Goal: Task Accomplishment & Management: Use online tool/utility

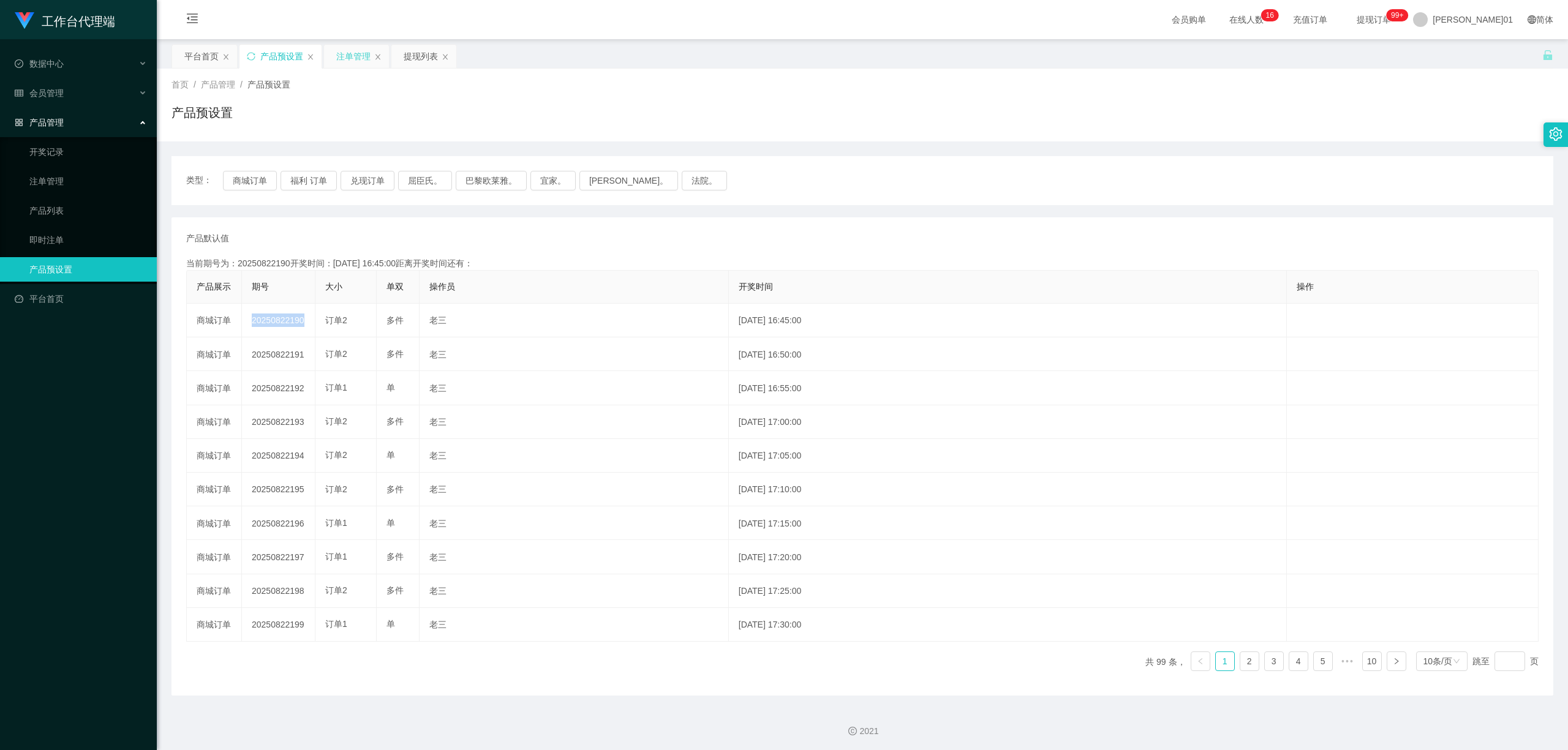
click at [346, 63] on div "注单管理" at bounding box center [353, 56] width 34 height 23
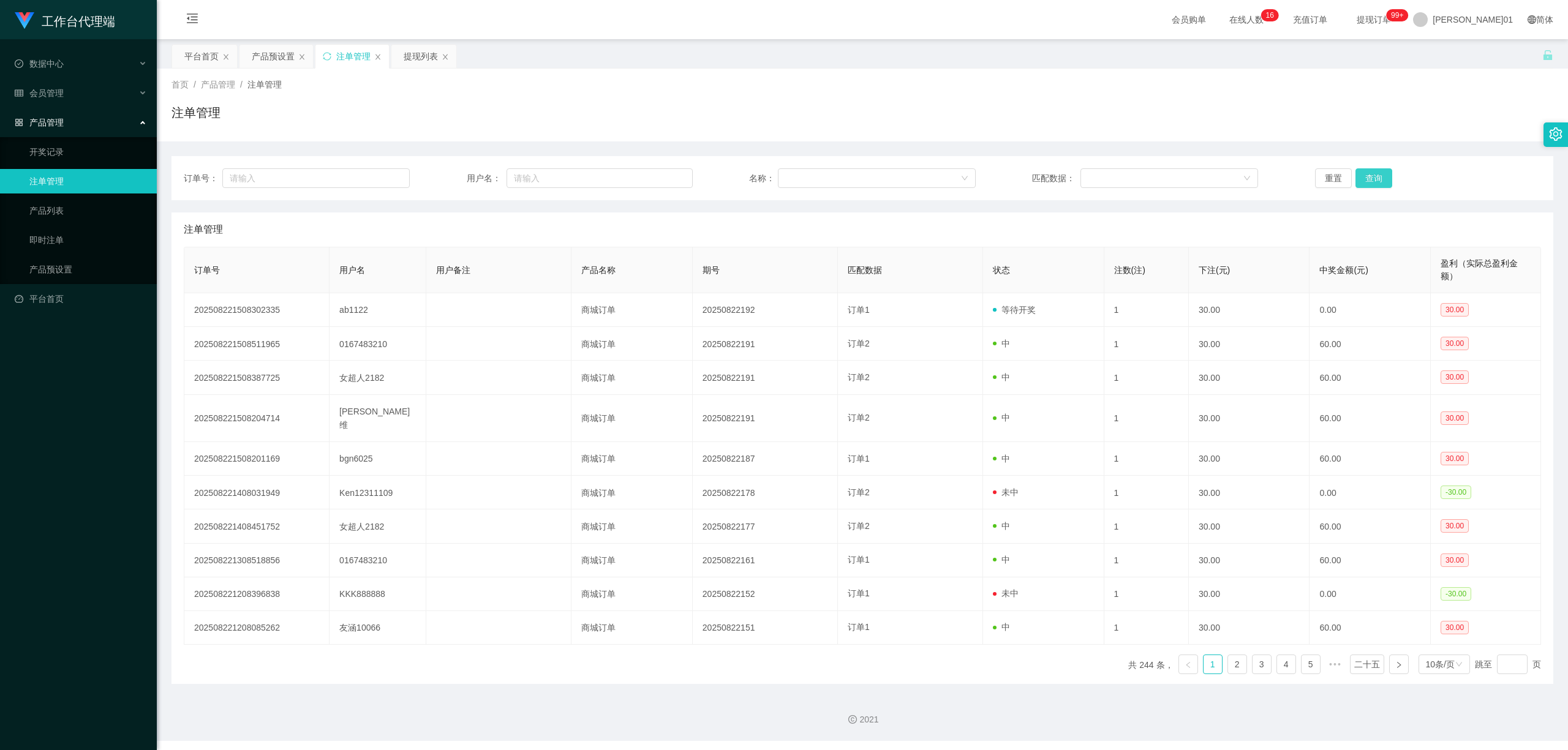
click at [1355, 173] on button "查询" at bounding box center [1373, 178] width 37 height 20
click at [1355, 173] on div "重置 查询" at bounding box center [1428, 178] width 226 height 20
click at [1358, 173] on button "查询" at bounding box center [1378, 178] width 40 height 20
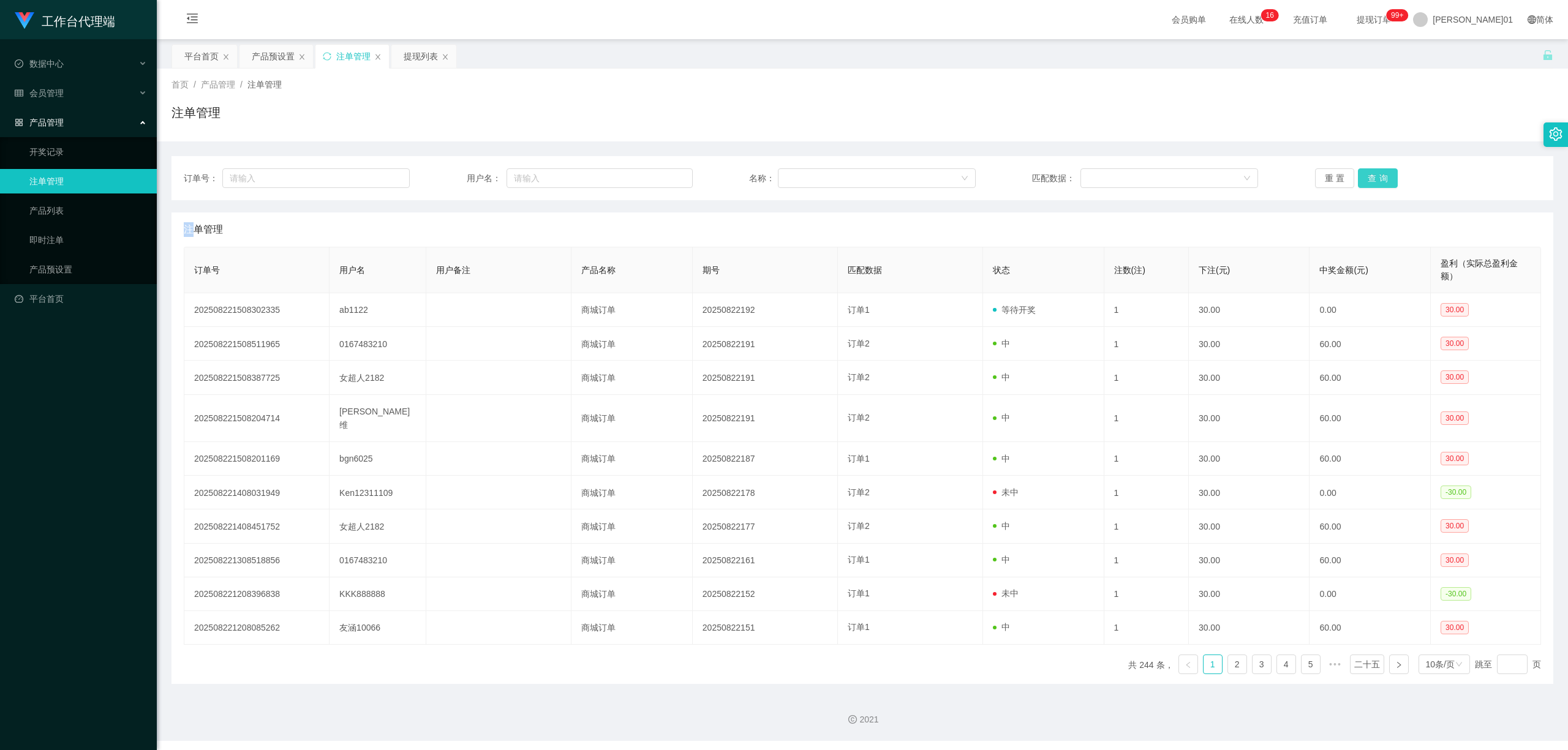
click at [1358, 173] on button "查询" at bounding box center [1378, 178] width 40 height 20
click at [1355, 173] on div "重置 查询" at bounding box center [1428, 178] width 226 height 20
click at [1358, 173] on button "查询" at bounding box center [1378, 178] width 40 height 20
click at [1355, 173] on div "重置 查询" at bounding box center [1428, 178] width 226 height 20
click at [1358, 173] on button "查询" at bounding box center [1378, 178] width 40 height 20
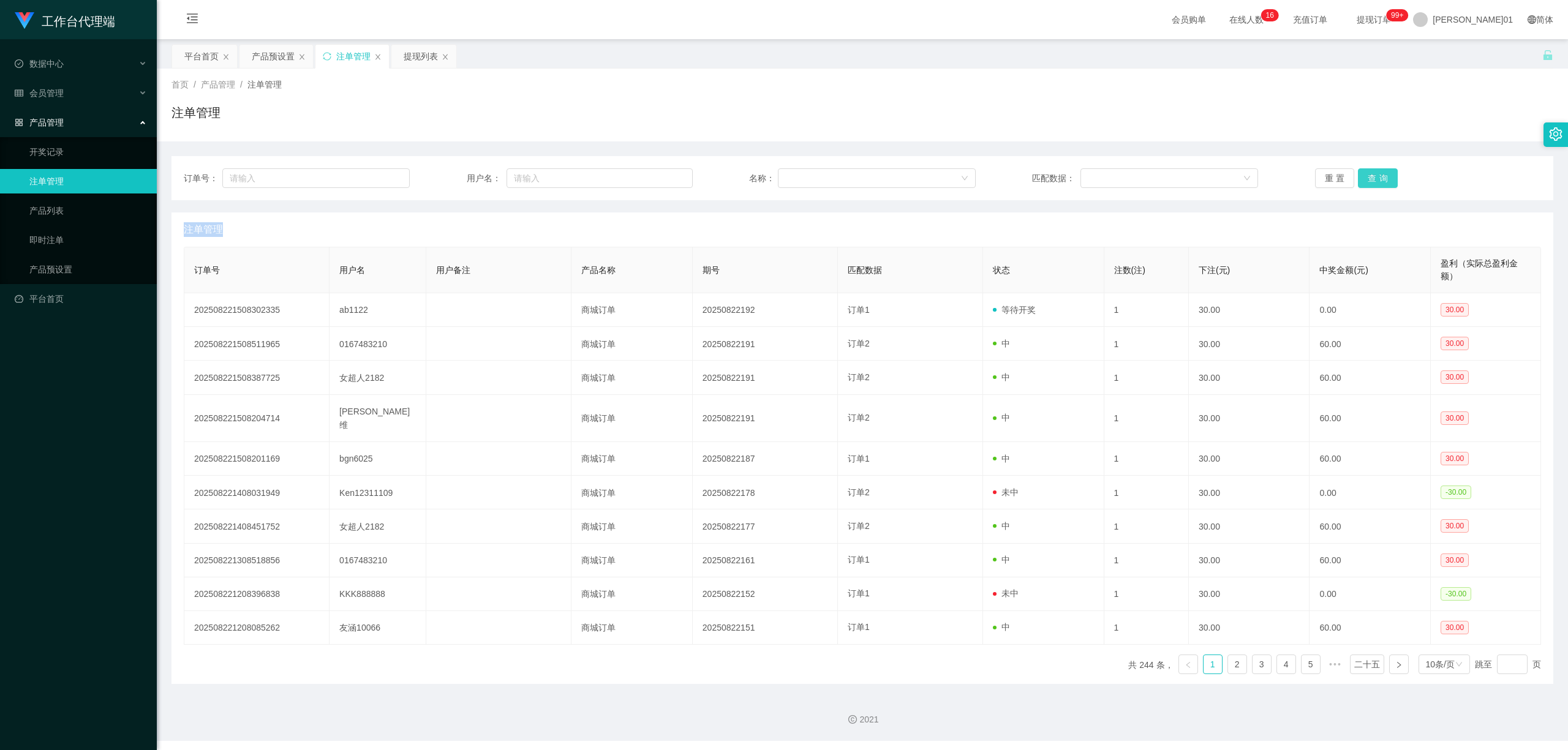
click at [1355, 173] on div "重置 查询" at bounding box center [1428, 178] width 226 height 20
click at [1358, 173] on button "查询" at bounding box center [1378, 178] width 40 height 20
click at [1355, 173] on div "重置 查询" at bounding box center [1428, 178] width 226 height 20
click at [1358, 173] on button "查询" at bounding box center [1378, 178] width 40 height 20
click at [1355, 173] on div "重置 查询" at bounding box center [1428, 178] width 226 height 20
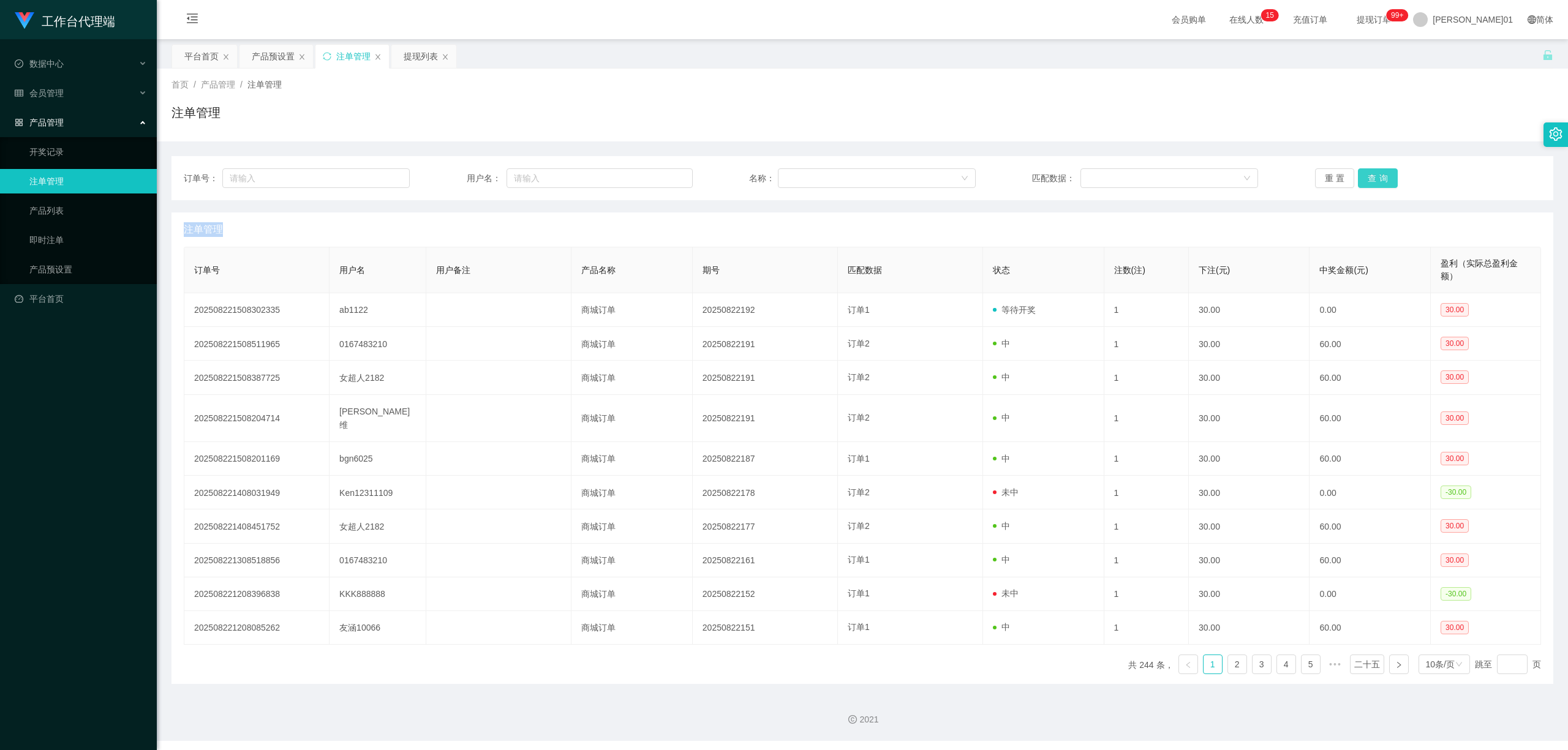
click at [1358, 173] on button "查询" at bounding box center [1378, 178] width 40 height 20
click at [1355, 173] on div "重置 查询" at bounding box center [1428, 178] width 226 height 20
click at [1358, 173] on button "查询" at bounding box center [1378, 178] width 40 height 20
click at [1355, 173] on div "重置 查询" at bounding box center [1428, 178] width 226 height 20
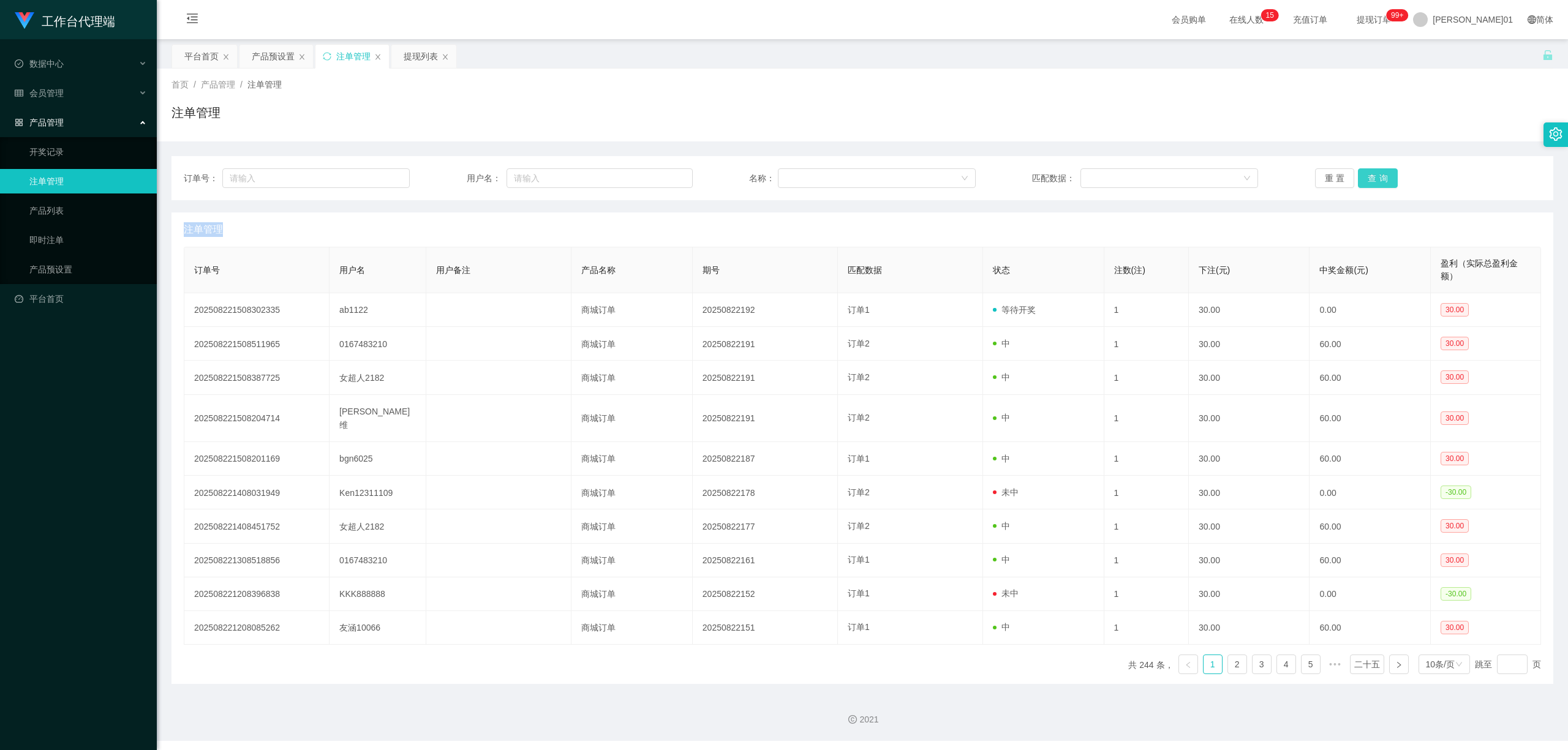
click at [1358, 173] on button "查询" at bounding box center [1378, 178] width 40 height 20
click at [1355, 173] on div "重置 查询" at bounding box center [1428, 178] width 226 height 20
click at [1358, 173] on button "查询" at bounding box center [1378, 178] width 40 height 20
click at [1355, 173] on div "重置 查询" at bounding box center [1428, 178] width 226 height 20
click at [1358, 173] on button "查询" at bounding box center [1378, 178] width 40 height 20
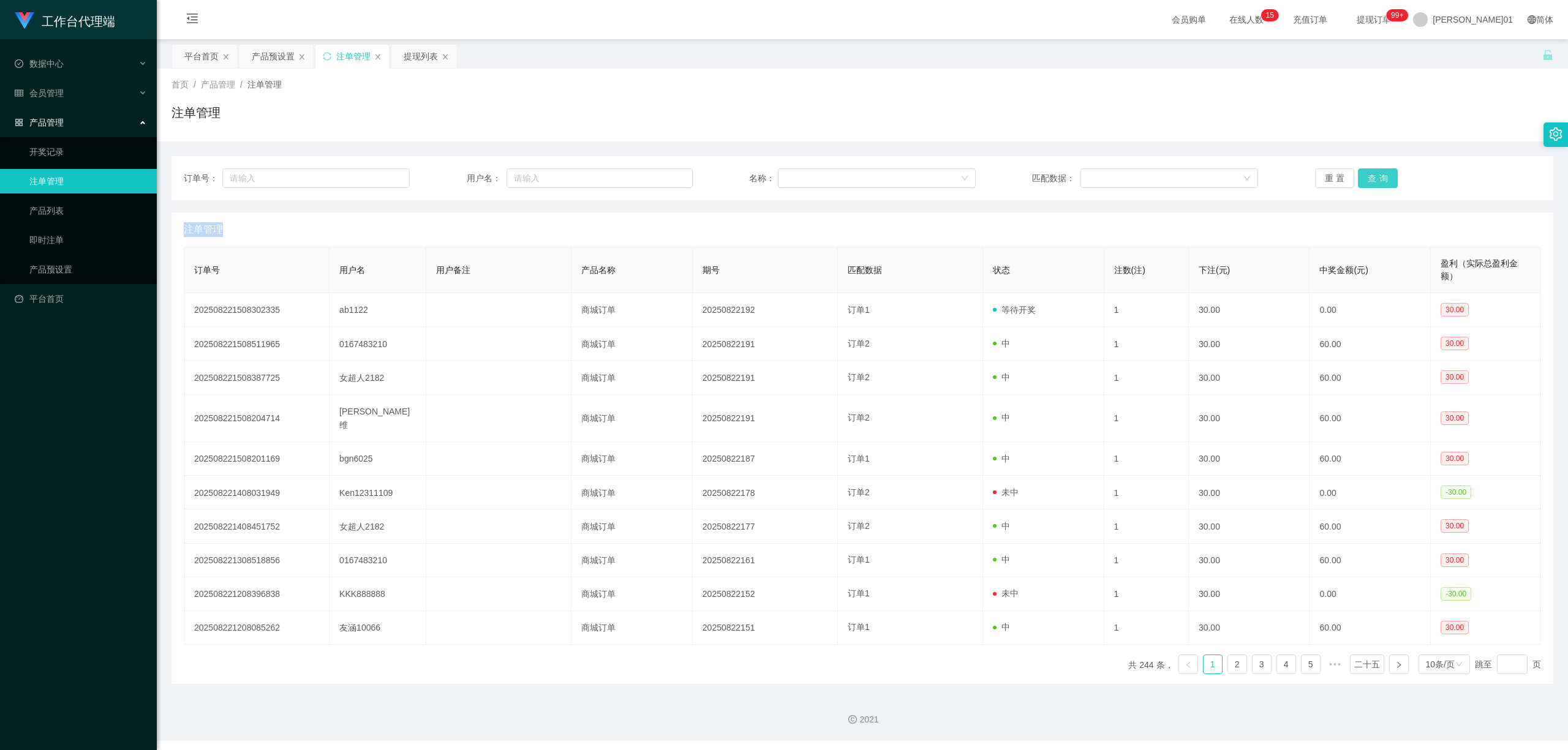
click at [1358, 173] on button "查询" at bounding box center [1378, 178] width 40 height 20
click at [1355, 173] on div "重置 查询" at bounding box center [1428, 178] width 226 height 20
click at [1358, 173] on button "查询" at bounding box center [1378, 178] width 40 height 20
click at [1358, 173] on button "查询" at bounding box center [1385, 178] width 53 height 20
click at [1358, 173] on button "查询" at bounding box center [1378, 178] width 40 height 20
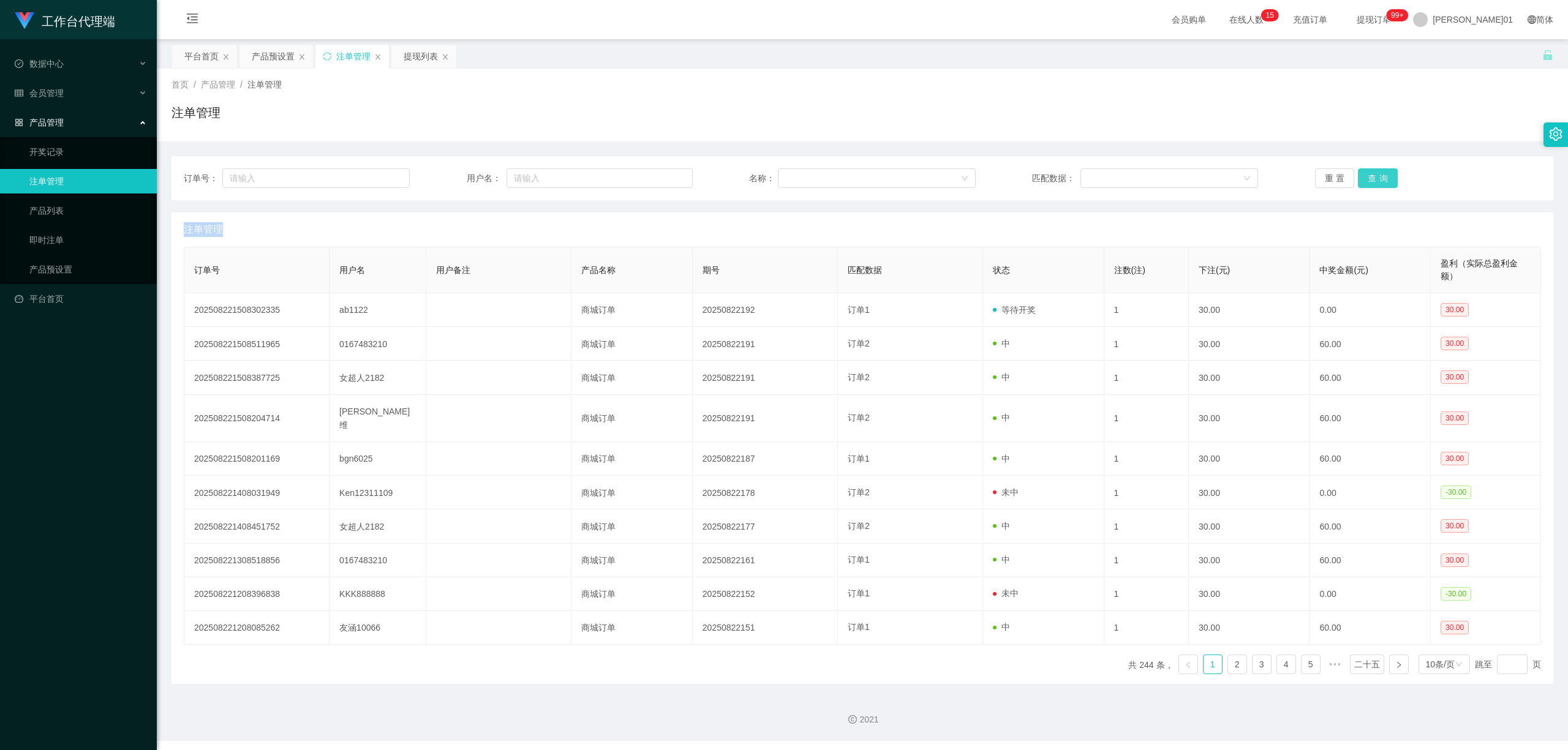
click at [1355, 173] on div "重置 查询" at bounding box center [1428, 178] width 226 height 20
click at [1358, 173] on button "查询" at bounding box center [1378, 178] width 40 height 20
click at [1355, 173] on div "重置 查询" at bounding box center [1428, 178] width 226 height 20
click at [278, 55] on font "产品预设置" at bounding box center [273, 57] width 43 height 10
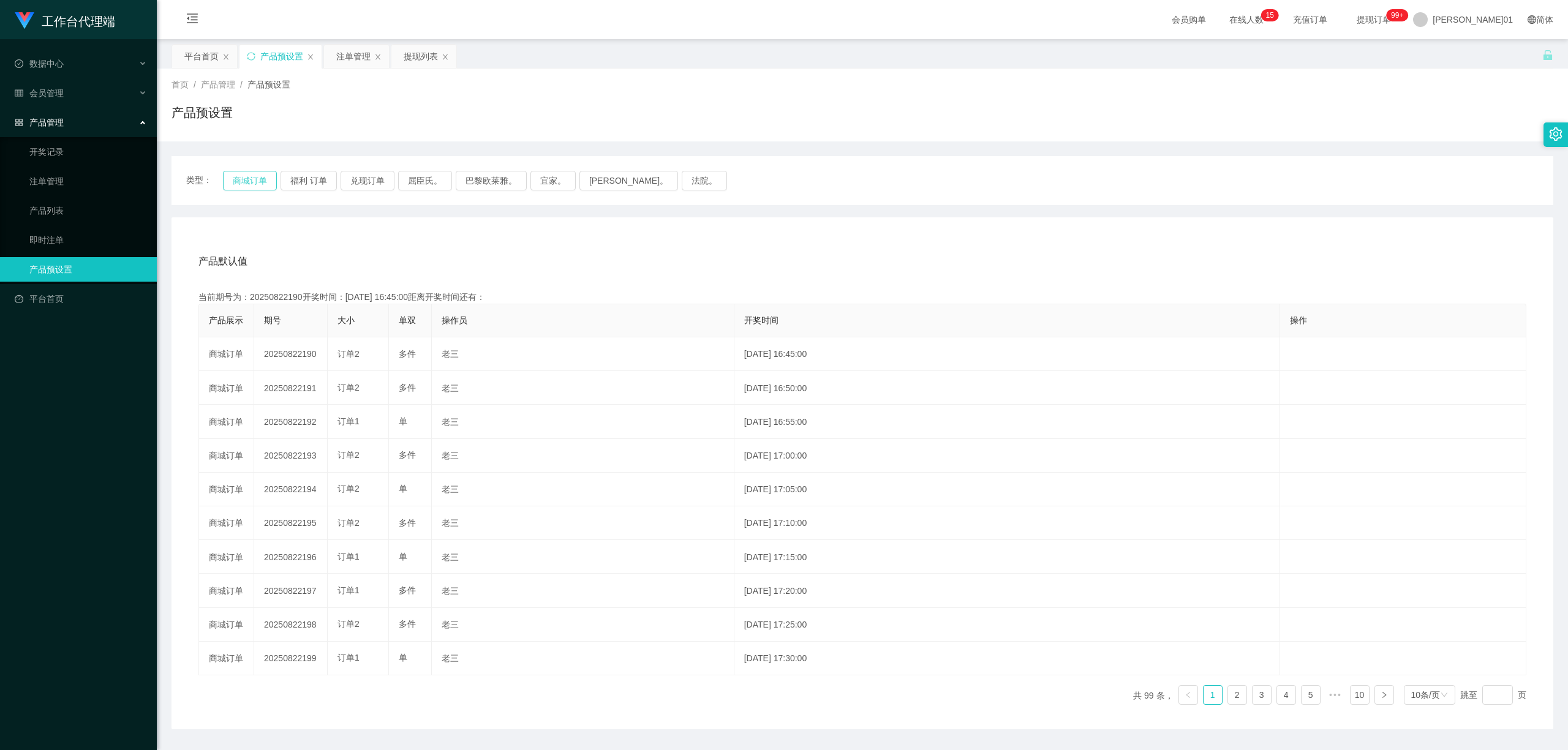
click at [253, 183] on button "商城订单" at bounding box center [250, 181] width 54 height 20
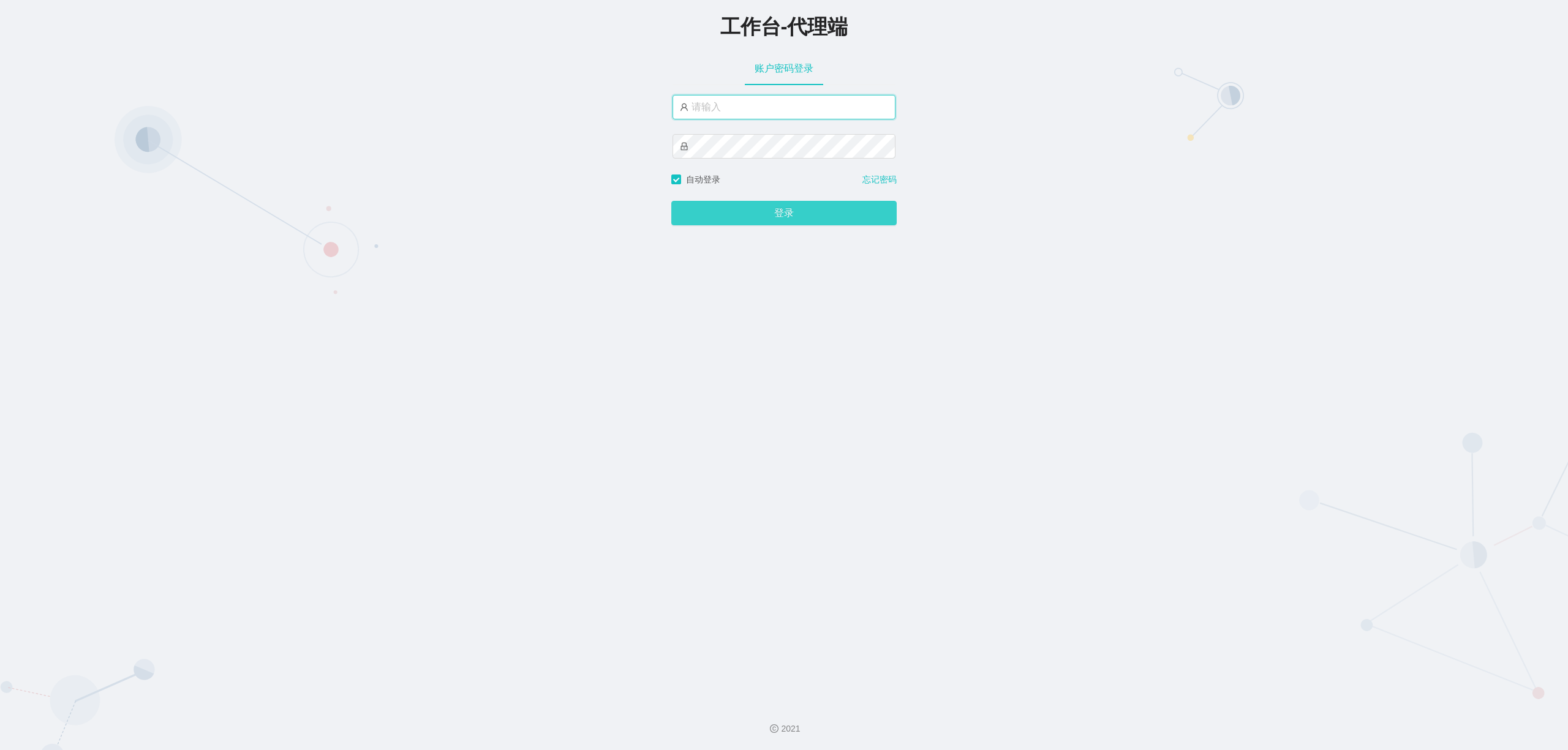
type input "xiaowei01"
click at [782, 221] on button "登录" at bounding box center [784, 213] width 226 height 24
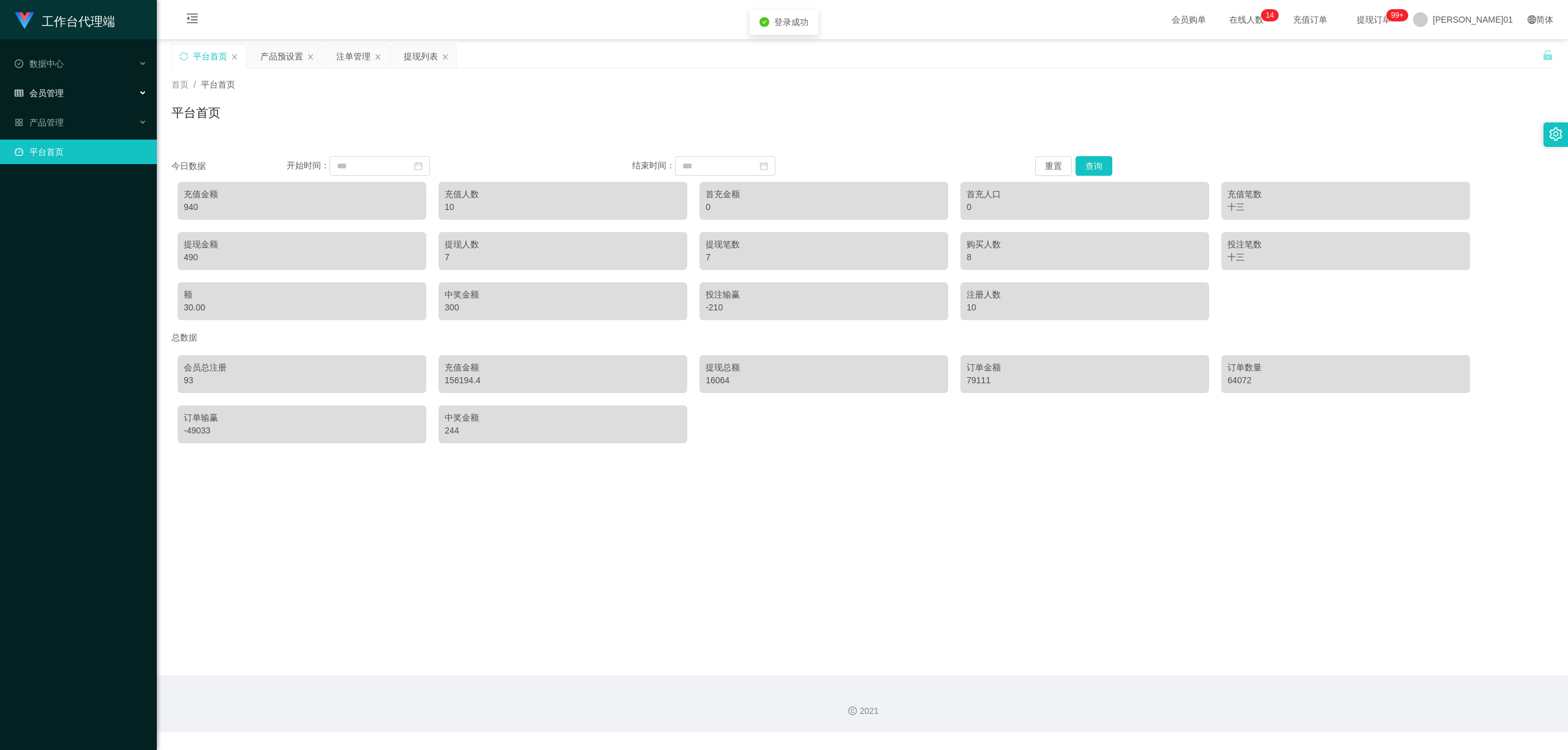
click at [37, 88] on font "会员管理" at bounding box center [46, 93] width 34 height 10
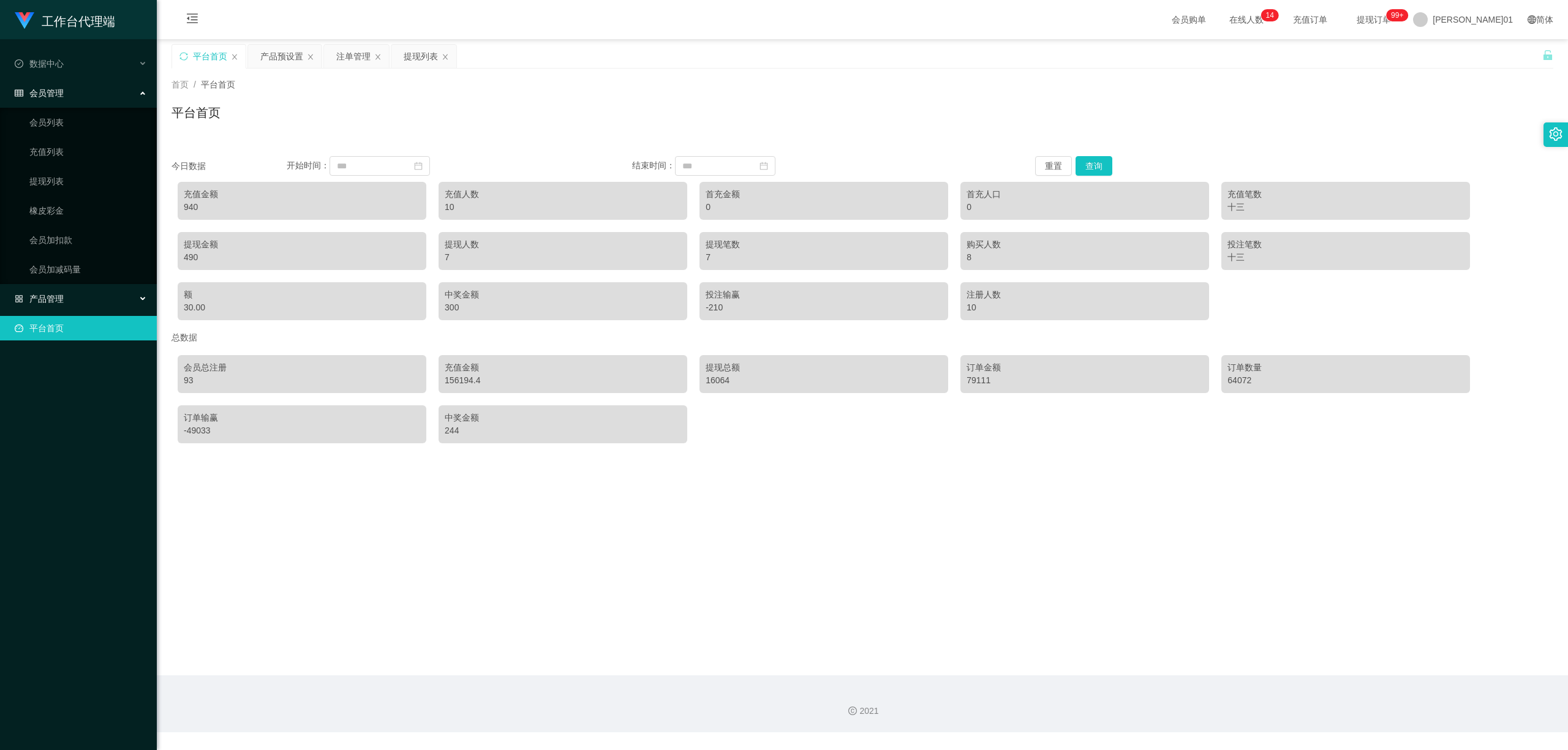
click at [44, 288] on div "产品管理" at bounding box center [78, 298] width 157 height 24
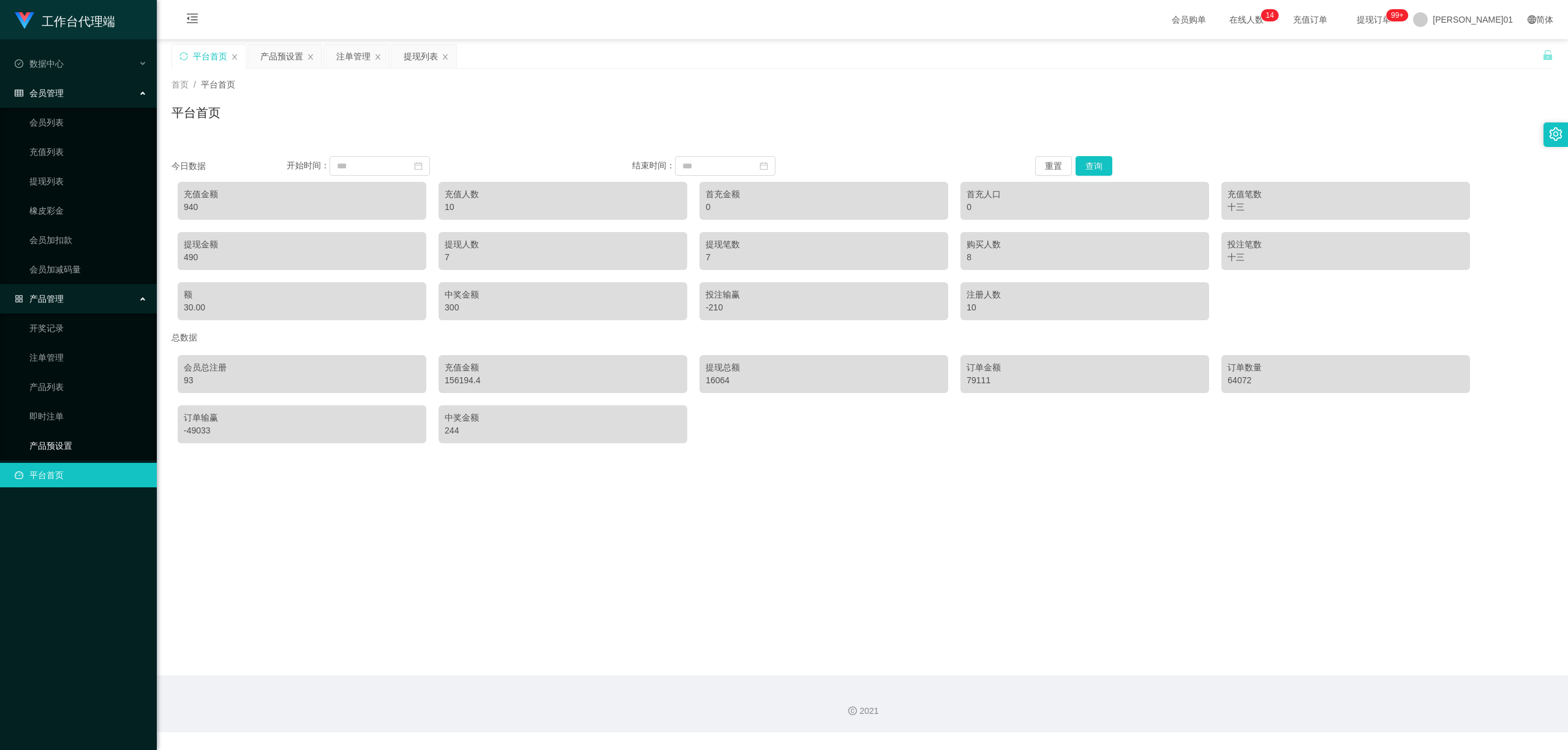
click at [66, 442] on link "产品预设置" at bounding box center [88, 446] width 117 height 24
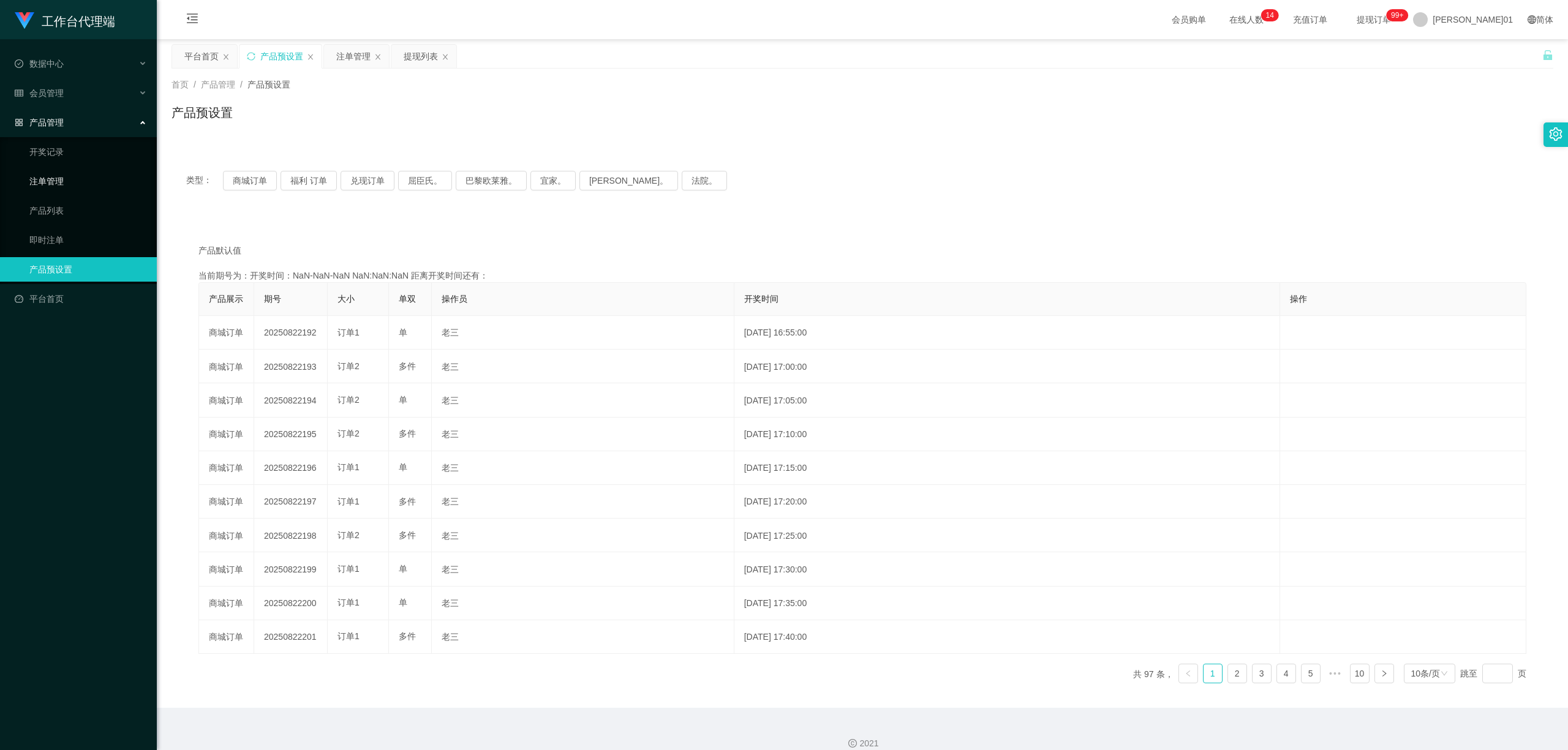
click at [40, 175] on link "注单管理" at bounding box center [88, 181] width 117 height 24
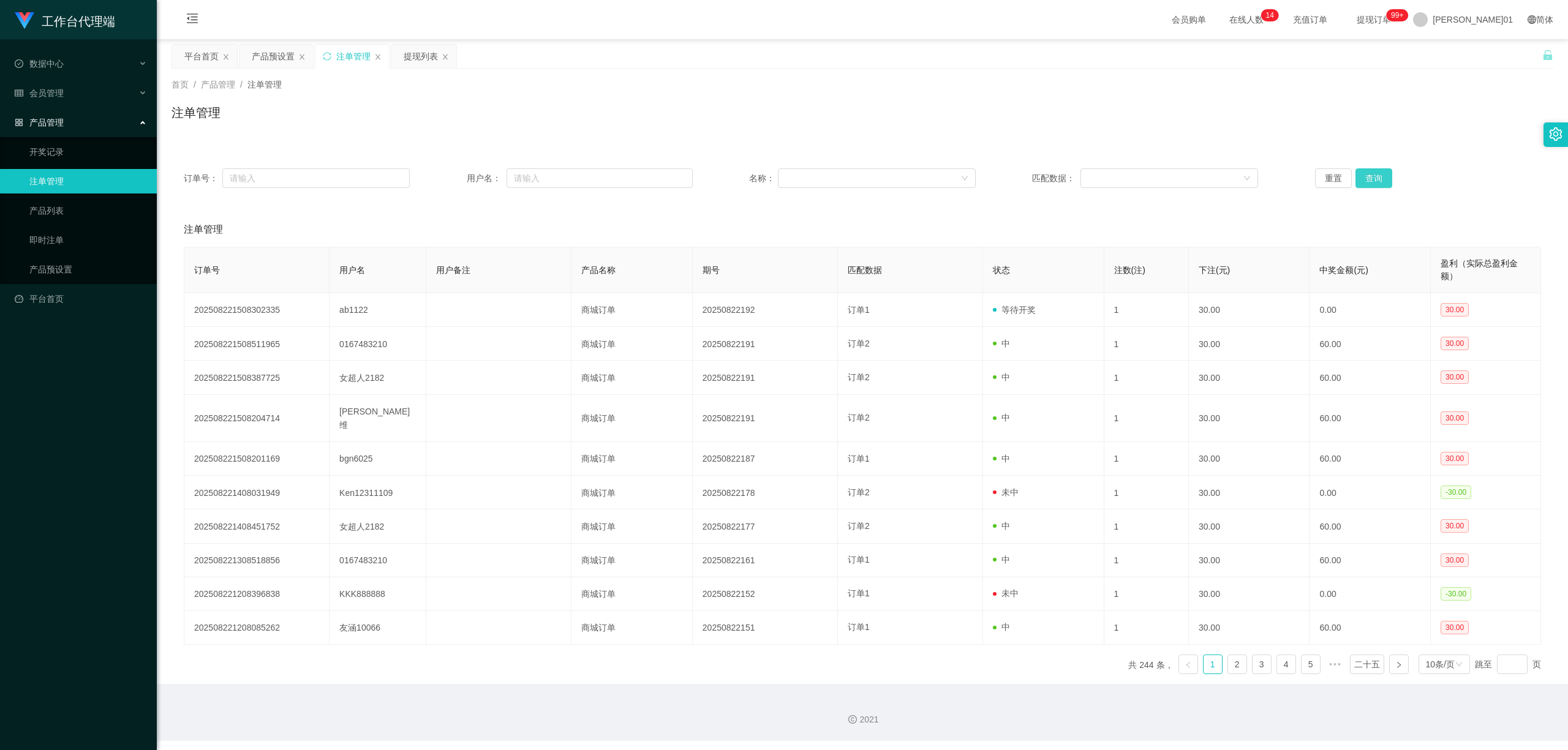
click at [1358, 174] on button "查询" at bounding box center [1373, 178] width 37 height 20
click at [1358, 174] on div "重置 查询" at bounding box center [1428, 178] width 226 height 20
click at [1358, 174] on button "查询" at bounding box center [1378, 178] width 40 height 20
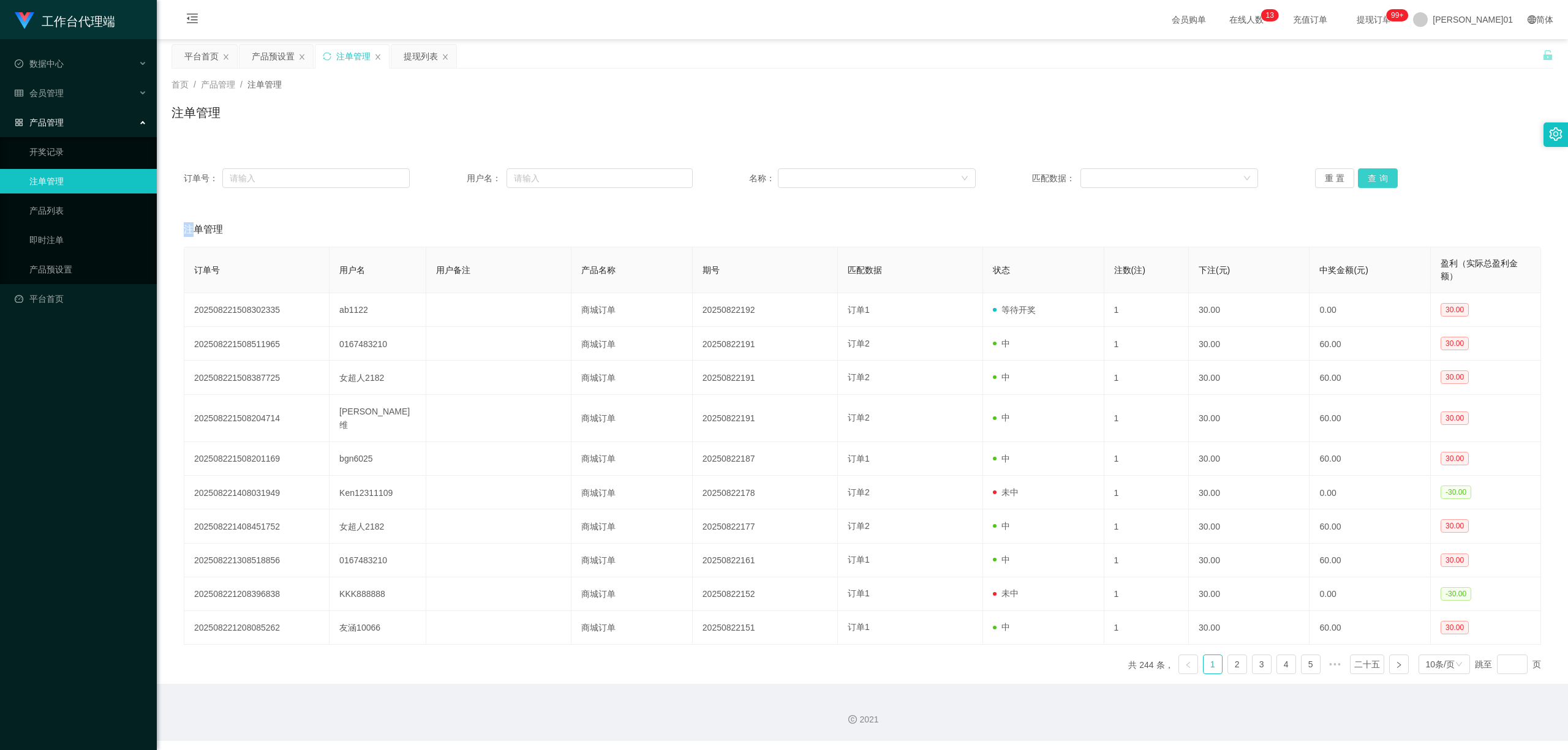
click at [1358, 174] on button "查询" at bounding box center [1378, 178] width 40 height 20
click at [1358, 174] on button "查询" at bounding box center [1385, 178] width 53 height 20
click at [1358, 174] on button "查询" at bounding box center [1378, 178] width 40 height 20
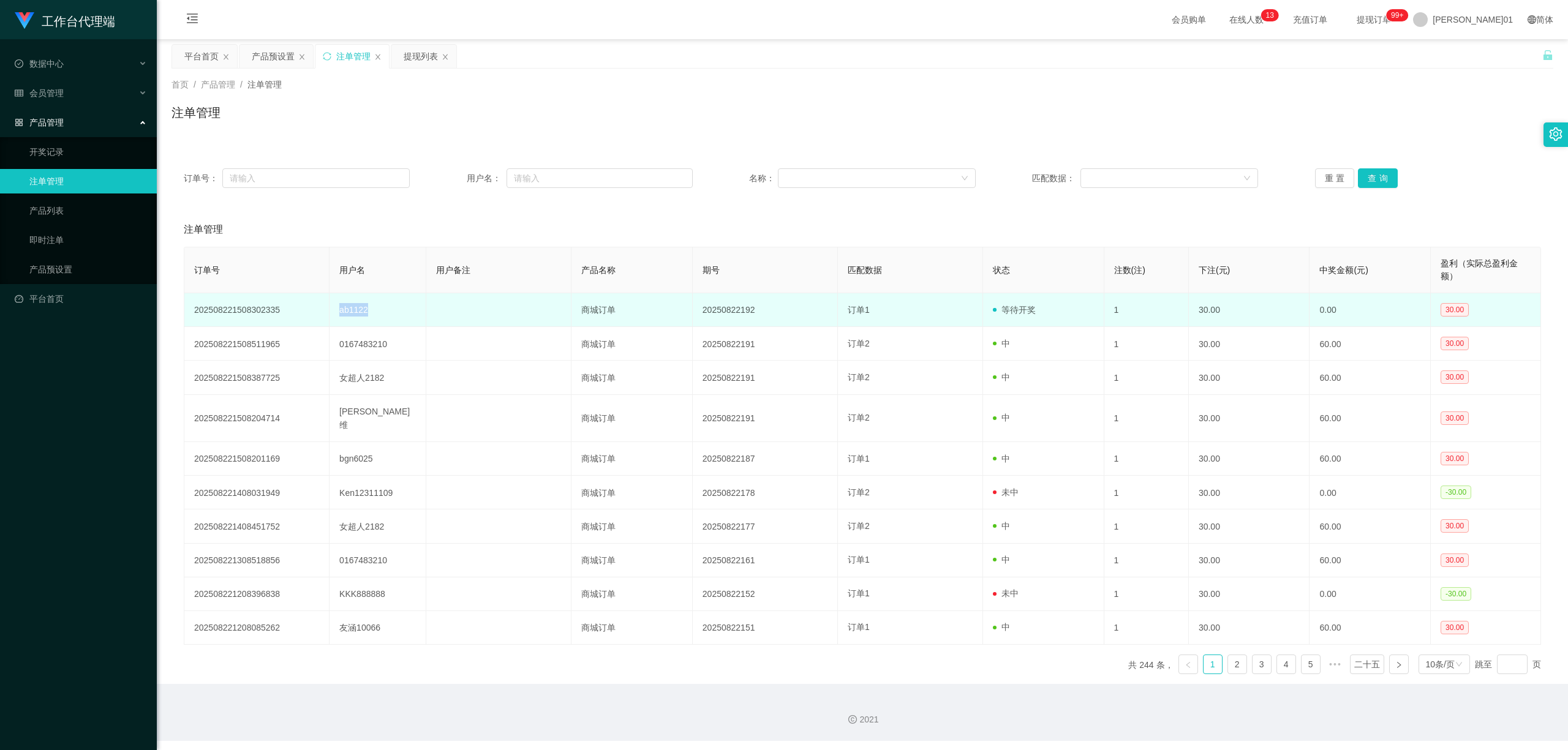
drag, startPoint x: 332, startPoint y: 314, endPoint x: 395, endPoint y: 316, distance: 63.0
click at [395, 316] on td "ab1122" at bounding box center [378, 310] width 97 height 34
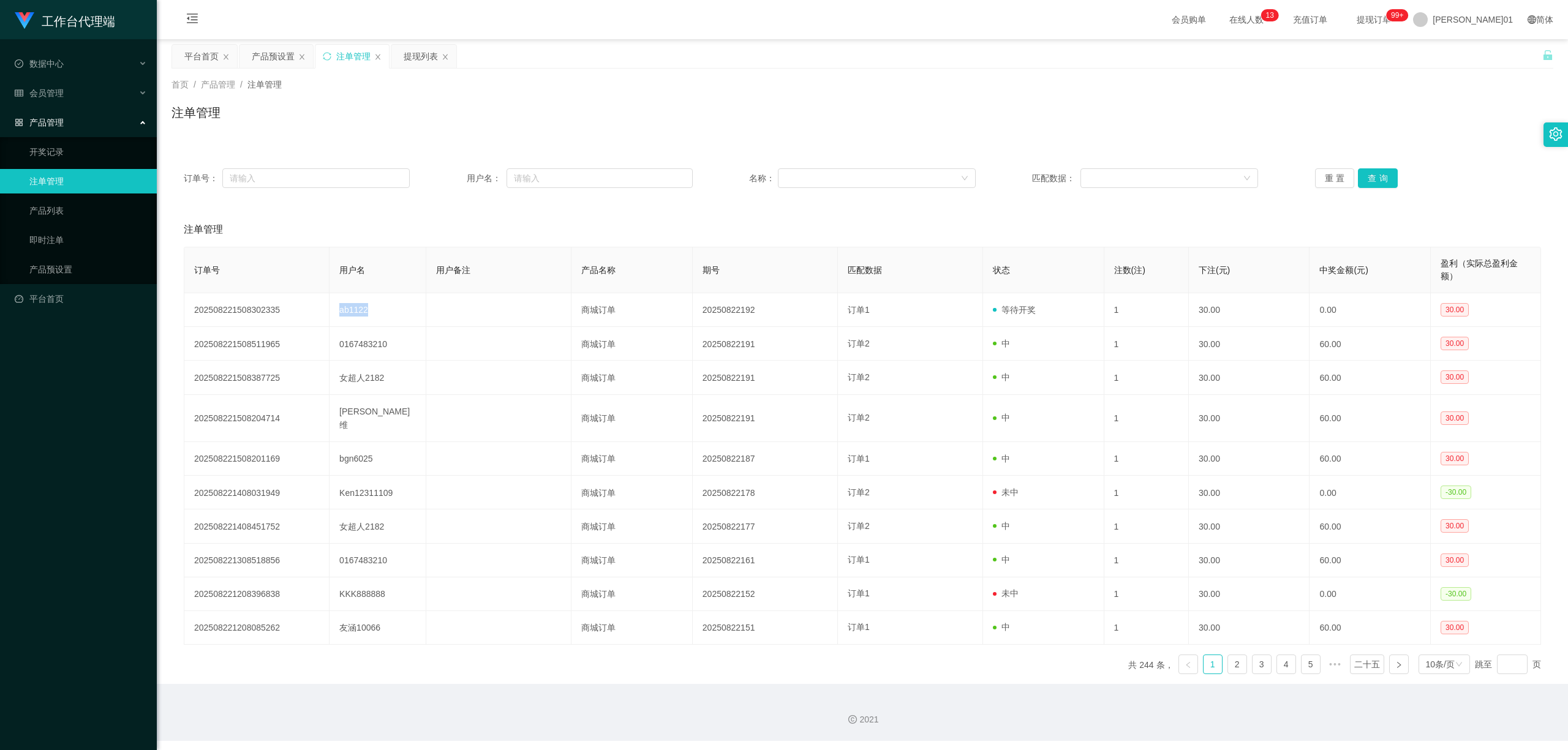
copy font "ab1122"
click at [1380, 177] on button "查询" at bounding box center [1378, 178] width 40 height 20
click at [1380, 177] on div "重置 查询" at bounding box center [1428, 178] width 226 height 20
click at [1380, 177] on button "查询" at bounding box center [1378, 178] width 40 height 20
click at [1380, 177] on div "重置 查询" at bounding box center [1428, 178] width 226 height 20
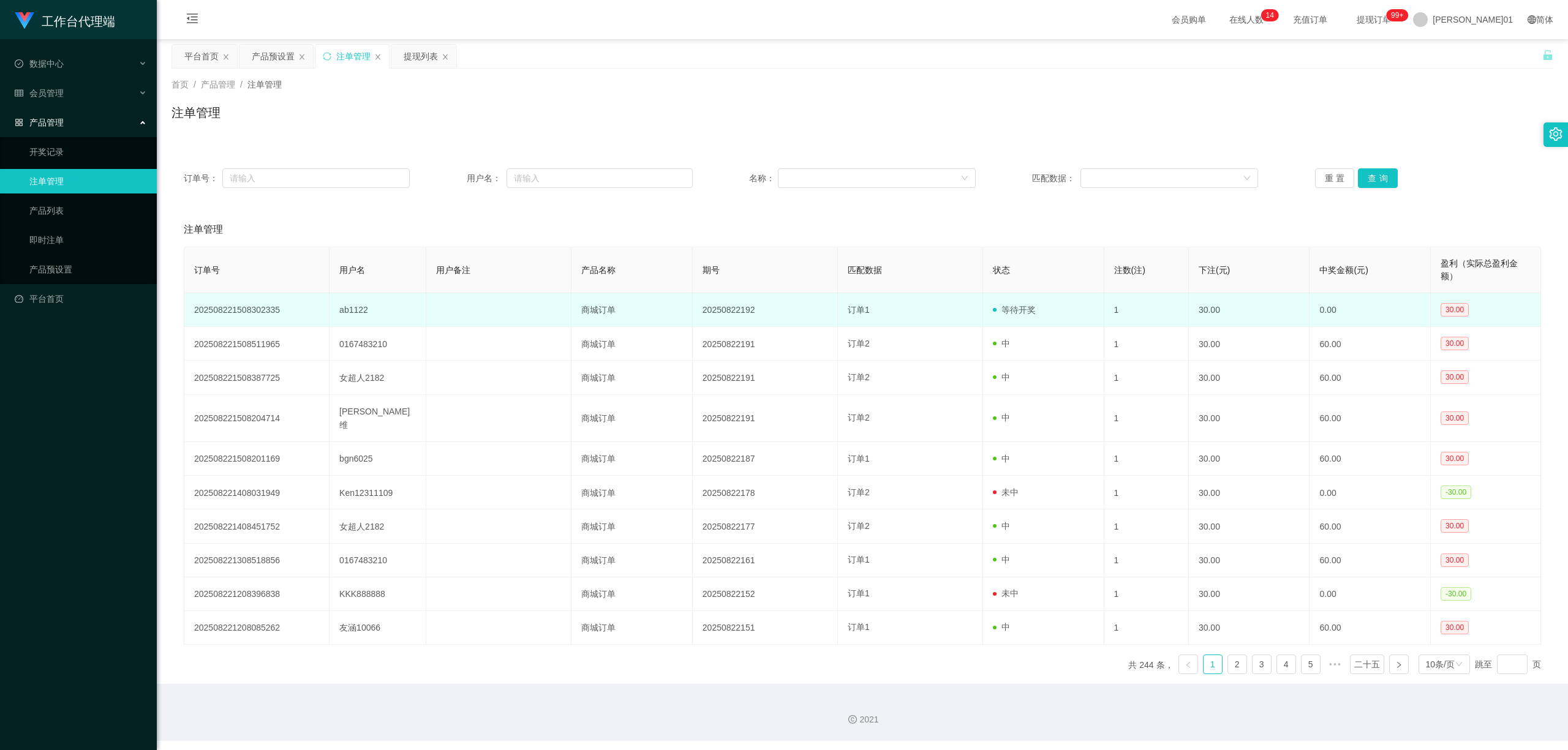
drag, startPoint x: 372, startPoint y: 311, endPoint x: 366, endPoint y: 312, distance: 6.1
click at [366, 312] on td "ab1122" at bounding box center [378, 310] width 97 height 34
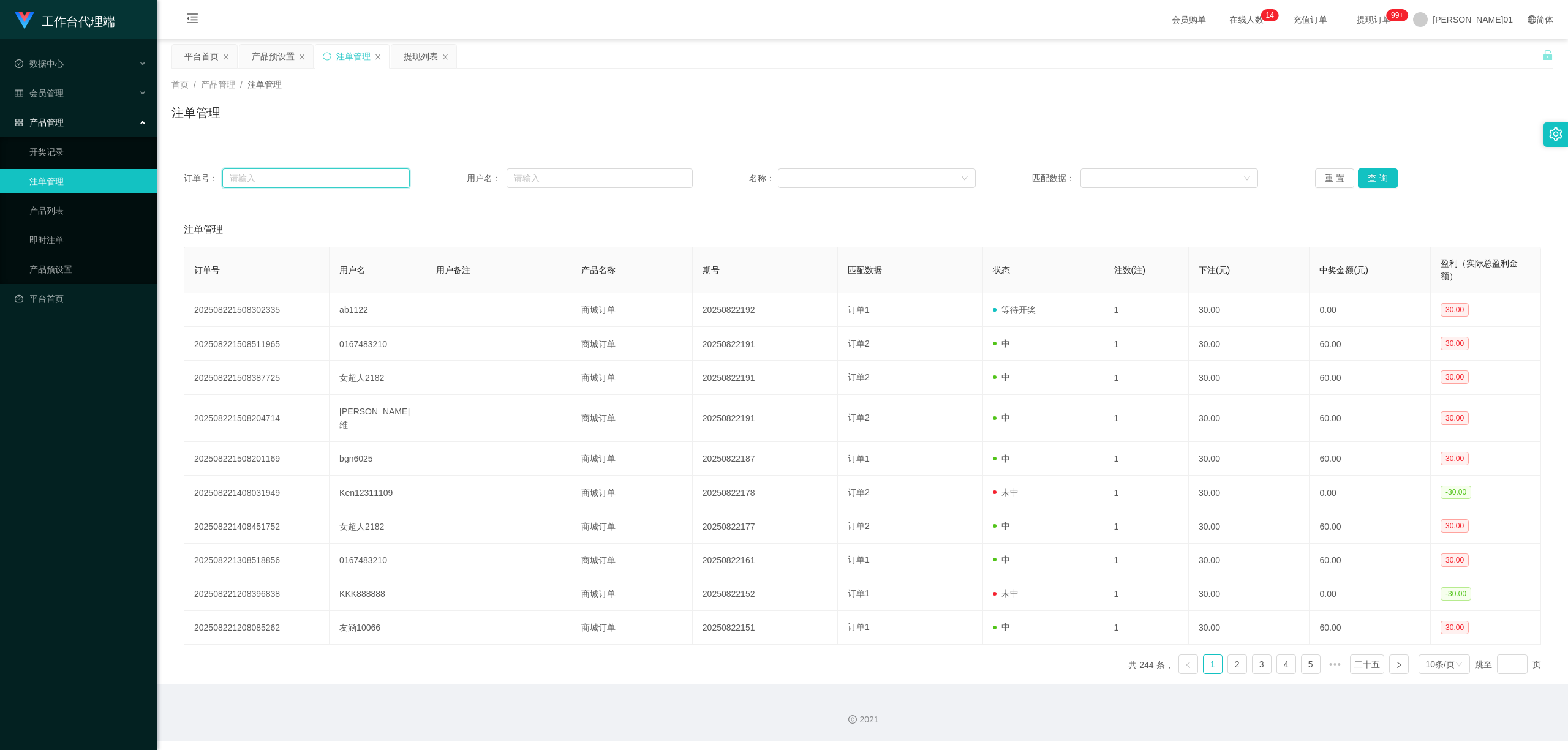
click at [296, 180] on input "text" at bounding box center [316, 178] width 188 height 20
click at [539, 182] on input "text" at bounding box center [600, 178] width 186 height 20
paste input "Zerkwy"
type input "Zerkwy"
click at [1372, 176] on button "查询" at bounding box center [1378, 178] width 40 height 20
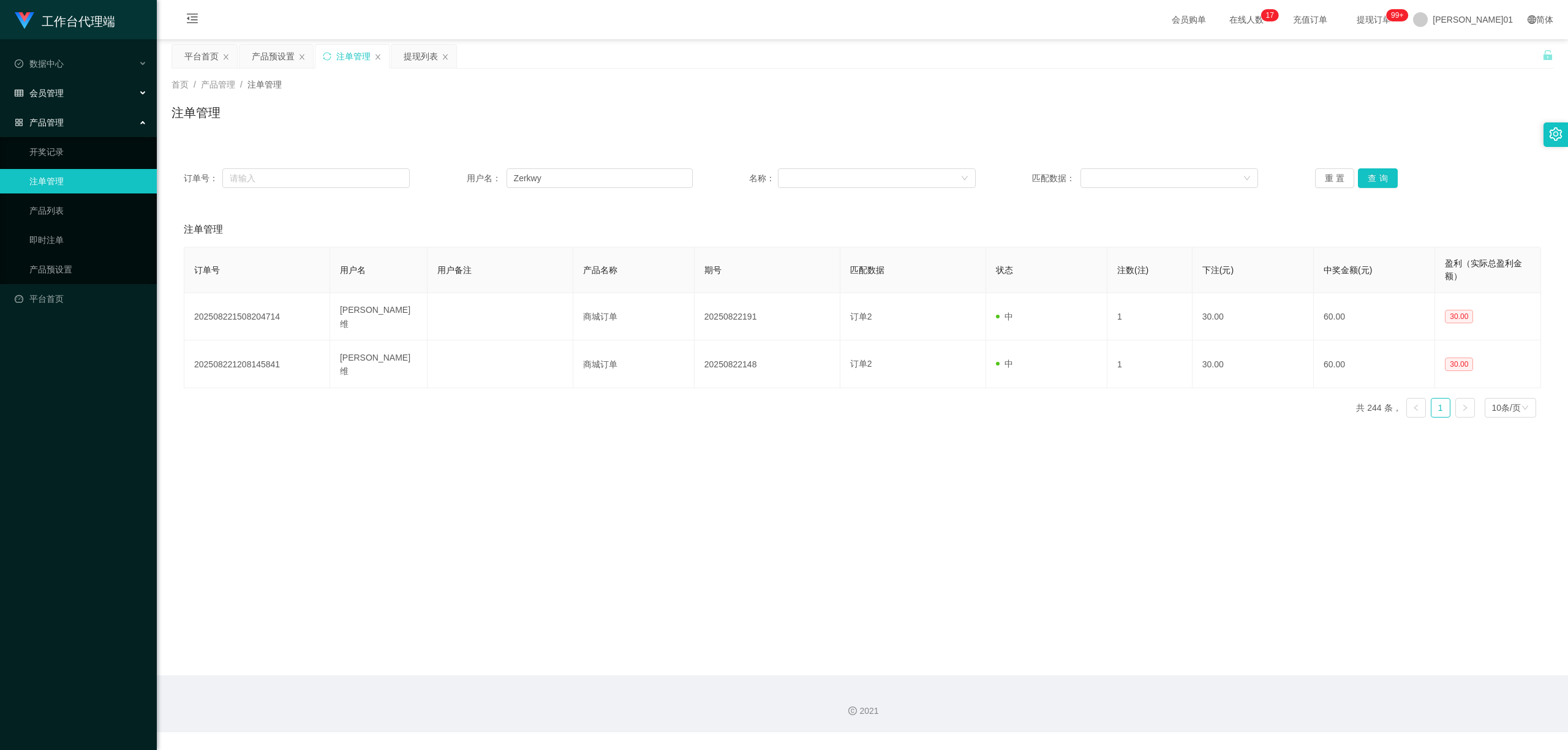
click at [85, 91] on div "会员管理" at bounding box center [78, 93] width 157 height 24
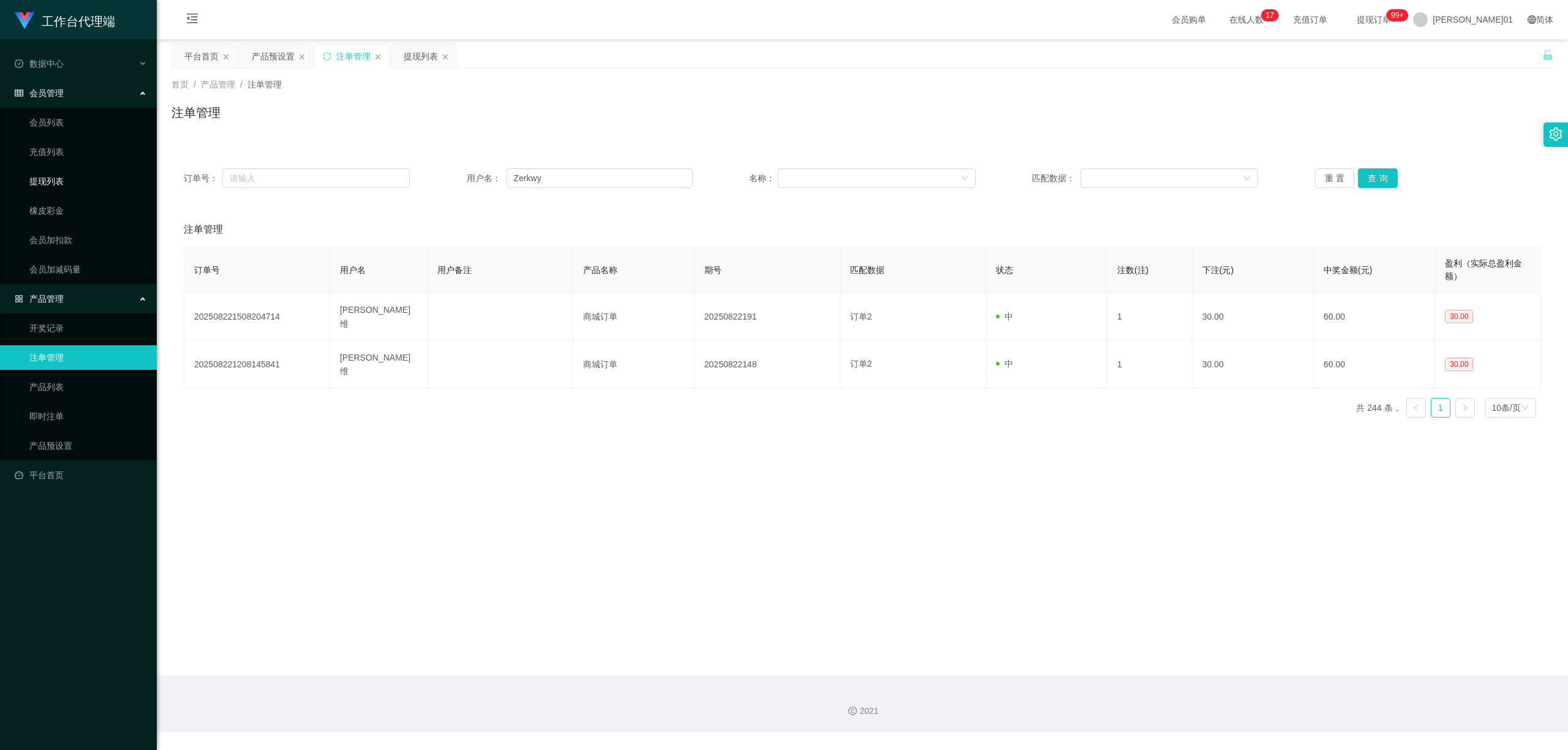
click at [45, 176] on link "提现列表" at bounding box center [88, 181] width 117 height 24
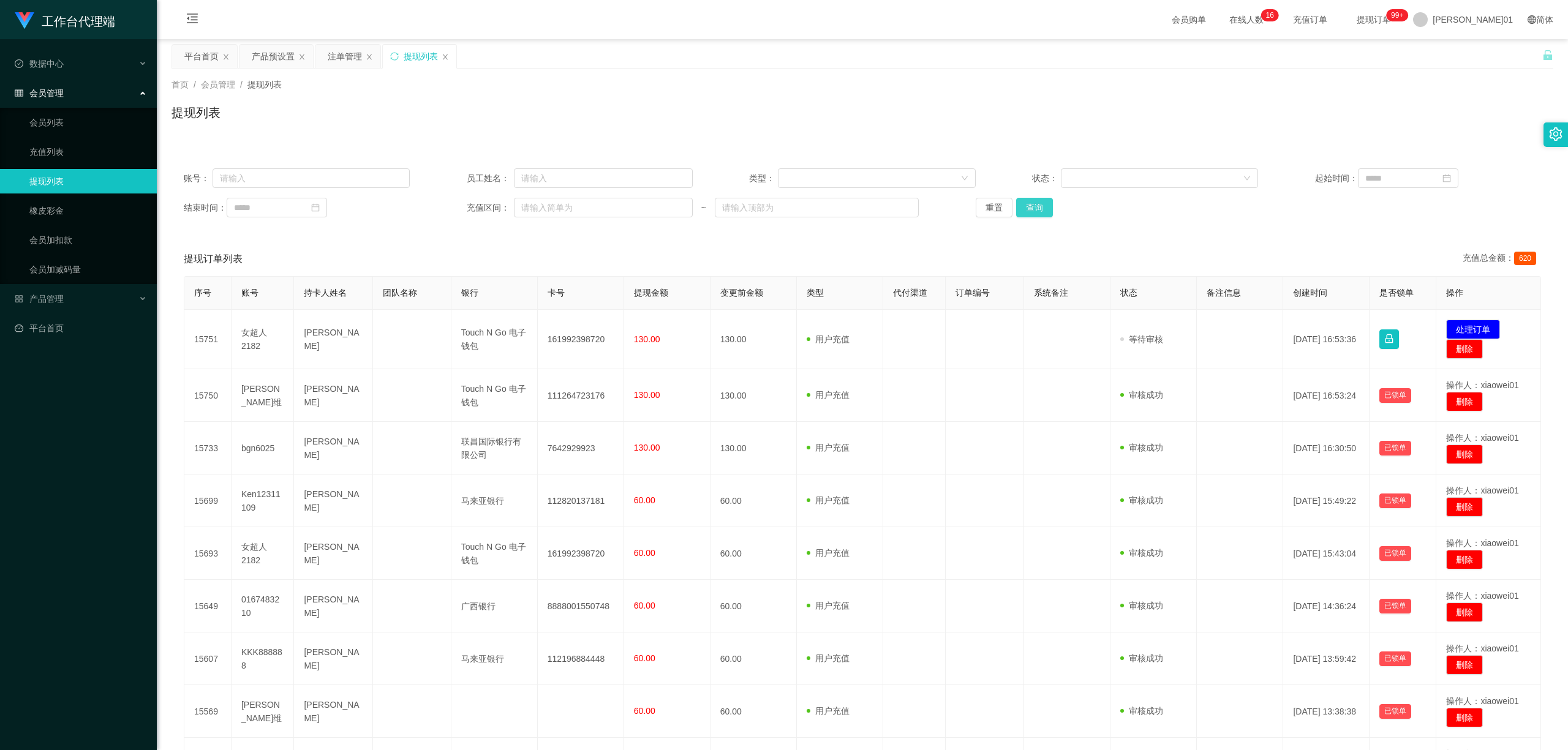
click at [1028, 204] on button "查询" at bounding box center [1034, 208] width 37 height 20
click at [1028, 204] on div "重置 查询" at bounding box center [1089, 208] width 226 height 20
click at [1028, 204] on button "查询" at bounding box center [1038, 208] width 40 height 20
click at [1028, 204] on div "重置 查询" at bounding box center [1089, 208] width 226 height 20
click at [1028, 204] on button "查询" at bounding box center [1038, 208] width 40 height 20
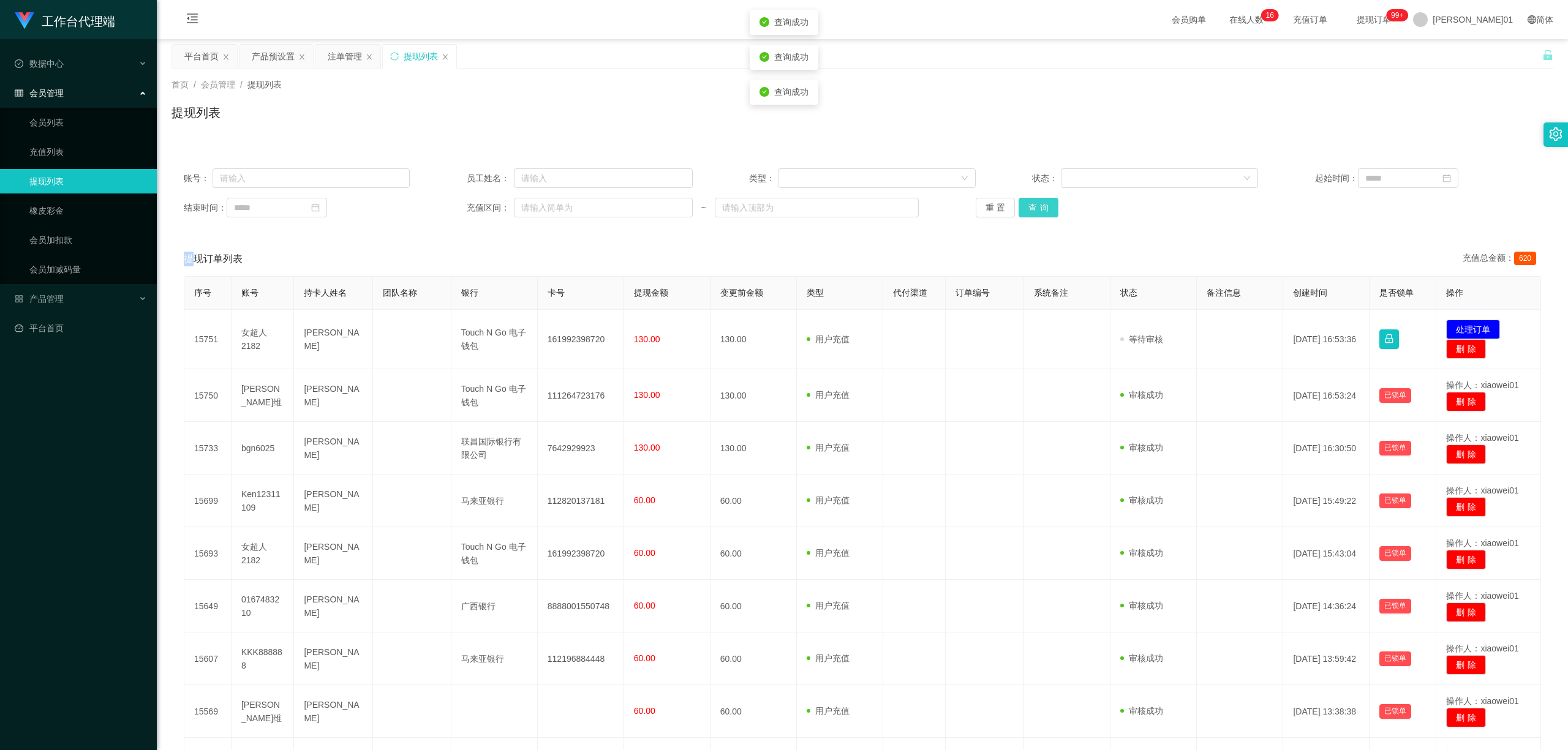
click at [1028, 204] on button "查询" at bounding box center [1038, 208] width 40 height 20
click at [1028, 204] on div "重置 查询" at bounding box center [1089, 208] width 226 height 20
click at [1028, 204] on button "查询" at bounding box center [1038, 208] width 40 height 20
click at [1028, 204] on div "重置 查询" at bounding box center [1089, 208] width 226 height 20
click at [1028, 204] on button "查询" at bounding box center [1038, 208] width 40 height 20
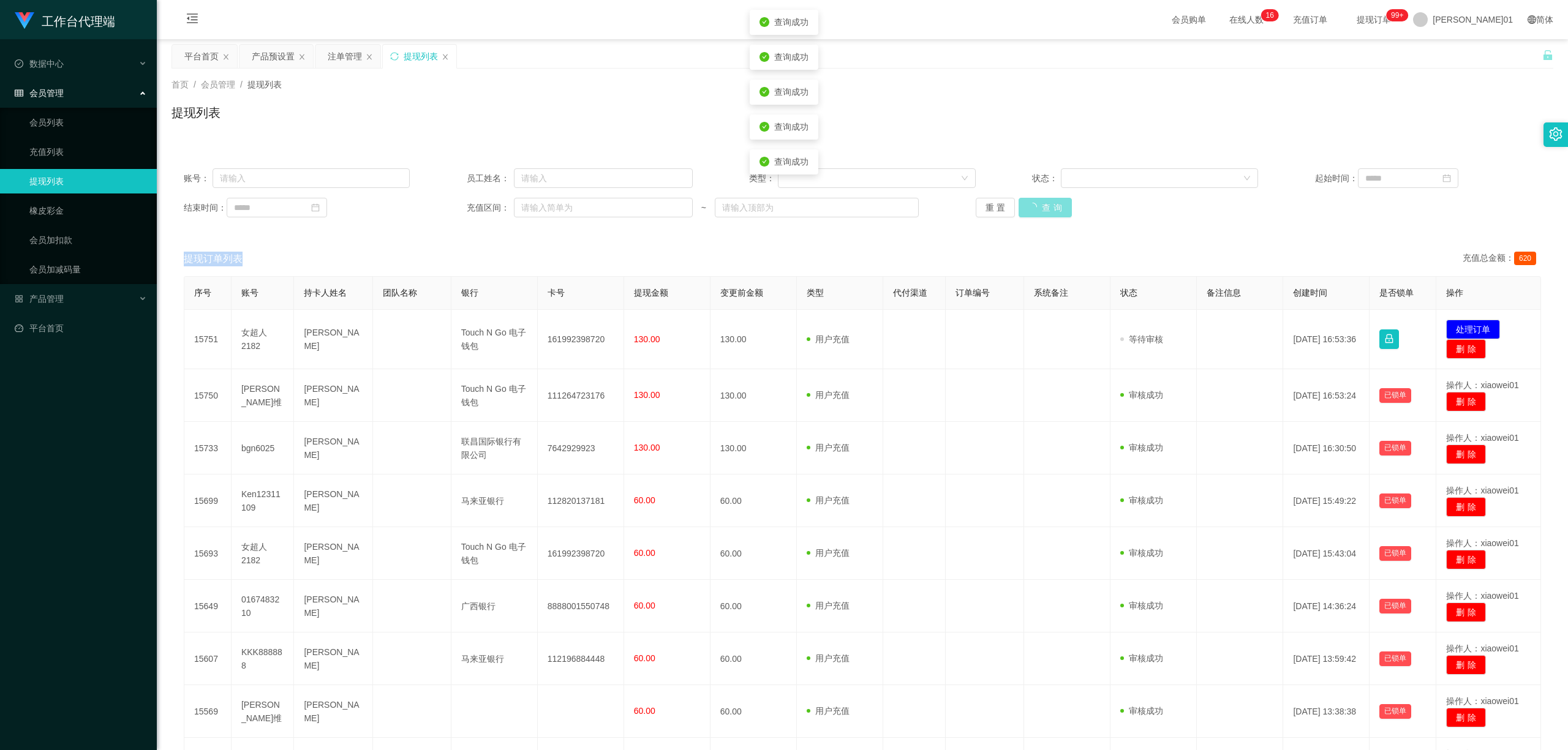
click at [1028, 204] on div "重置 查询" at bounding box center [1089, 208] width 226 height 20
click at [1028, 204] on button "查询" at bounding box center [1038, 208] width 40 height 20
click at [1028, 204] on div "重置 查询" at bounding box center [1089, 208] width 226 height 20
click at [1028, 204] on button "查询" at bounding box center [1038, 208] width 40 height 20
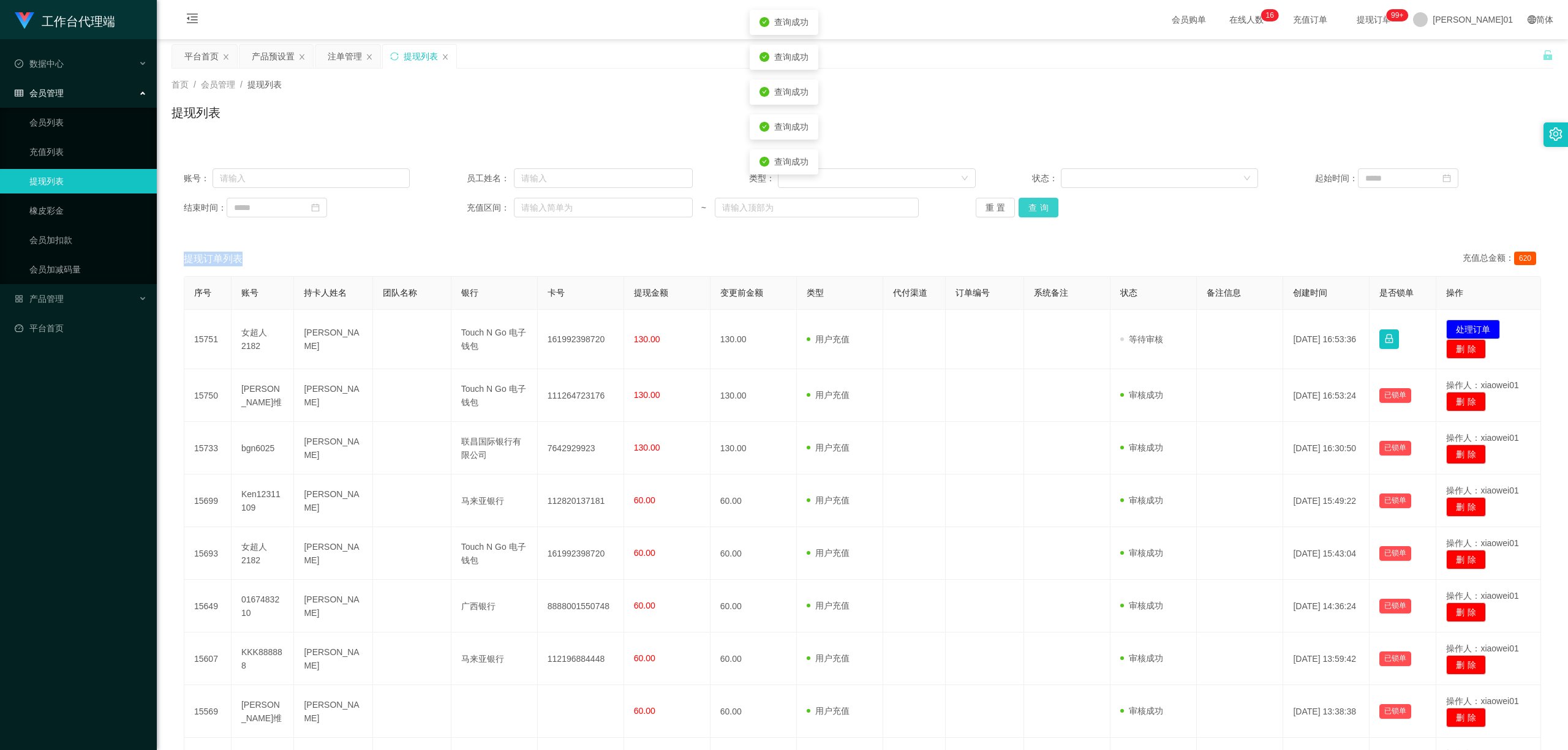
click at [1028, 204] on button "查询" at bounding box center [1038, 208] width 40 height 20
click at [1028, 204] on div "重置 查询" at bounding box center [1089, 208] width 226 height 20
click at [1037, 211] on button "查询" at bounding box center [1038, 208] width 40 height 20
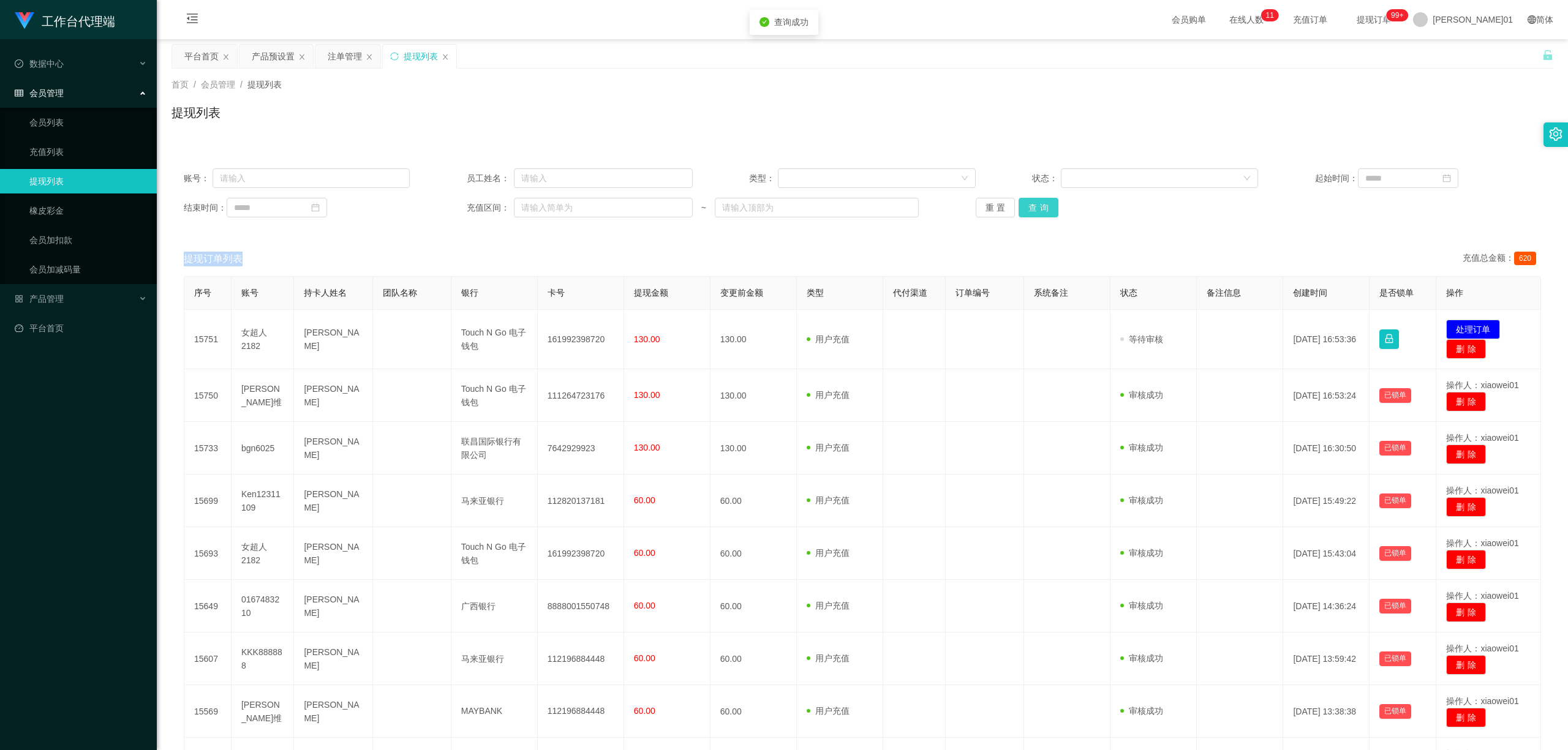
click at [1037, 211] on button "查询" at bounding box center [1038, 208] width 40 height 20
click at [1037, 211] on div "重置 查询" at bounding box center [1089, 208] width 226 height 20
click at [1037, 211] on button "查询" at bounding box center [1038, 208] width 40 height 20
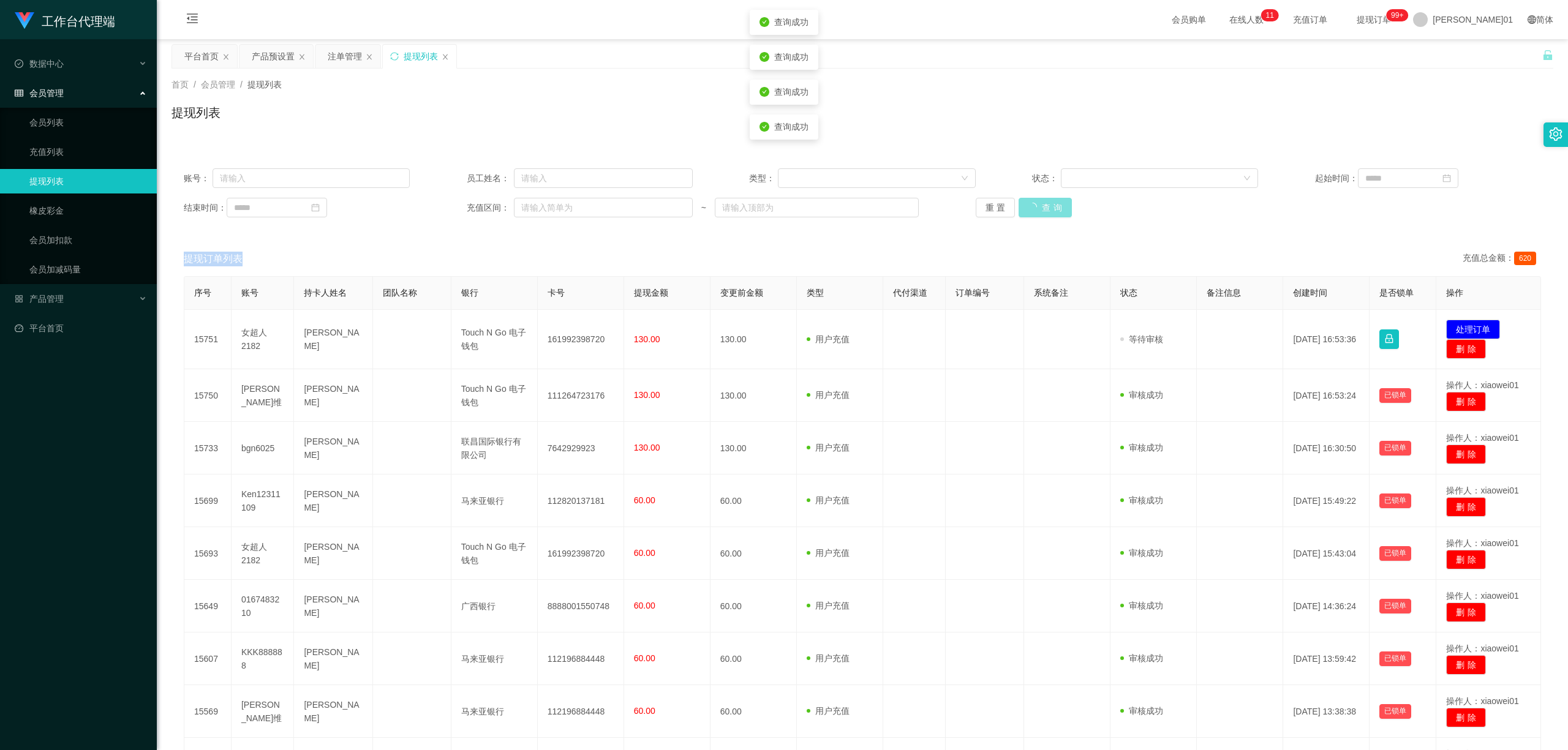
click at [1037, 211] on div "重置 查询" at bounding box center [1089, 208] width 226 height 20
click at [1037, 211] on button "查询" at bounding box center [1038, 208] width 40 height 20
click at [1037, 211] on div "重置 查询" at bounding box center [1089, 208] width 226 height 20
click at [1037, 211] on button "查询" at bounding box center [1038, 208] width 40 height 20
click at [1037, 211] on div "重置 查询" at bounding box center [1089, 208] width 226 height 20
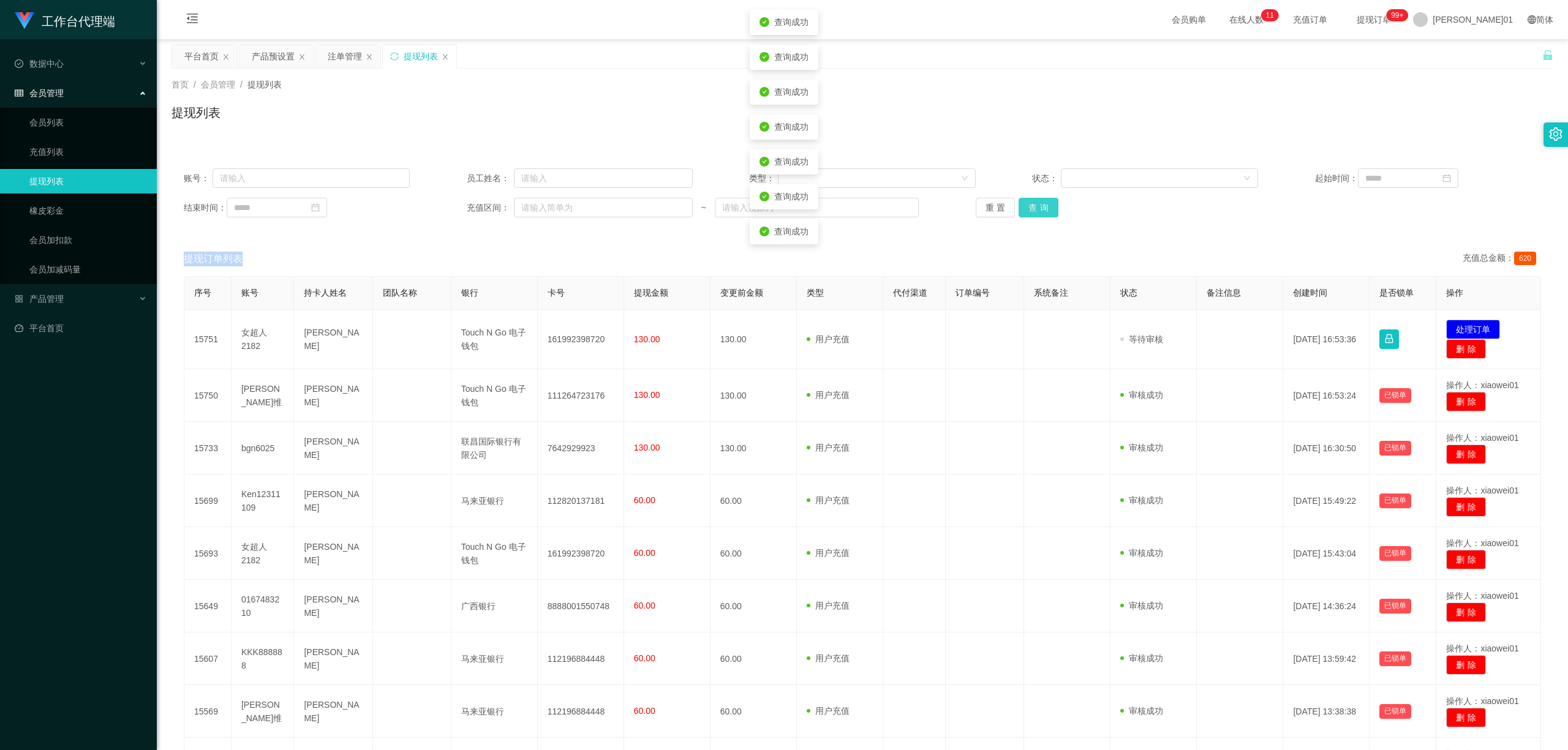
click at [1037, 211] on button "查询" at bounding box center [1038, 208] width 40 height 20
click at [201, 59] on font "平台首页" at bounding box center [201, 57] width 34 height 10
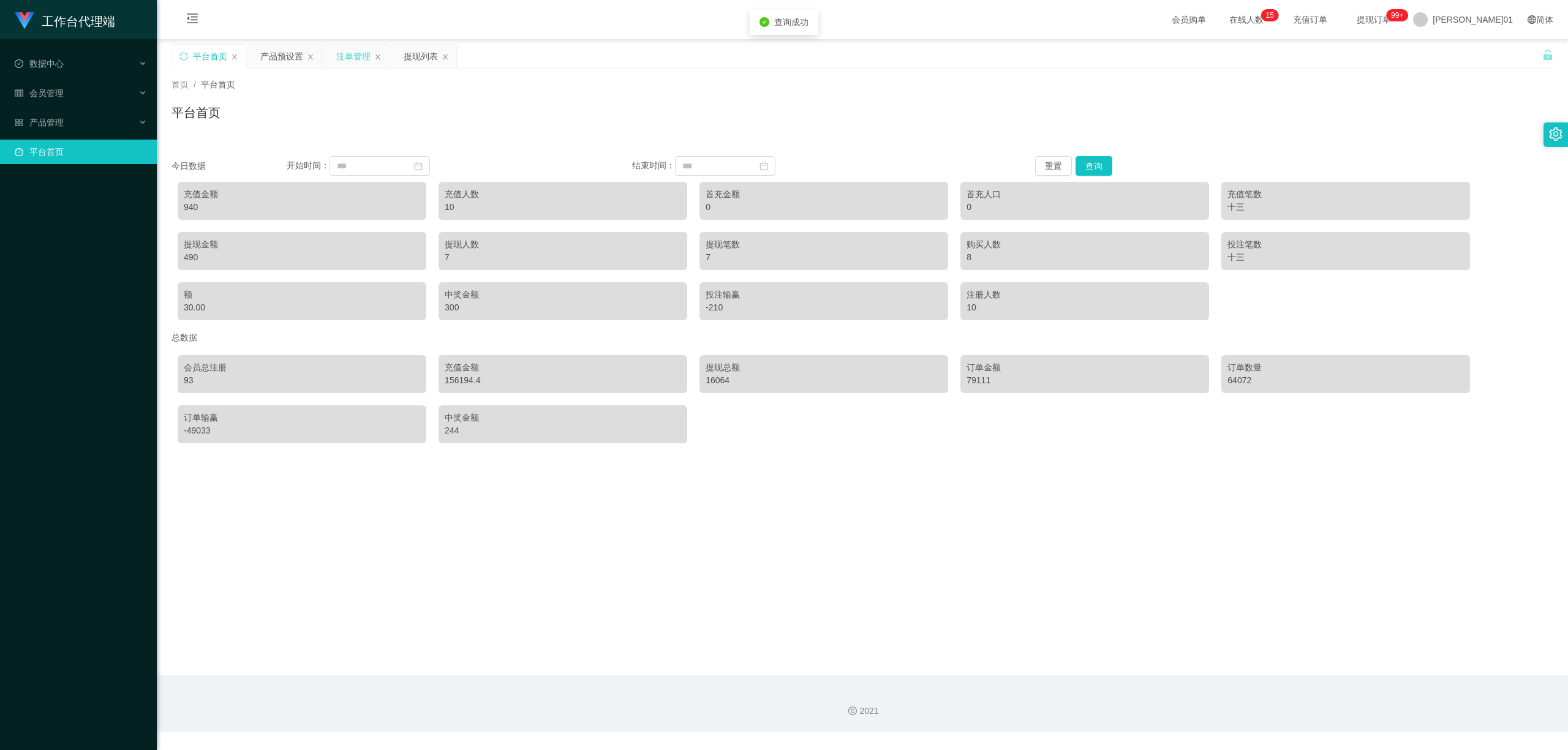
click at [360, 62] on div "注单管理" at bounding box center [353, 56] width 34 height 23
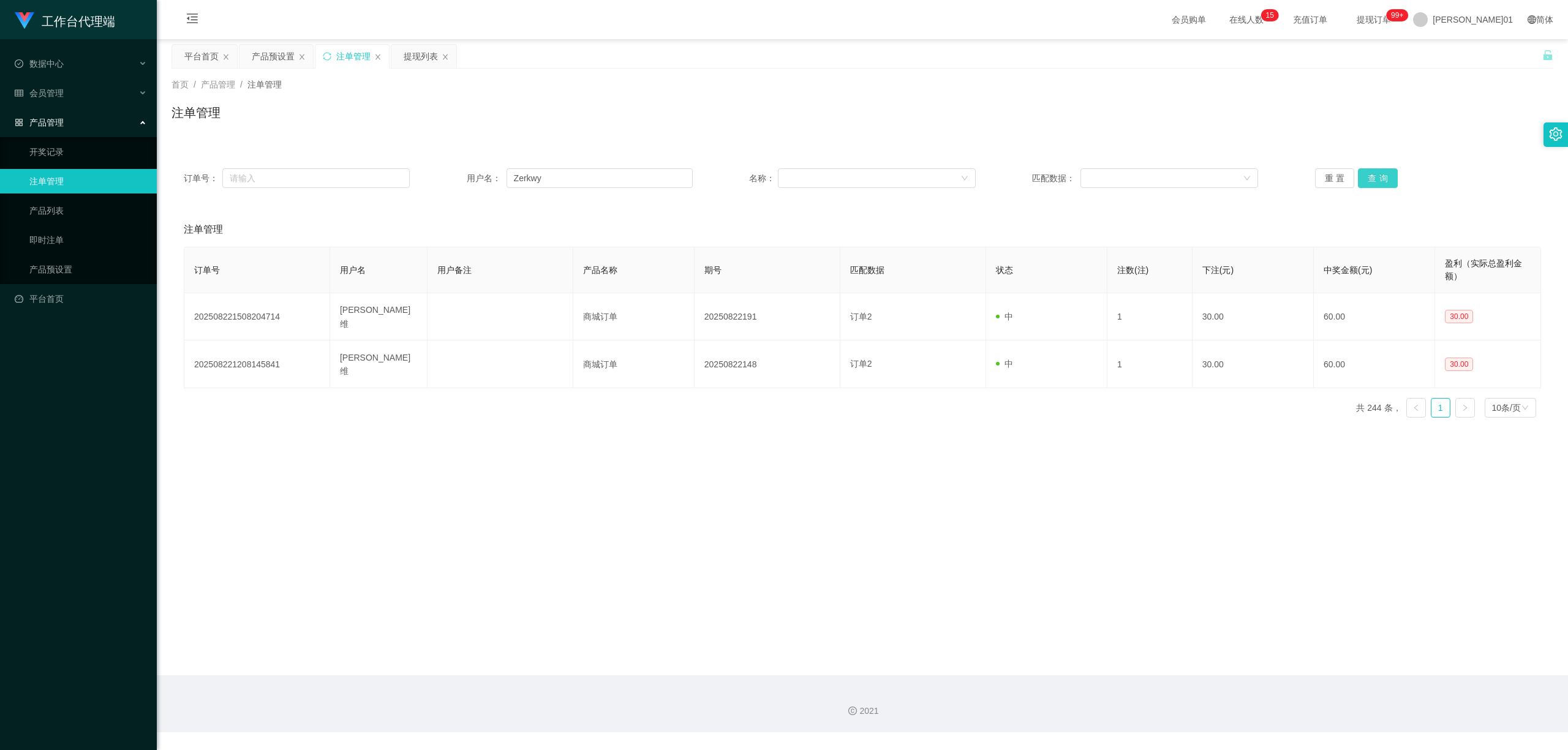
click at [1365, 170] on button "查询" at bounding box center [1378, 178] width 40 height 20
click at [1365, 170] on div "重置 查询" at bounding box center [1428, 178] width 226 height 20
click at [1365, 170] on button "查询" at bounding box center [1378, 178] width 40 height 20
click at [1365, 170] on div "重置 查询" at bounding box center [1428, 178] width 226 height 20
click at [1365, 170] on button "查询" at bounding box center [1378, 178] width 40 height 20
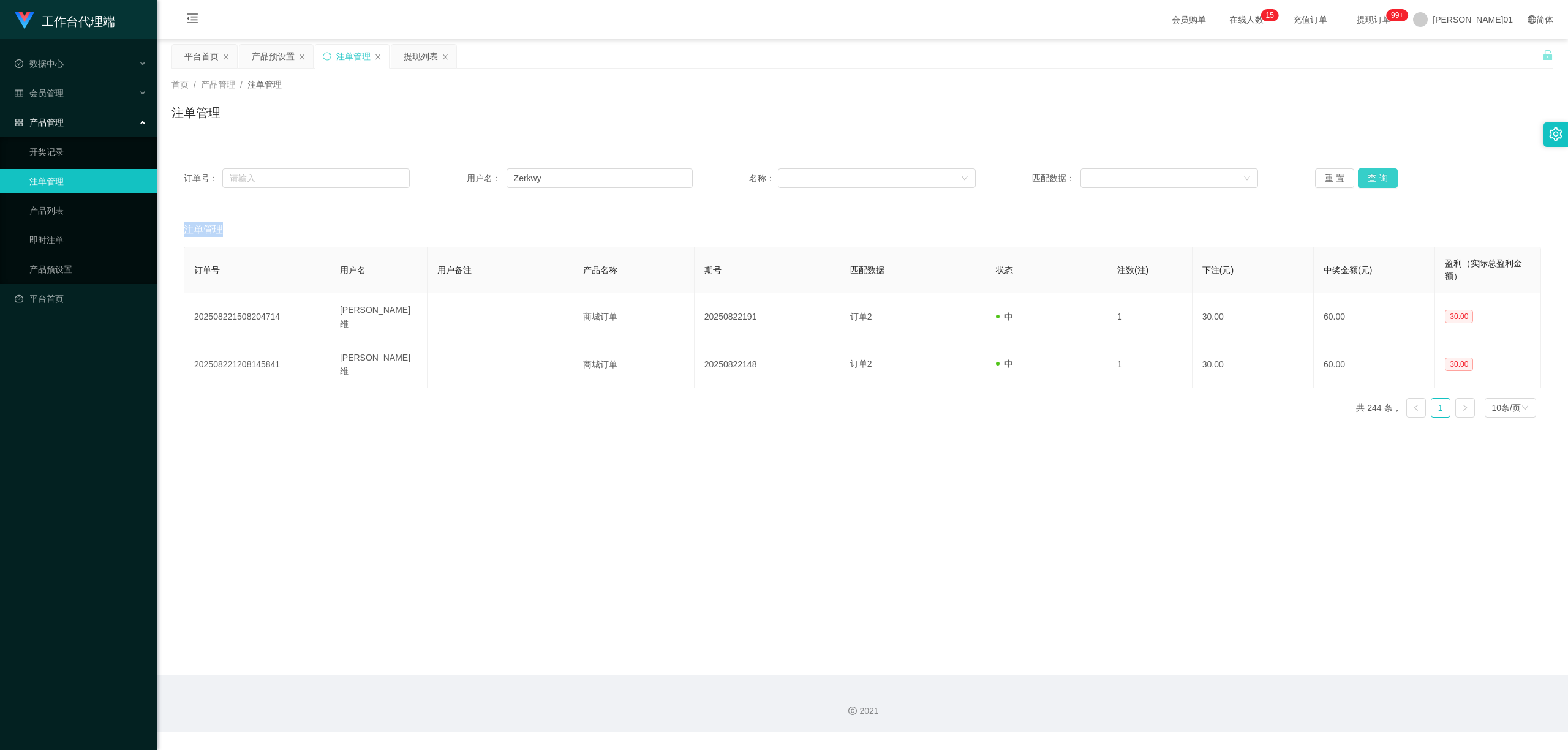
click at [1365, 170] on div "重置 查询" at bounding box center [1428, 178] width 226 height 20
click at [1365, 170] on button "查询" at bounding box center [1378, 178] width 40 height 20
click at [1365, 170] on button "查询" at bounding box center [1385, 178] width 53 height 20
drag, startPoint x: 562, startPoint y: 177, endPoint x: 300, endPoint y: 177, distance: 262.0
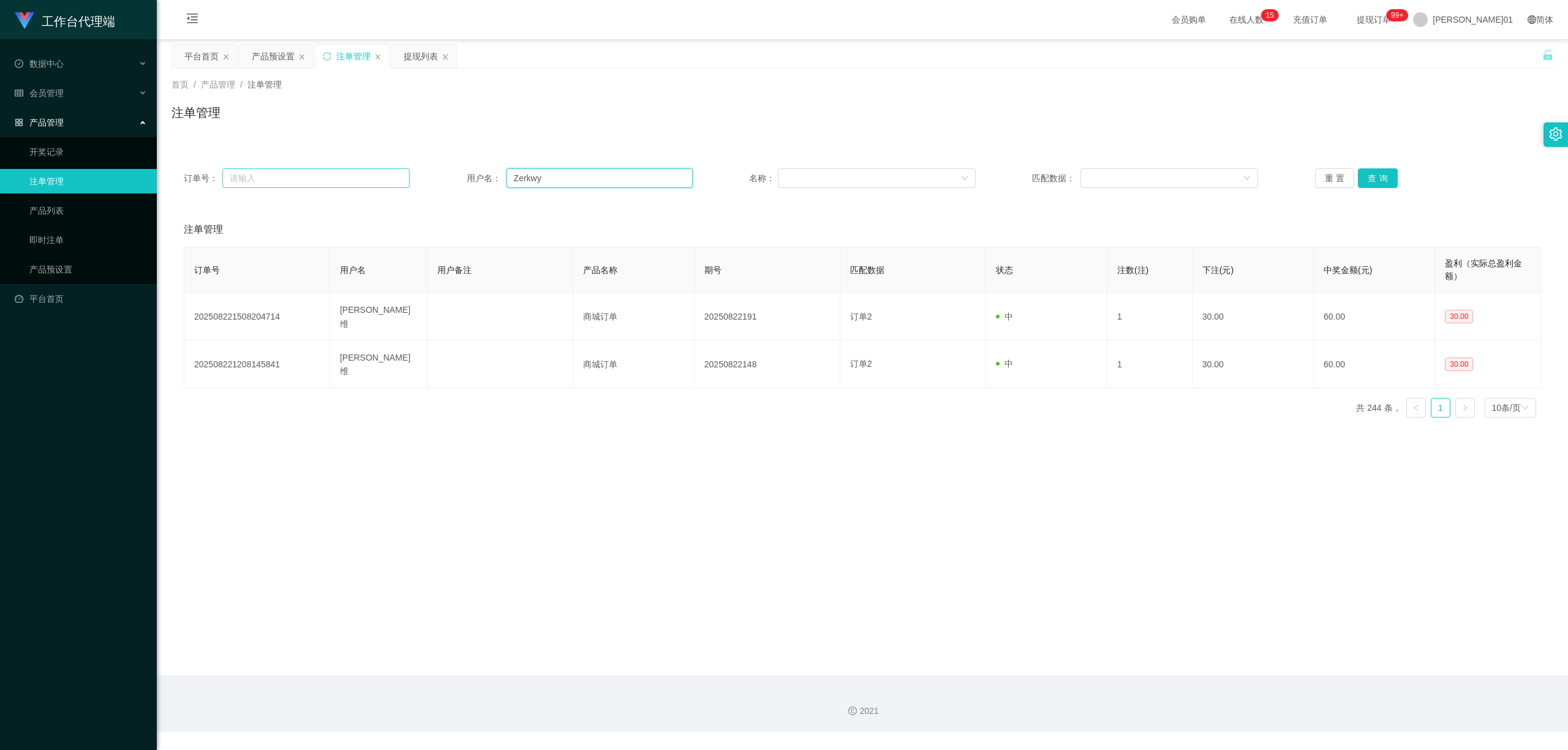
click at [300, 177] on div "订单号： 用户名： Zerkwy 名称： 匹配数据： 重置 查询" at bounding box center [863, 178] width 1357 height 20
click at [1375, 178] on button "查询" at bounding box center [1378, 178] width 40 height 20
click at [1375, 178] on div "重置 查询" at bounding box center [1428, 178] width 226 height 20
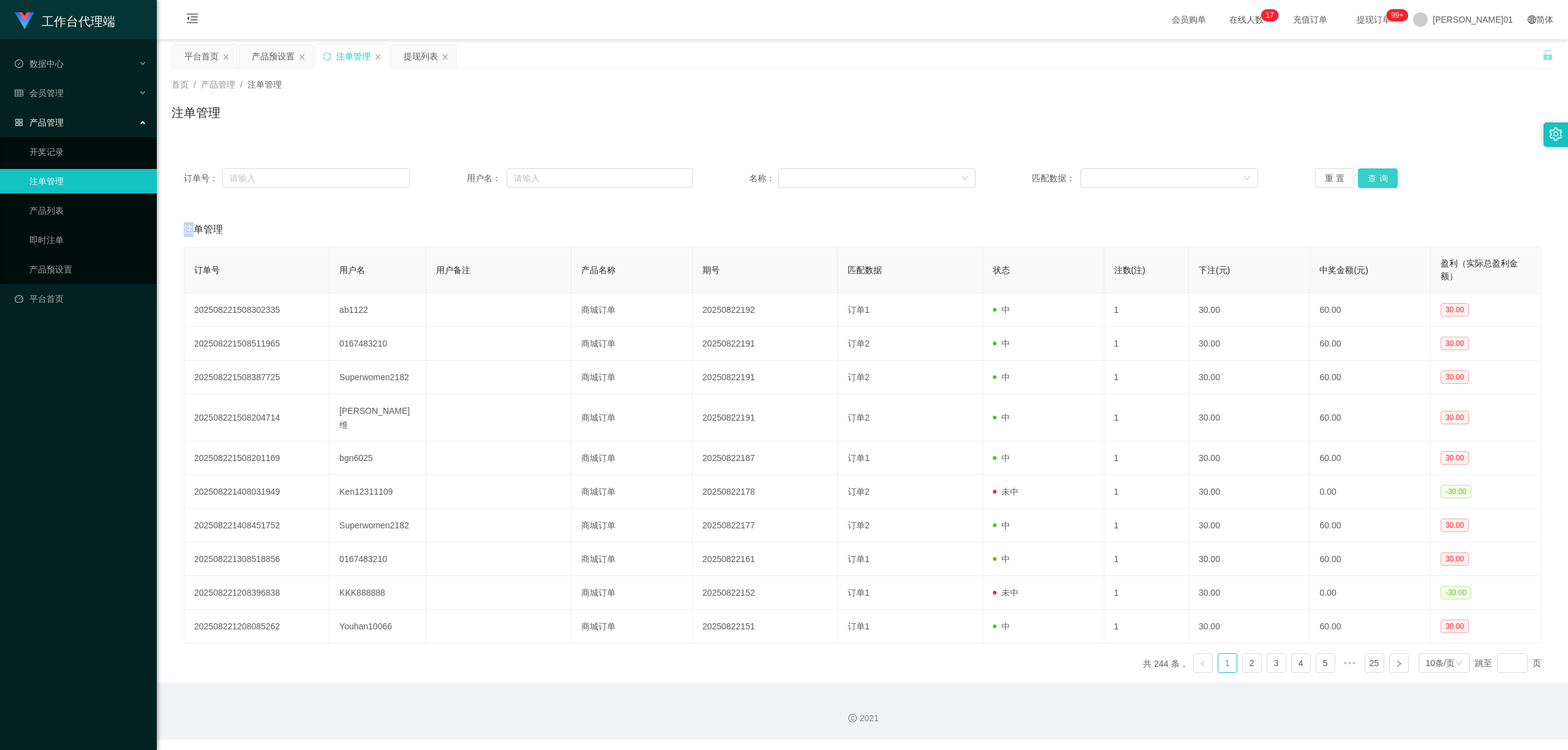
click at [1375, 178] on button "查询" at bounding box center [1378, 178] width 40 height 20
click at [1375, 178] on div "重置 查询" at bounding box center [1428, 178] width 226 height 20
click at [1375, 178] on button "查询" at bounding box center [1378, 178] width 40 height 20
click at [1375, 178] on button "查询" at bounding box center [1385, 178] width 53 height 20
click at [1375, 178] on button "查询" at bounding box center [1378, 178] width 40 height 20
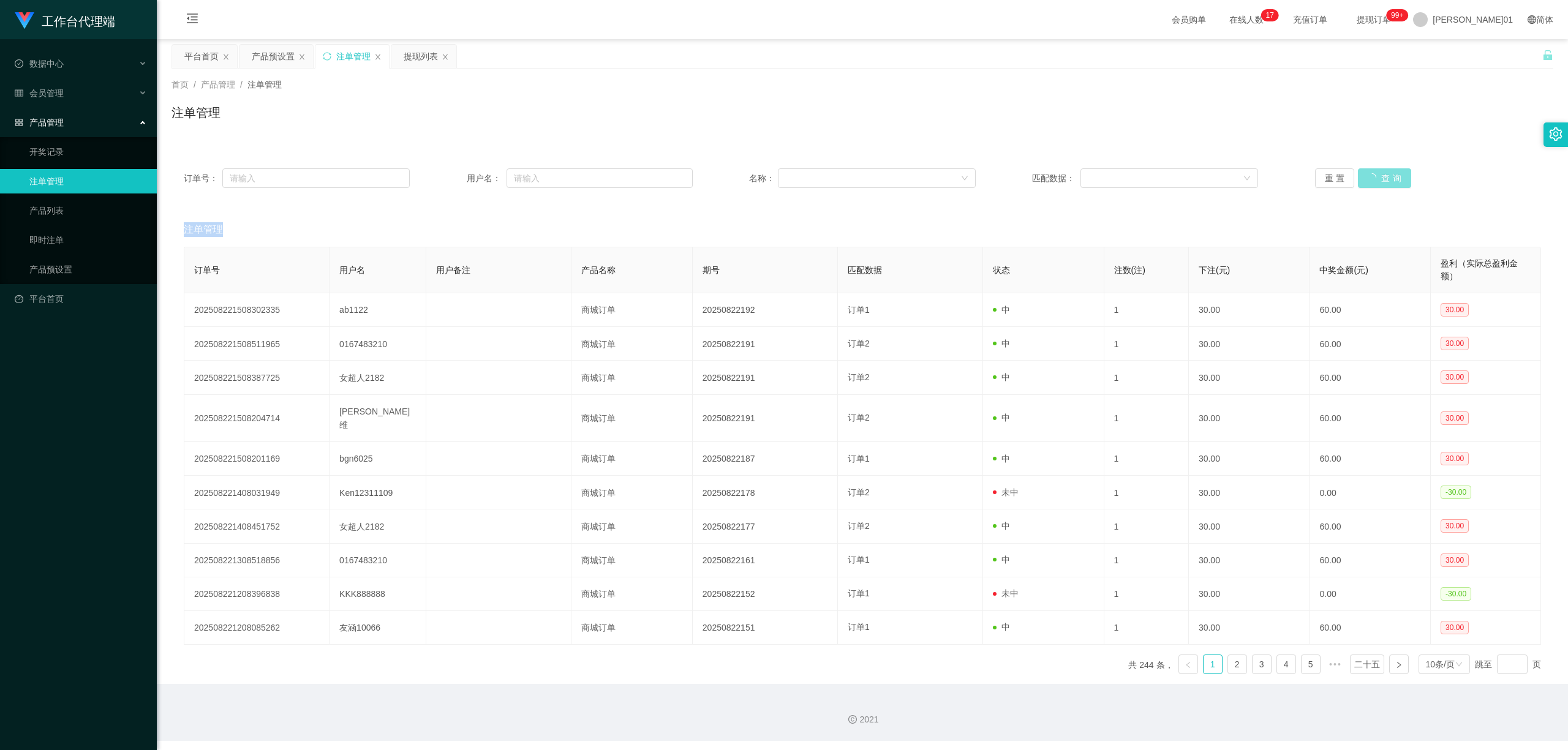
click at [1375, 178] on div "重置 查询" at bounding box center [1428, 178] width 226 height 20
click at [1375, 178] on button "查询" at bounding box center [1378, 178] width 40 height 20
click at [1375, 178] on div "重置 查询" at bounding box center [1428, 178] width 226 height 20
click at [1375, 178] on button "查询" at bounding box center [1378, 178] width 40 height 20
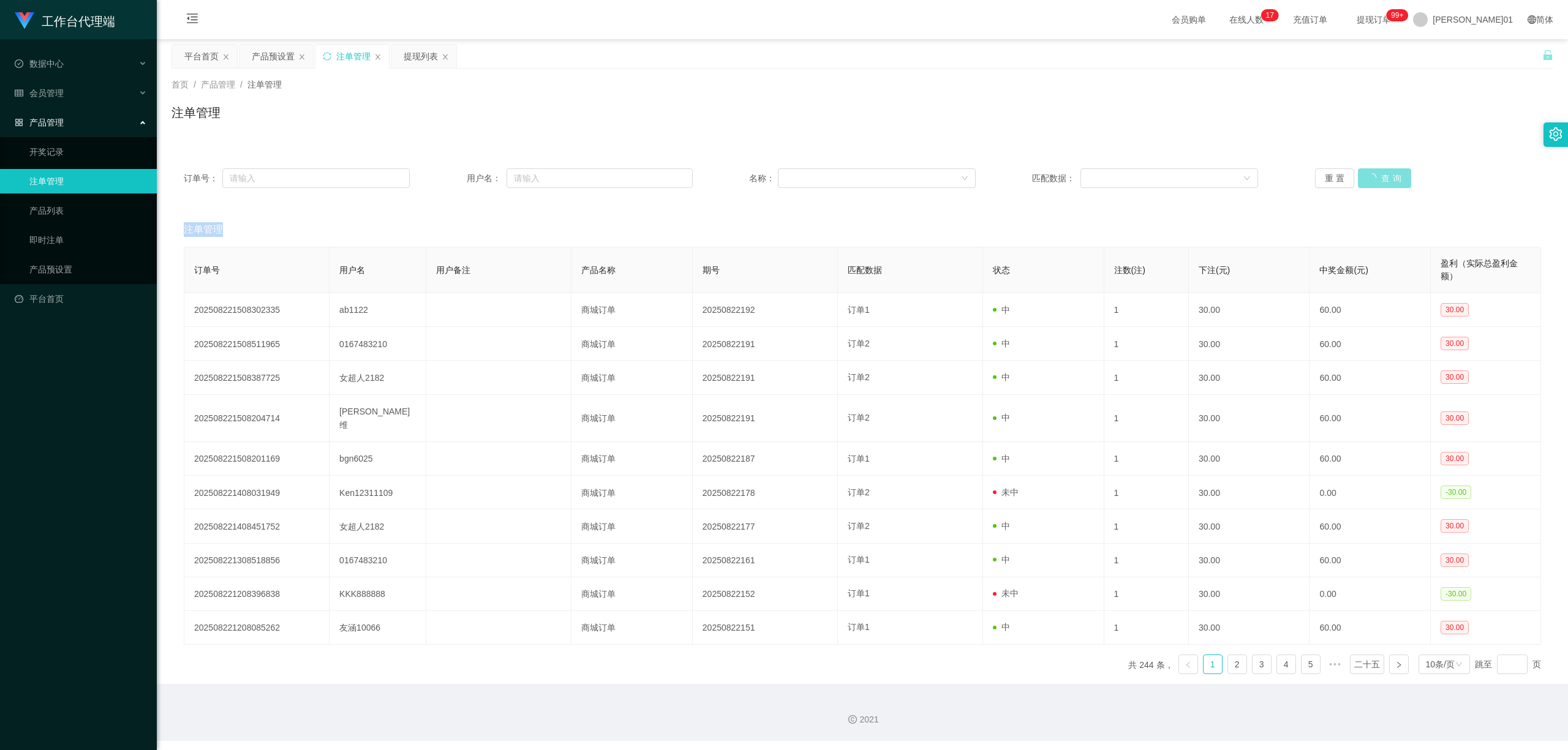
click at [1375, 178] on div "重置 查询" at bounding box center [1428, 178] width 226 height 20
click at [275, 55] on font "产品预设置" at bounding box center [273, 57] width 43 height 10
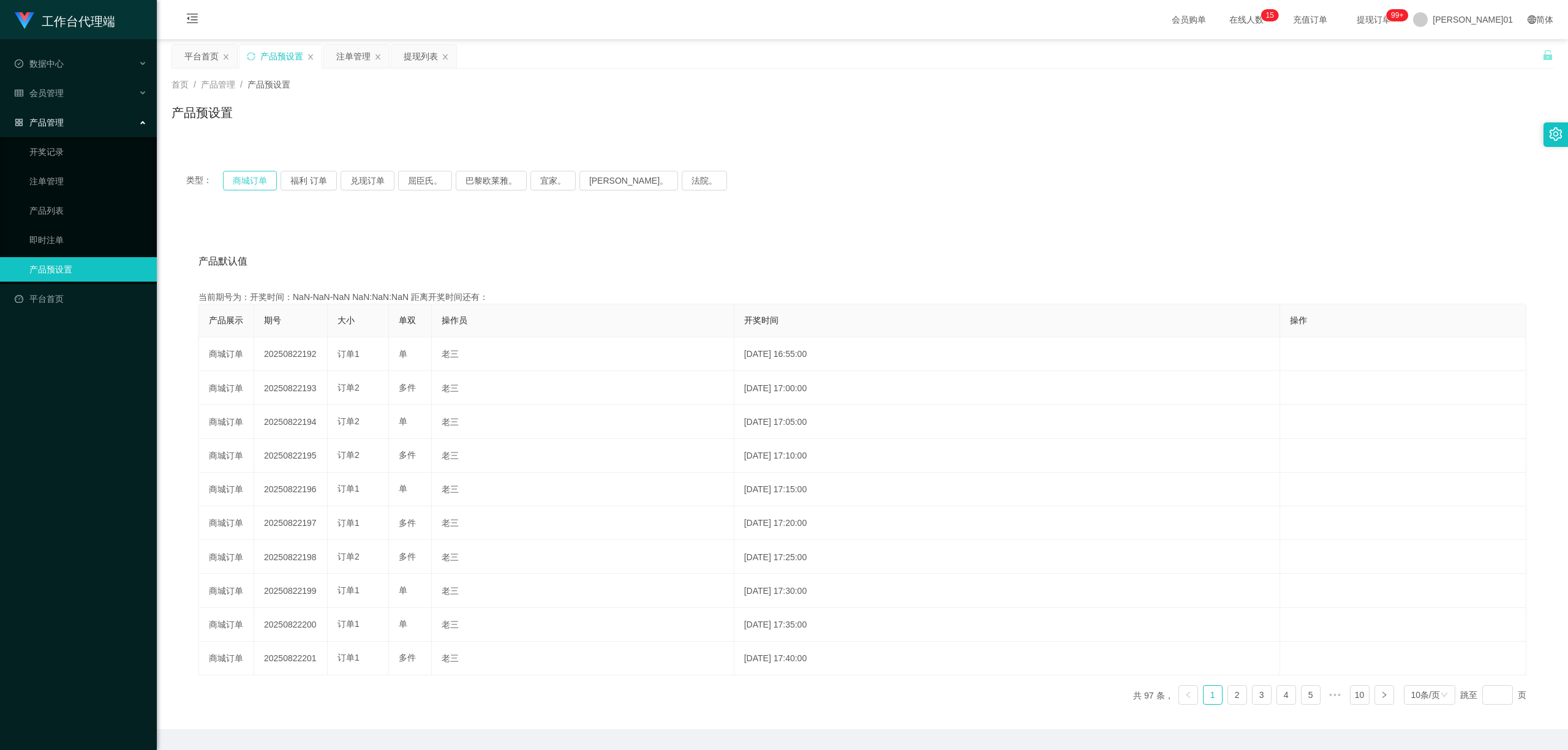
click at [236, 173] on button "商城订单" at bounding box center [250, 181] width 54 height 20
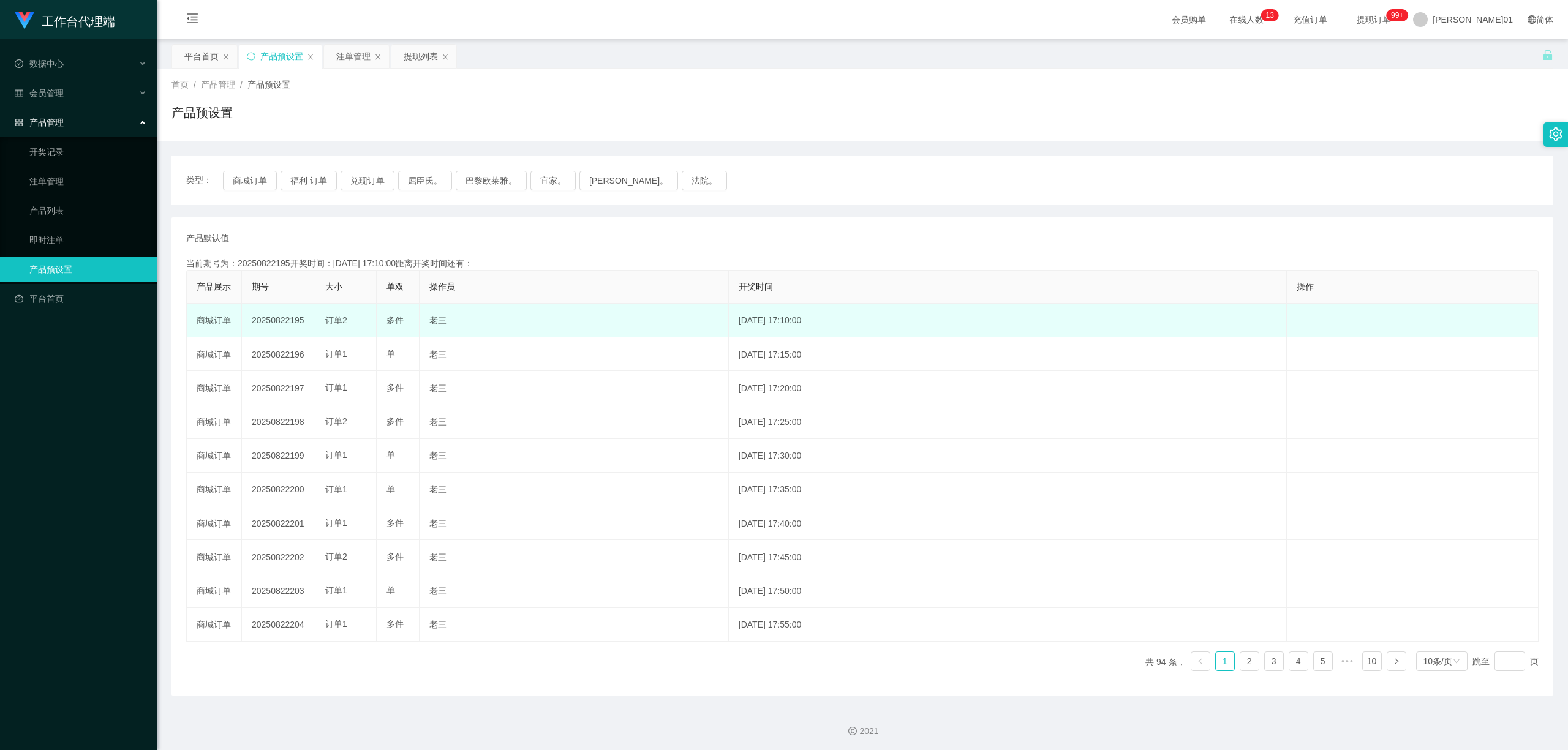
click at [282, 317] on font "20250822195" at bounding box center [278, 321] width 53 height 10
click at [284, 317] on font "20250822195" at bounding box center [278, 321] width 53 height 10
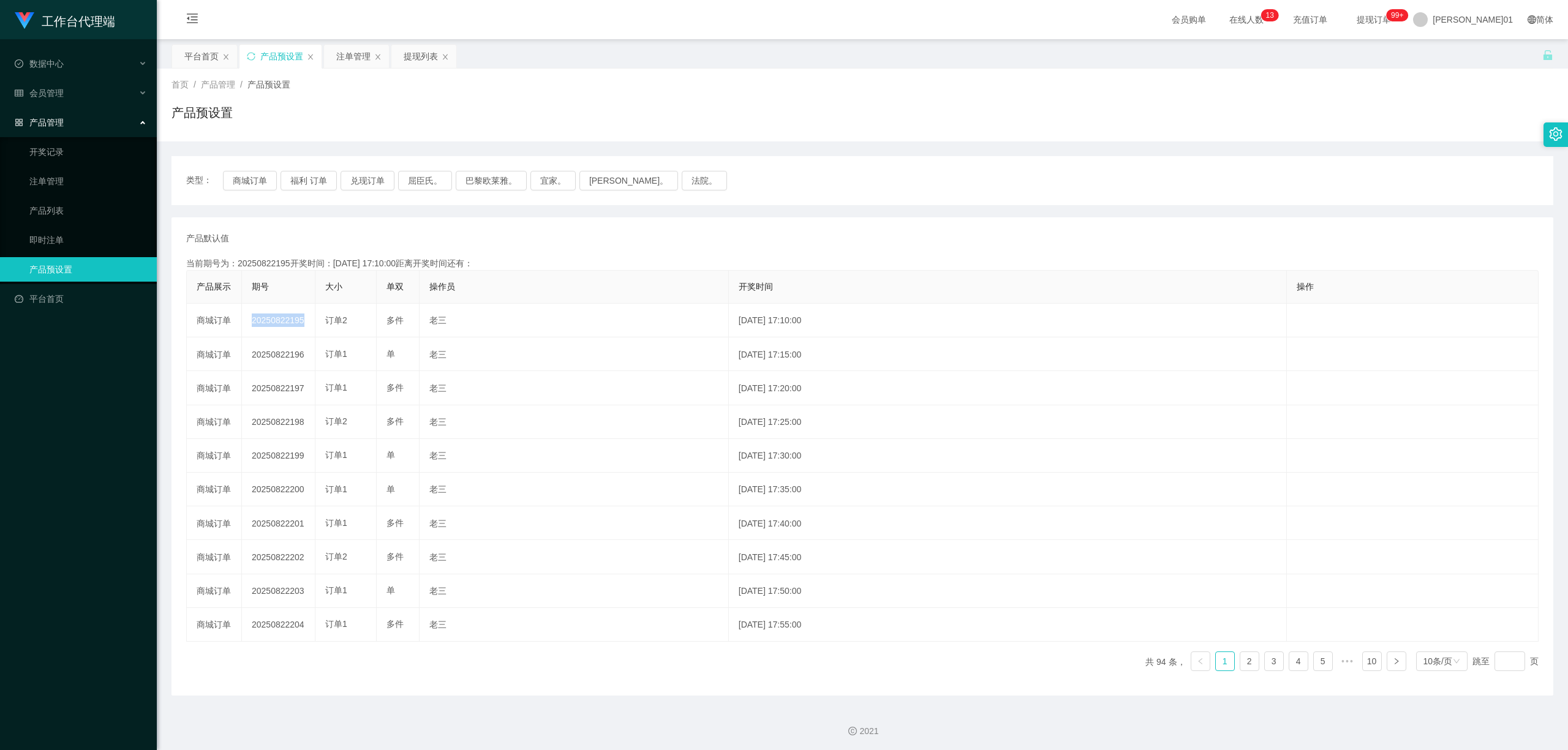
copy font "20250822195"
click at [349, 55] on font "注单管理" at bounding box center [353, 57] width 34 height 10
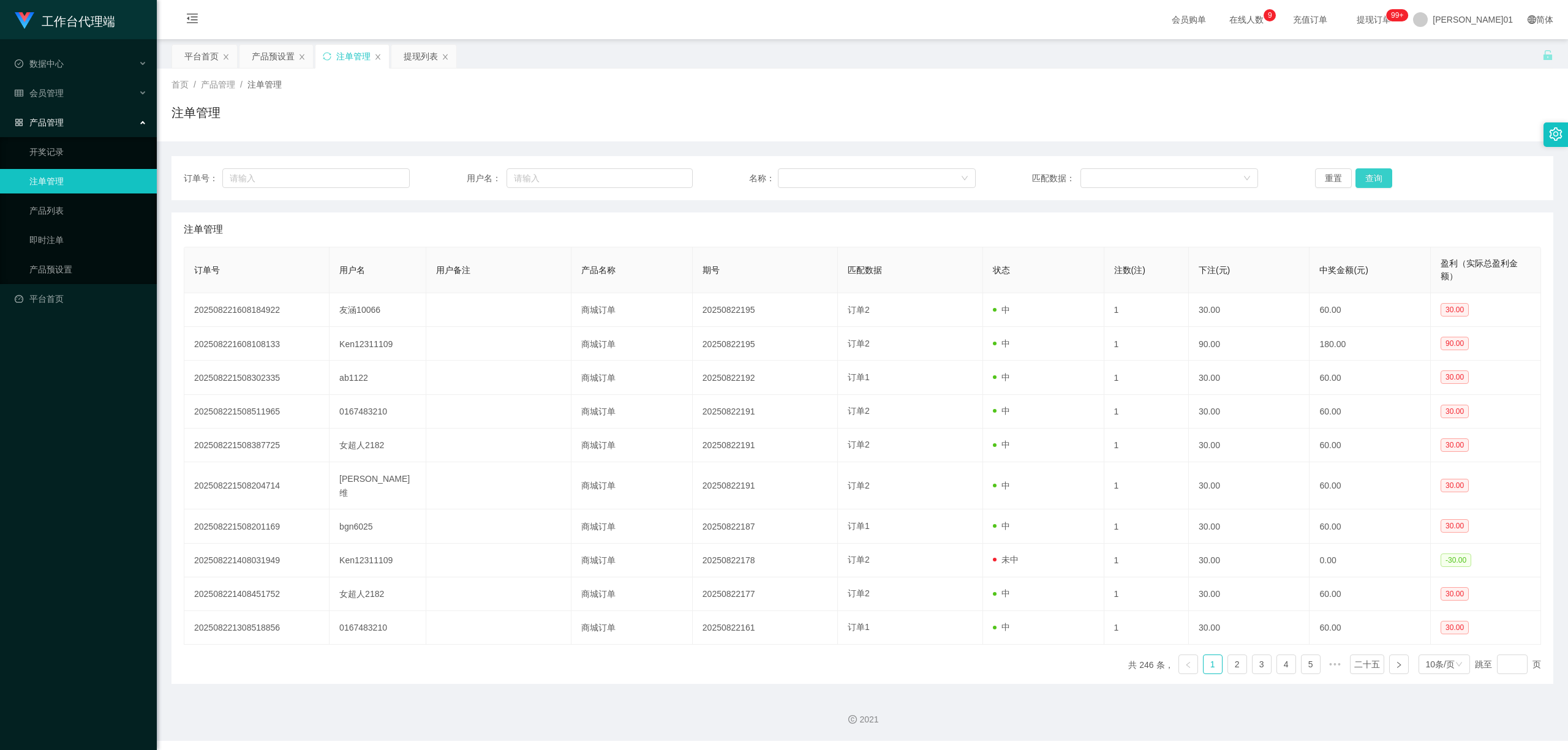
click at [1355, 173] on button "查询" at bounding box center [1373, 178] width 37 height 20
click at [1353, 173] on div "重置 查询" at bounding box center [1428, 178] width 226 height 20
click at [1358, 173] on button "查询" at bounding box center [1378, 178] width 40 height 20
click at [1355, 173] on div "重置 查询" at bounding box center [1428, 178] width 226 height 20
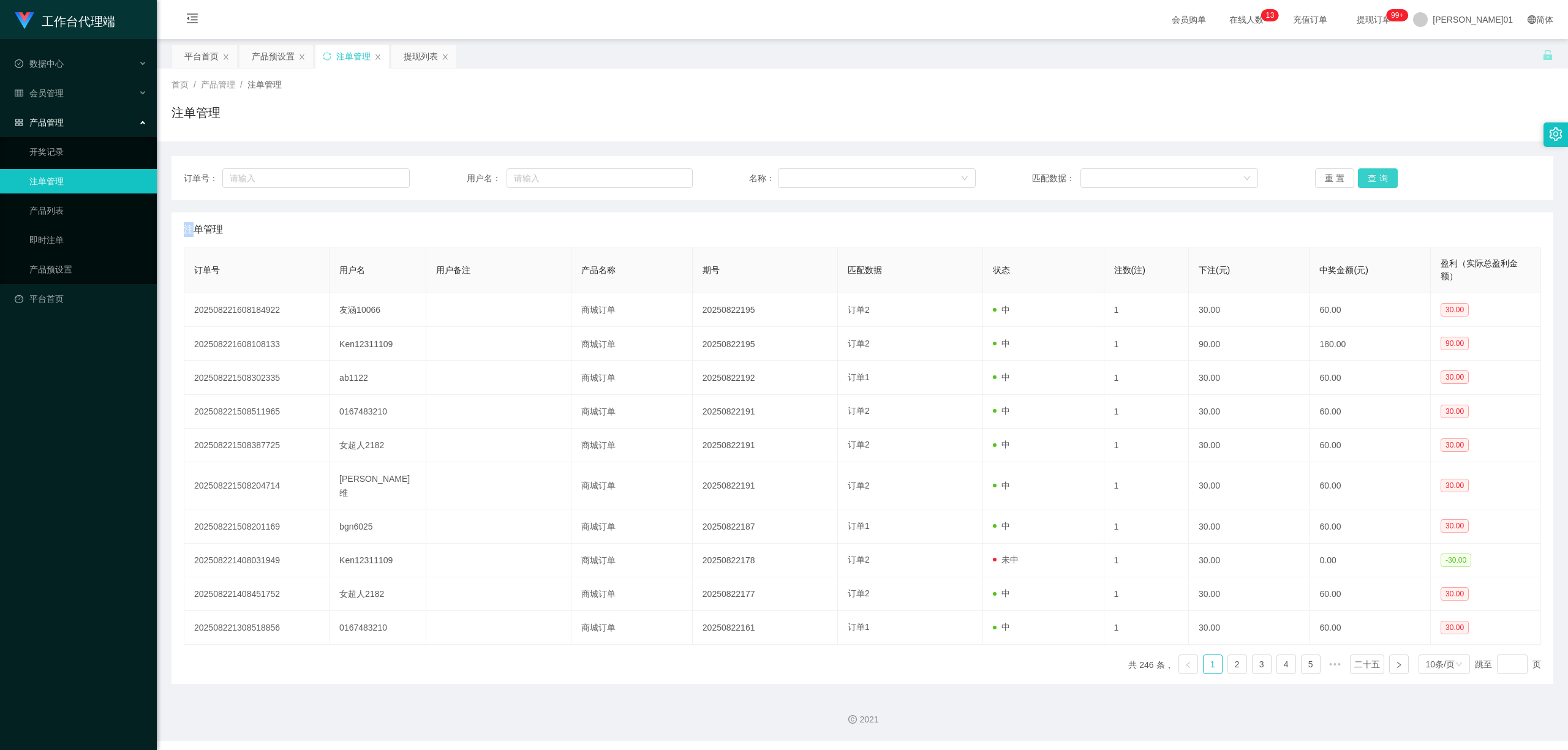
click at [1358, 173] on button "查询" at bounding box center [1378, 178] width 40 height 20
click at [1355, 173] on div "重置 查询" at bounding box center [1428, 178] width 226 height 20
click at [1358, 173] on button "查询" at bounding box center [1378, 178] width 40 height 20
click at [1355, 173] on div "重置 查询" at bounding box center [1428, 178] width 226 height 20
click at [425, 57] on font "提现列表" at bounding box center [420, 57] width 34 height 10
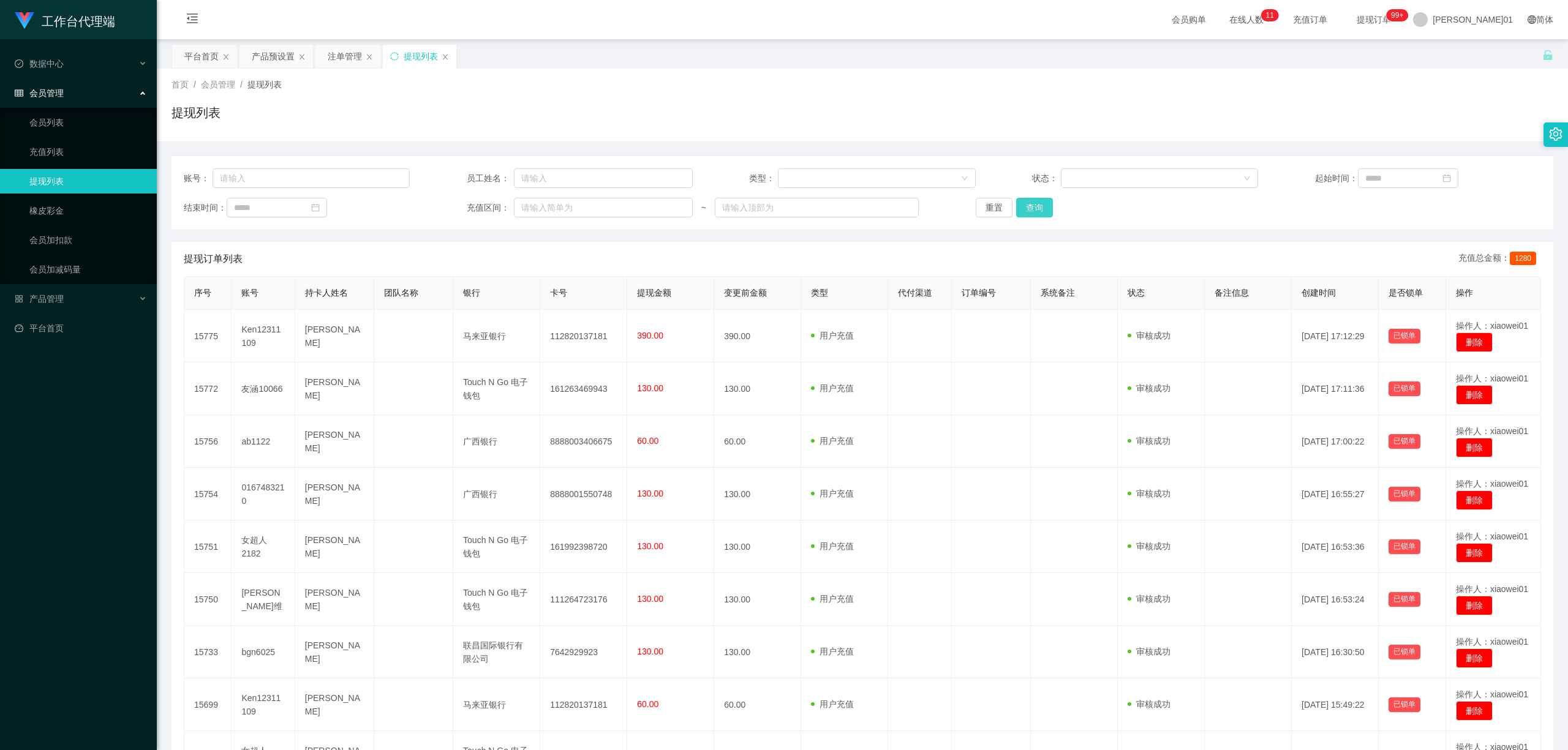
click at [1032, 209] on button "查询" at bounding box center [1034, 208] width 37 height 20
click at [1032, 209] on div "重置 查询" at bounding box center [1089, 208] width 226 height 20
click at [1032, 209] on button "查询" at bounding box center [1038, 208] width 40 height 20
click at [1032, 209] on div "重置 查询" at bounding box center [1089, 208] width 226 height 20
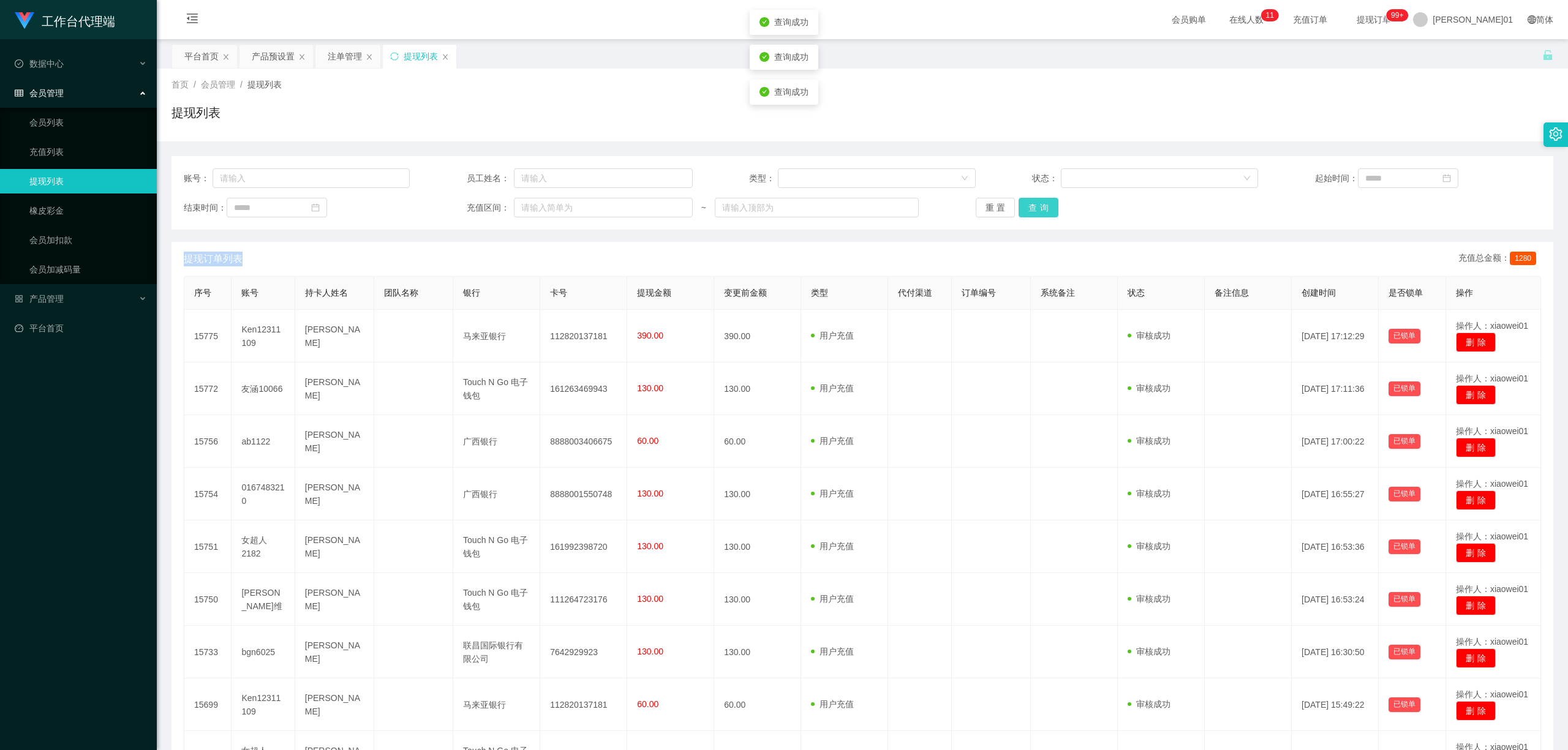
click at [1032, 209] on button "查询" at bounding box center [1038, 208] width 40 height 20
click at [1032, 209] on div "重置 查询" at bounding box center [1089, 208] width 226 height 20
click at [1032, 209] on button "查询" at bounding box center [1038, 208] width 40 height 20
click at [1032, 209] on div "重置 查询" at bounding box center [1089, 208] width 226 height 20
click at [1032, 209] on button "查询" at bounding box center [1038, 208] width 40 height 20
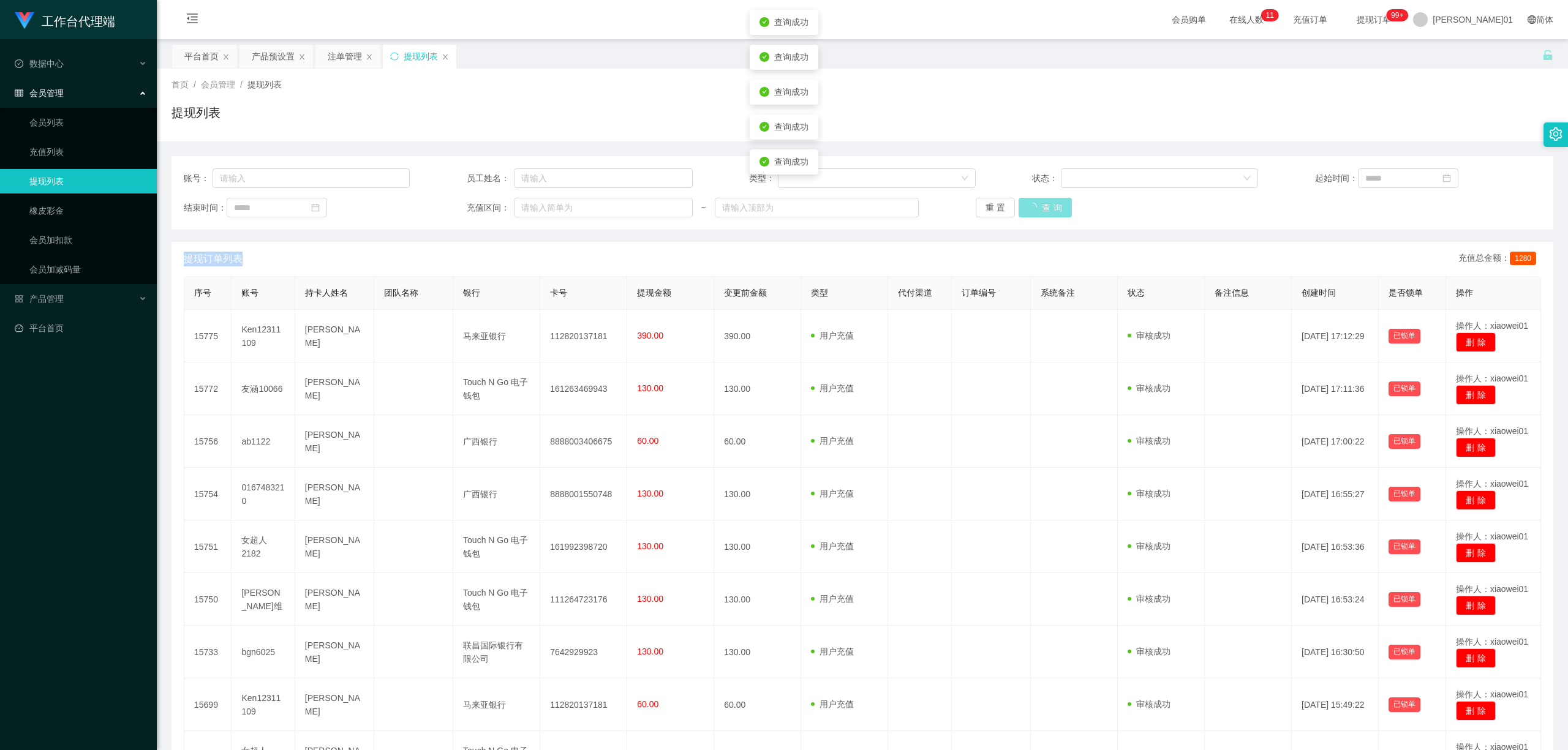
click at [1032, 209] on div "重置 查询" at bounding box center [1089, 208] width 226 height 20
click at [1032, 209] on button "查询" at bounding box center [1038, 208] width 40 height 20
click at [1032, 209] on div "重置 查询" at bounding box center [1089, 208] width 226 height 20
click at [1032, 209] on button "查询" at bounding box center [1038, 208] width 40 height 20
click at [1039, 212] on button "查询" at bounding box center [1038, 208] width 40 height 20
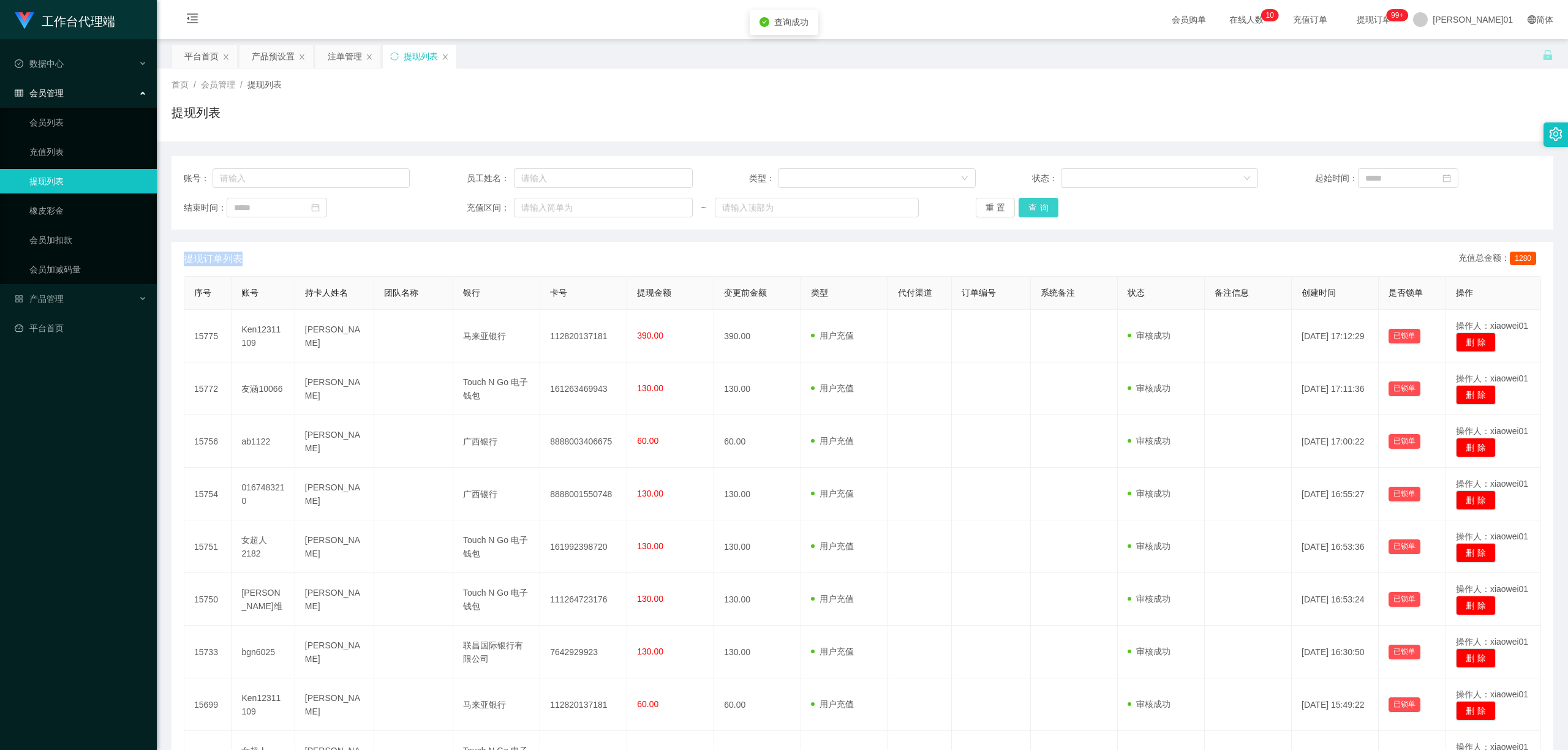
click at [1039, 212] on div "重置 查询" at bounding box center [1089, 208] width 226 height 20
click at [1039, 212] on button "查询" at bounding box center [1038, 208] width 40 height 20
click at [326, 59] on div "注单管理" at bounding box center [348, 56] width 65 height 23
click at [333, 59] on font "注单管理" at bounding box center [344, 57] width 34 height 10
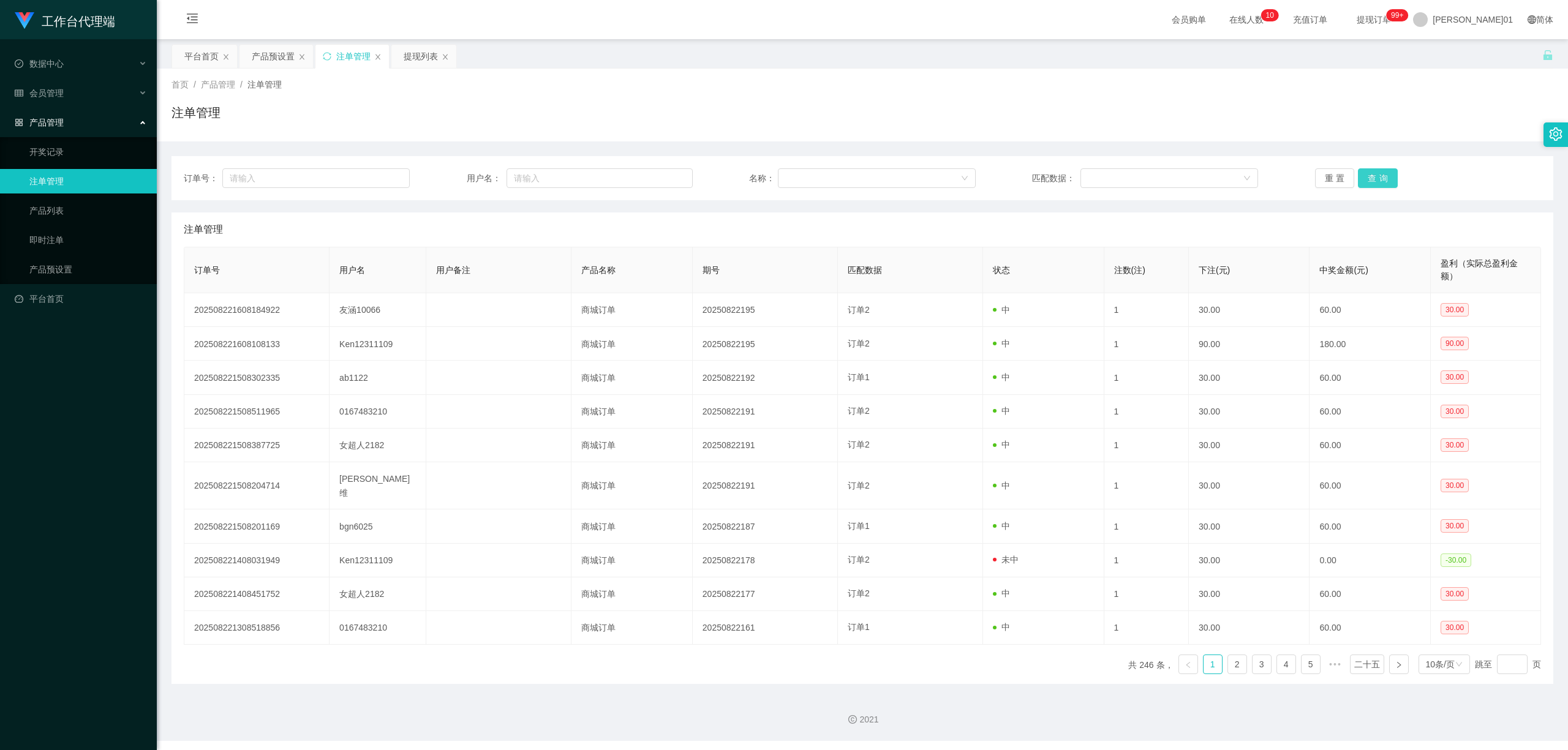
click at [1382, 183] on button "查询" at bounding box center [1378, 178] width 40 height 20
click at [1382, 183] on div "重置 查询" at bounding box center [1428, 178] width 226 height 20
click at [1382, 183] on button "查询" at bounding box center [1378, 178] width 40 height 20
click at [1382, 183] on div "重置 查询" at bounding box center [1428, 178] width 226 height 20
click at [1382, 183] on button "查询" at bounding box center [1378, 178] width 40 height 20
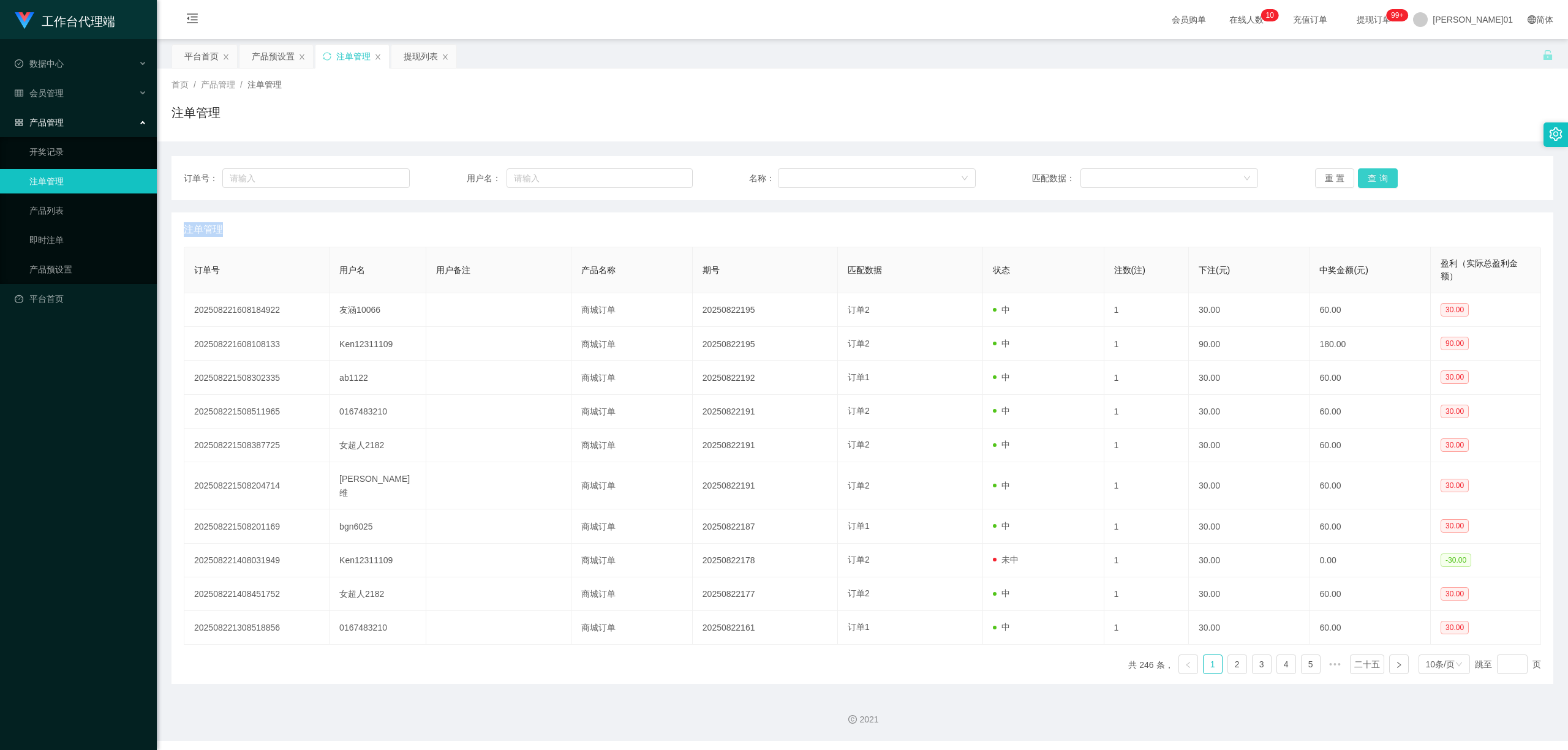
click at [1382, 183] on div "重置 查询" at bounding box center [1428, 178] width 226 height 20
click at [1382, 183] on button "查询" at bounding box center [1378, 178] width 40 height 20
click at [1382, 183] on button "查询" at bounding box center [1385, 178] width 53 height 20
click at [273, 55] on font "产品预设置" at bounding box center [273, 57] width 43 height 10
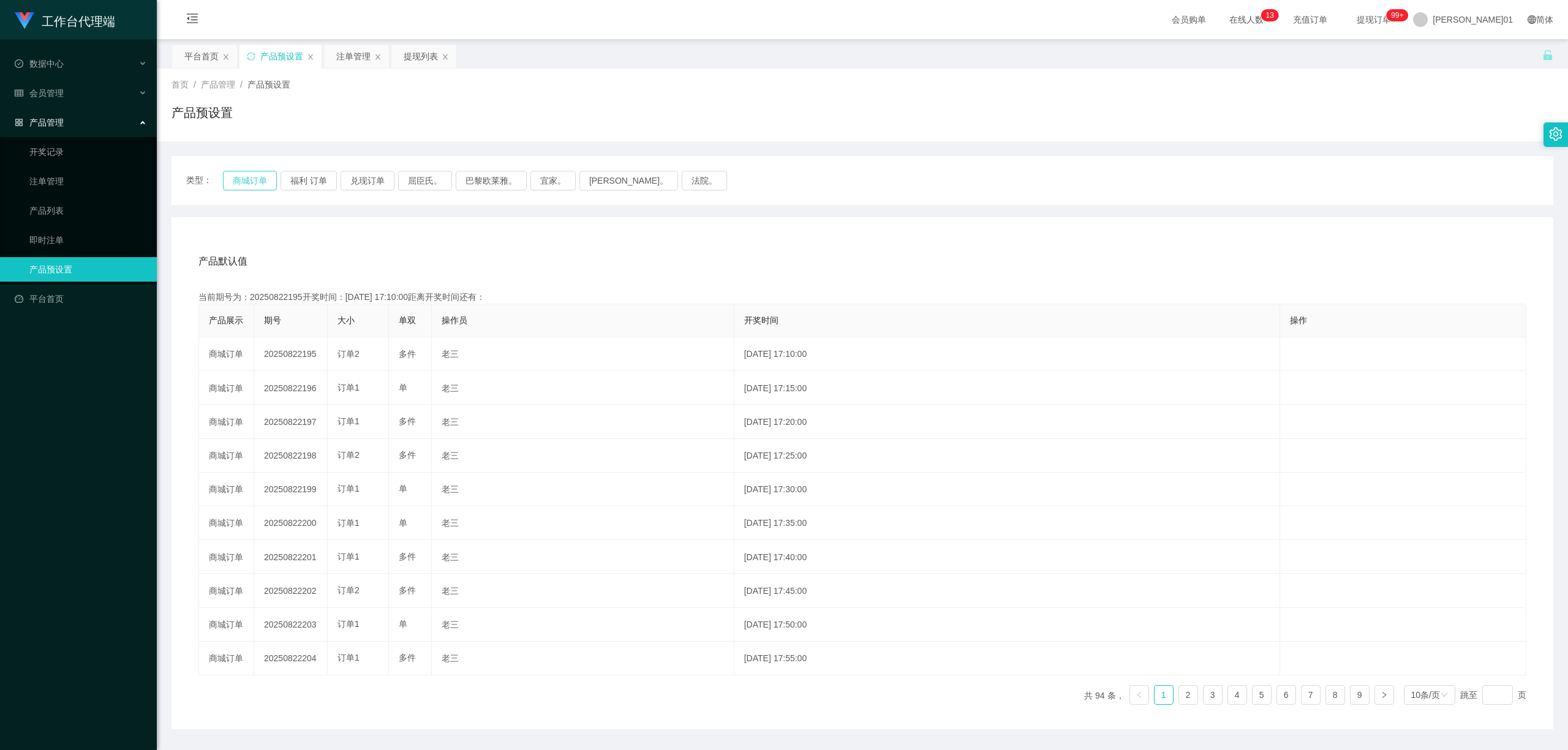
click at [241, 180] on button "商城订单" at bounding box center [250, 181] width 54 height 20
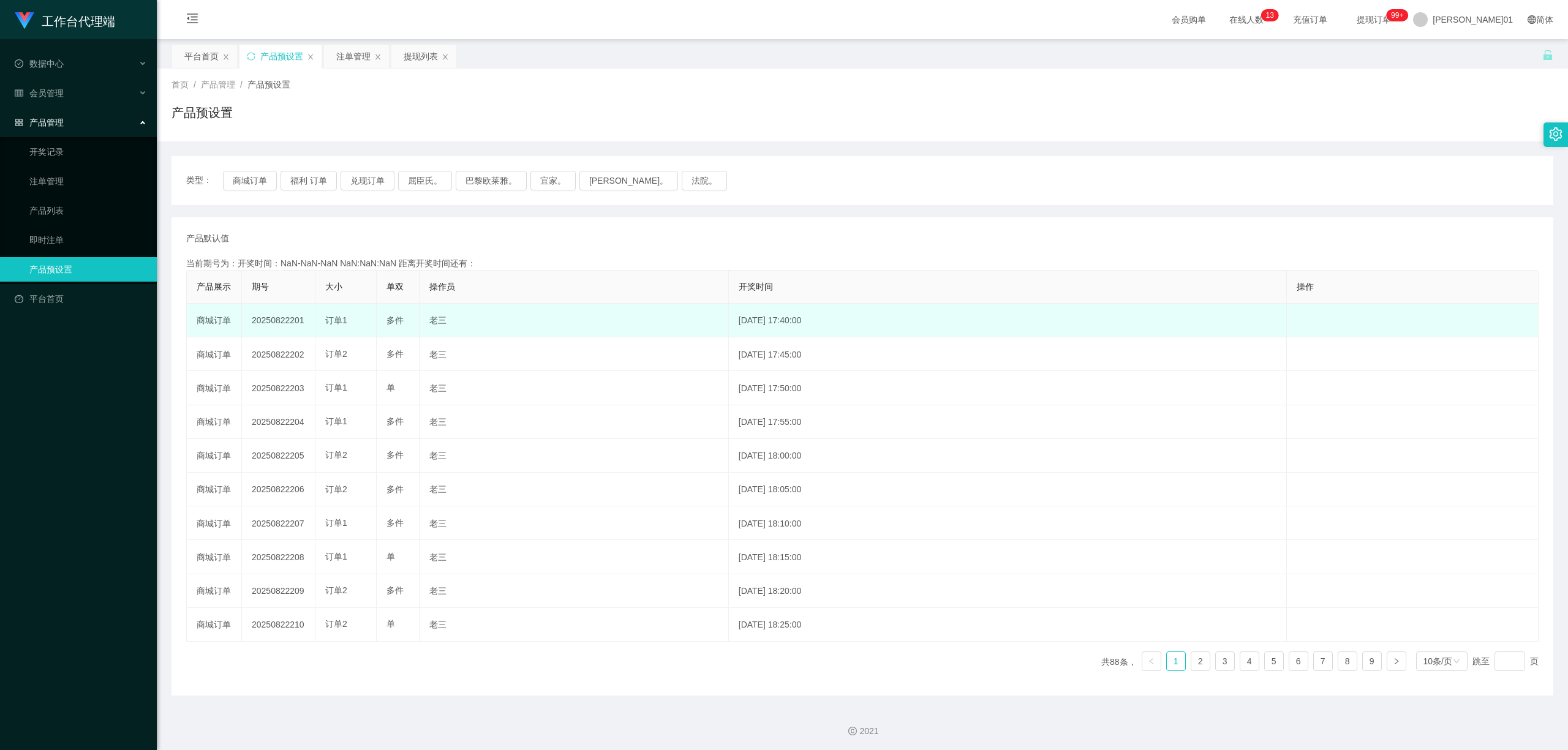
click at [296, 317] on font "20250822201" at bounding box center [278, 321] width 53 height 10
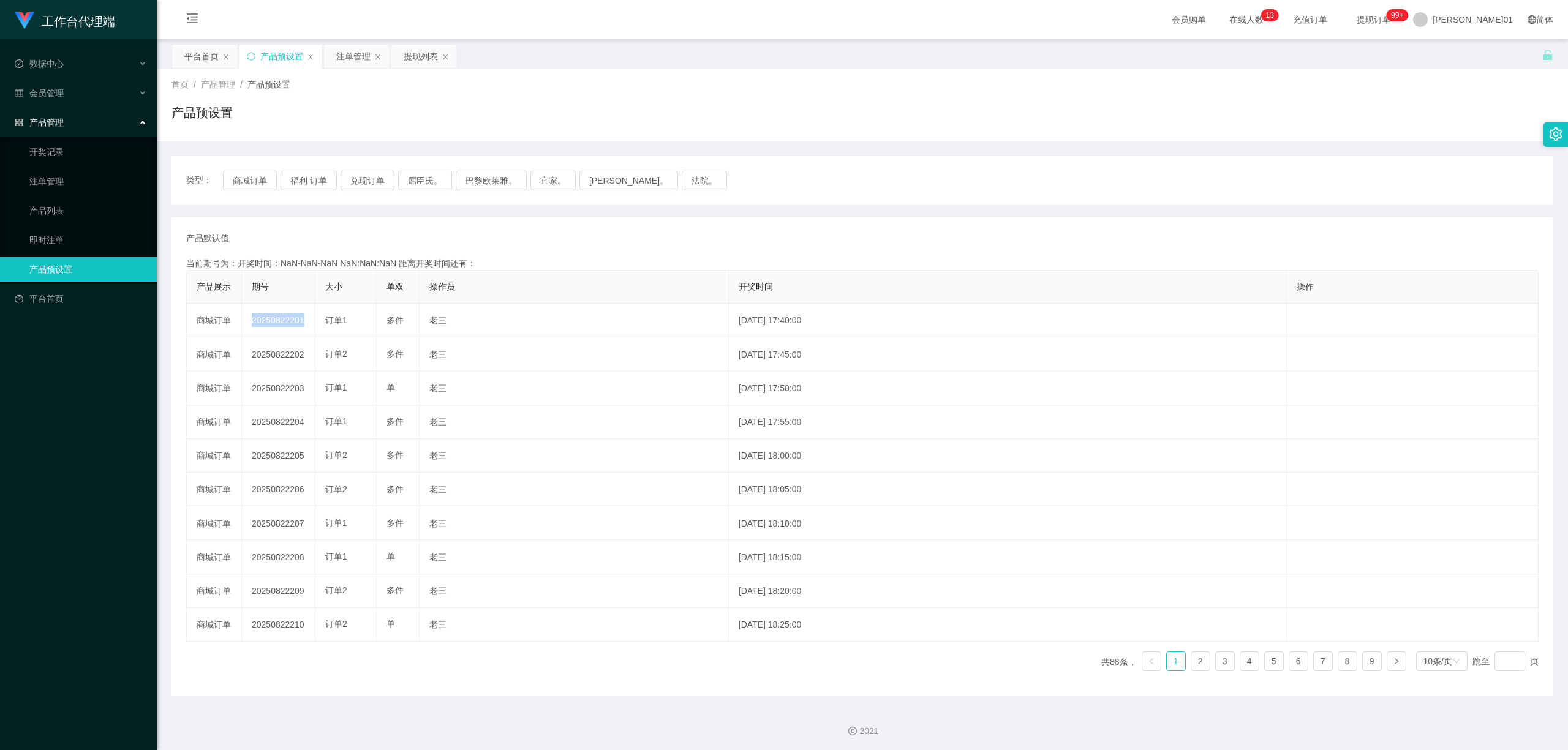
copy font "20250822201"
click at [344, 62] on font "注单管理" at bounding box center [353, 57] width 34 height 10
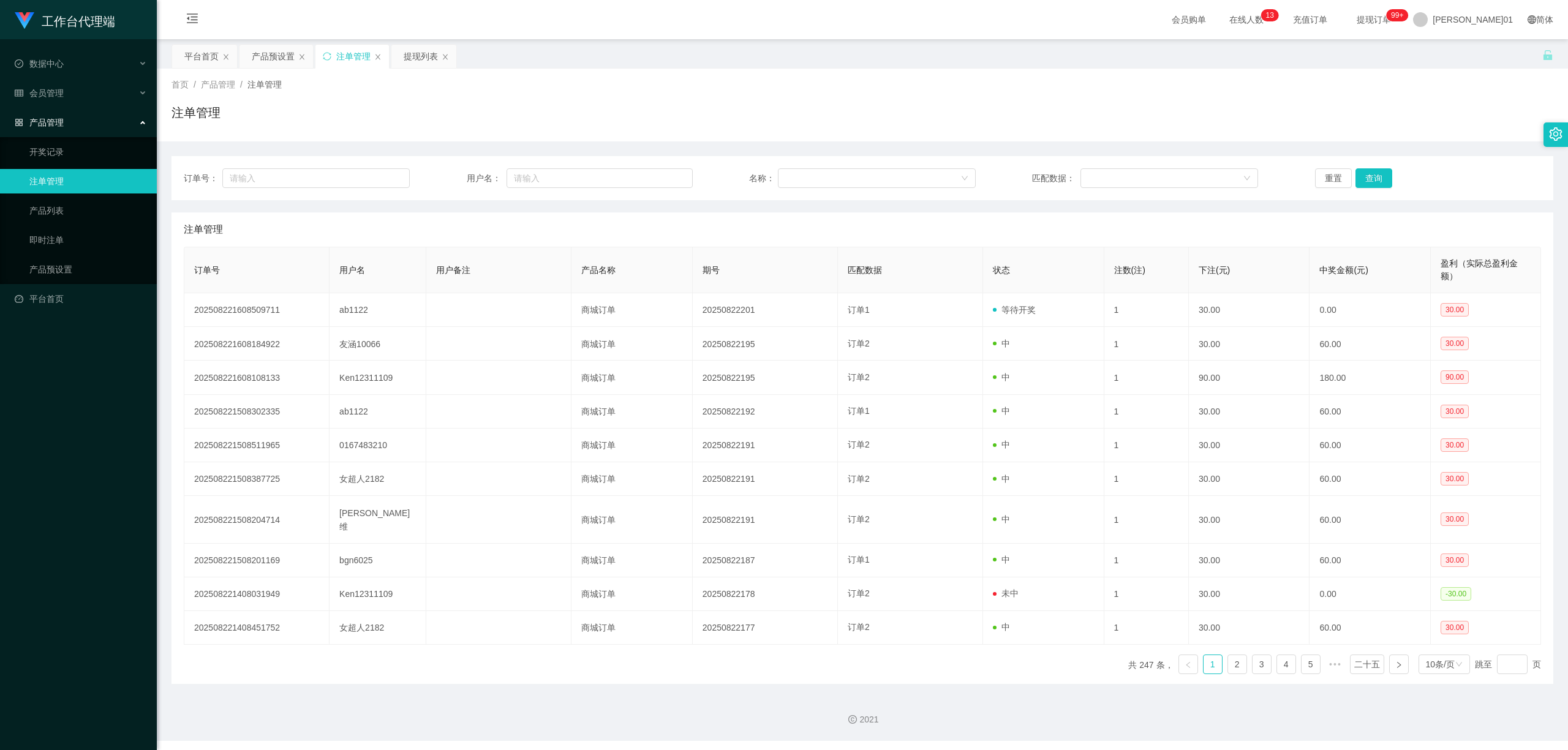
click at [1366, 167] on div "订单号： 用户名： 名称： 匹配数据： 重置 查询" at bounding box center [862, 178] width 1382 height 44
click at [1361, 175] on button "查询" at bounding box center [1373, 178] width 37 height 20
click at [1361, 175] on div "重置 查询" at bounding box center [1428, 178] width 226 height 20
click at [1364, 177] on button "查询" at bounding box center [1378, 178] width 40 height 20
click at [1364, 177] on div "重置 查询" at bounding box center [1428, 178] width 226 height 20
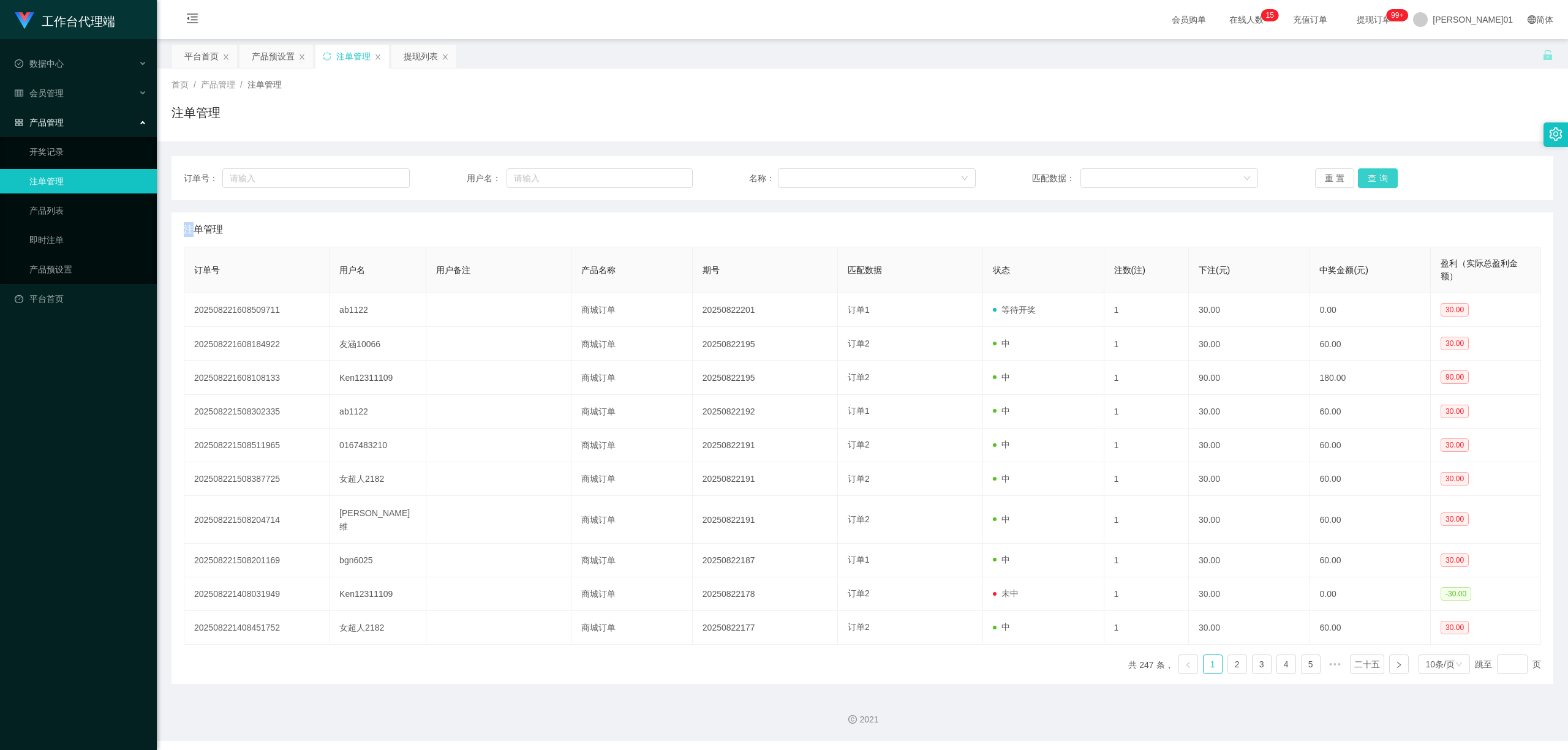
click at [1364, 177] on button "查询" at bounding box center [1378, 178] width 40 height 20
click at [1364, 177] on div "重置 查询" at bounding box center [1428, 178] width 226 height 20
click at [1364, 177] on button "查询" at bounding box center [1378, 178] width 40 height 20
click at [275, 62] on font "产品预设置" at bounding box center [273, 57] width 43 height 10
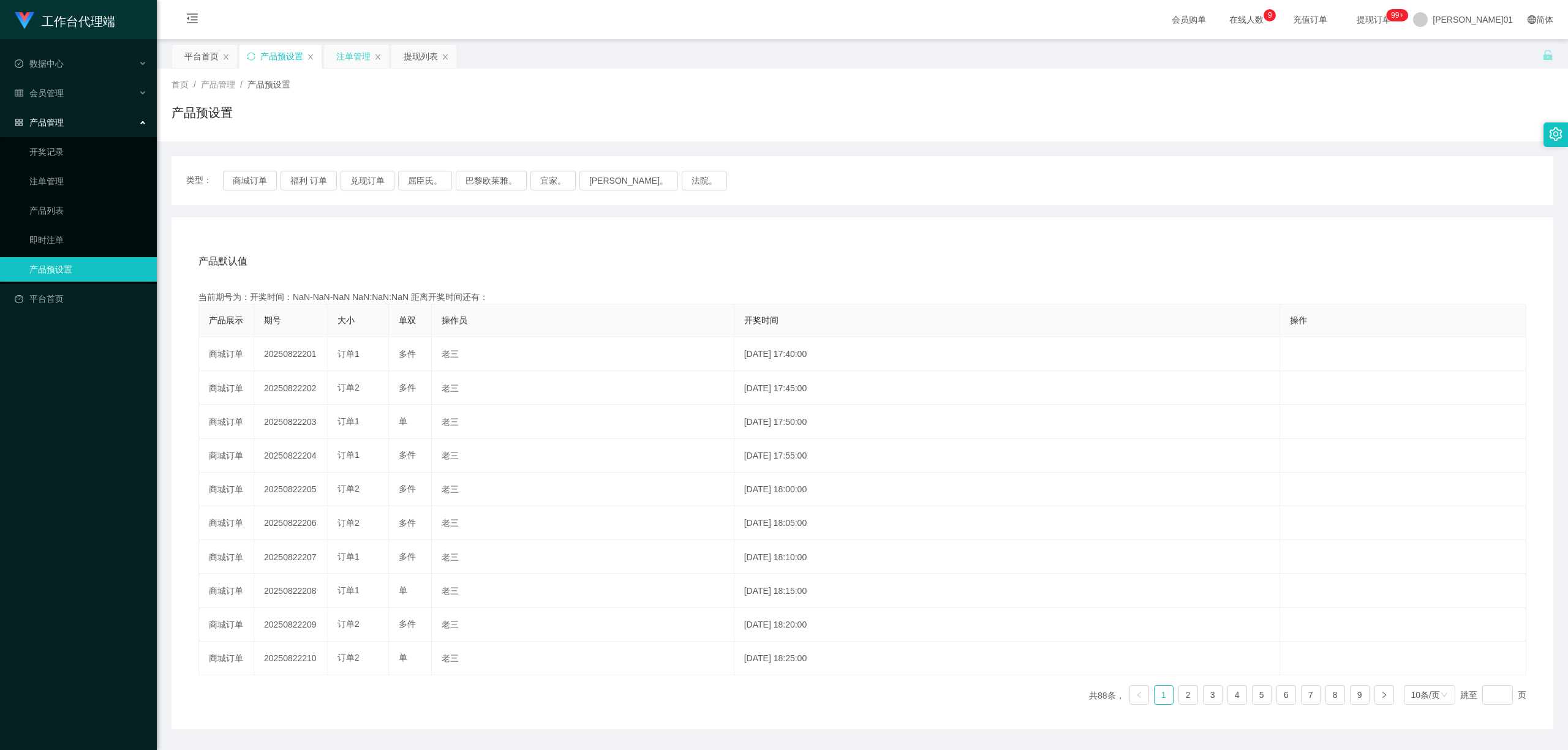
click at [344, 63] on div "注单管理" at bounding box center [353, 56] width 34 height 23
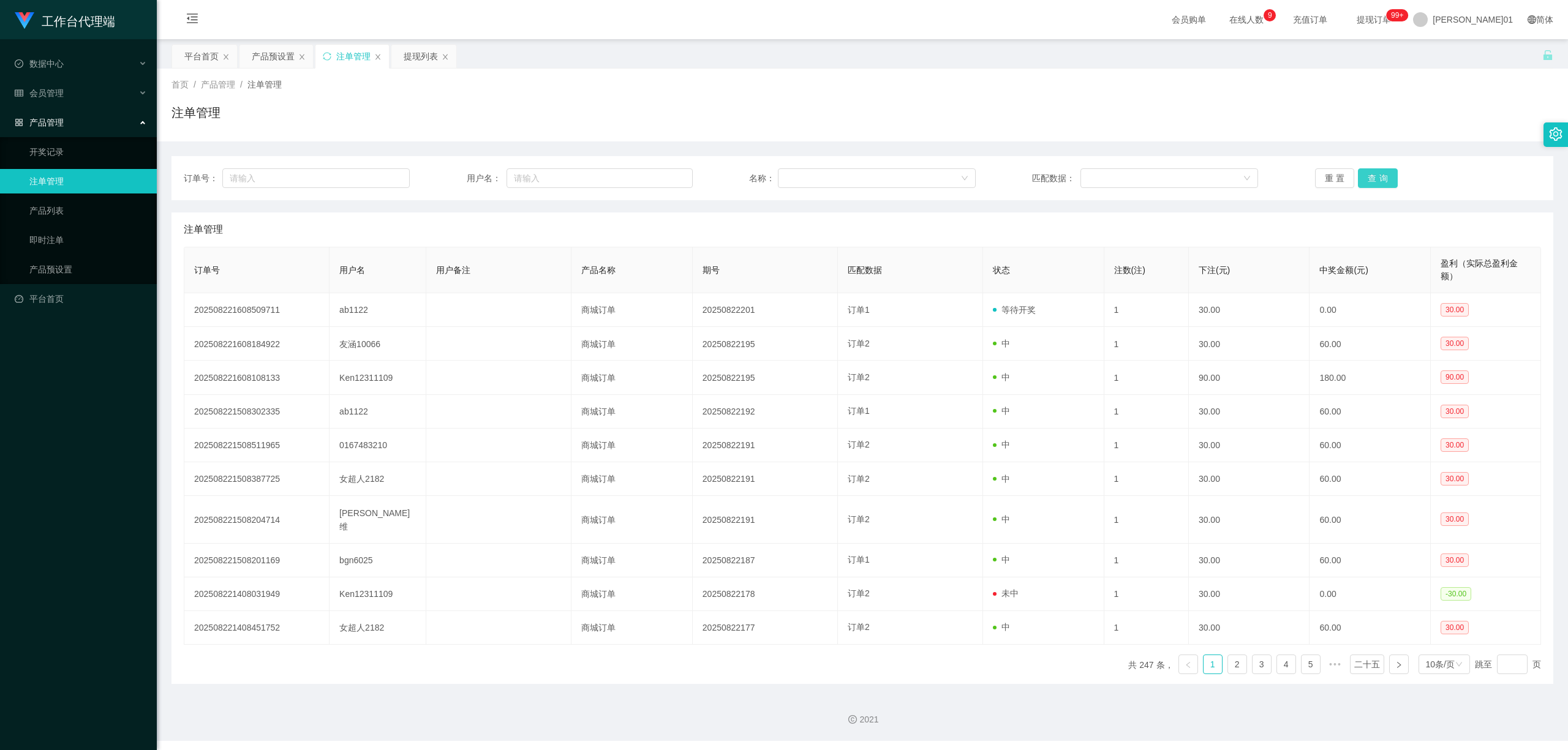
click at [1365, 174] on button "查询" at bounding box center [1378, 178] width 40 height 20
click at [1365, 174] on div "重置 查询" at bounding box center [1428, 178] width 226 height 20
click at [1365, 174] on button "查询" at bounding box center [1378, 178] width 40 height 20
click at [1365, 174] on button "查询" at bounding box center [1385, 178] width 53 height 20
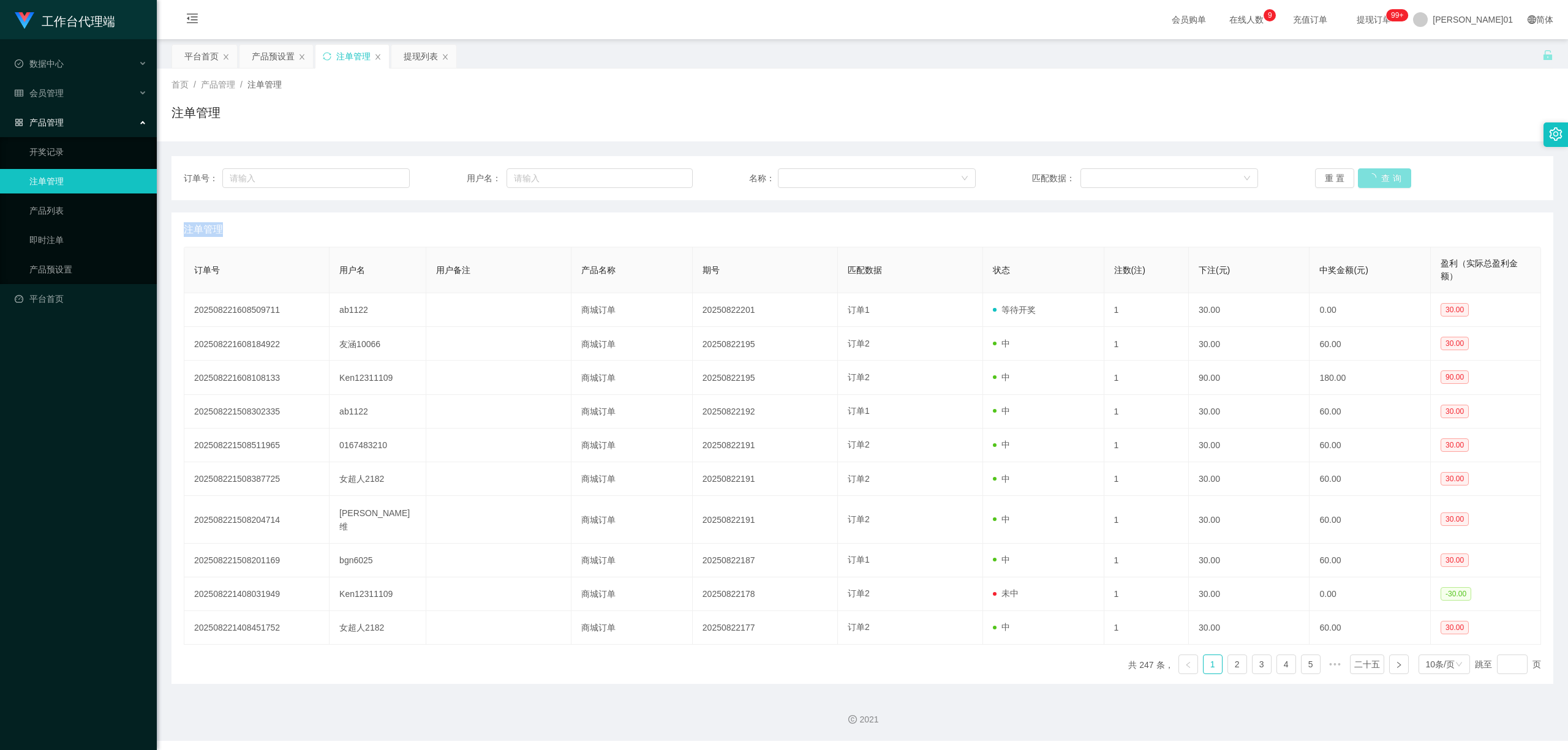
click at [1365, 174] on div "重置 查询" at bounding box center [1428, 178] width 226 height 20
click at [1365, 174] on button "查询" at bounding box center [1378, 178] width 40 height 20
click at [1365, 174] on div "重置 查询" at bounding box center [1428, 178] width 226 height 20
click at [1365, 174] on button "查询" at bounding box center [1378, 178] width 40 height 20
click at [1365, 174] on button "查询" at bounding box center [1385, 178] width 53 height 20
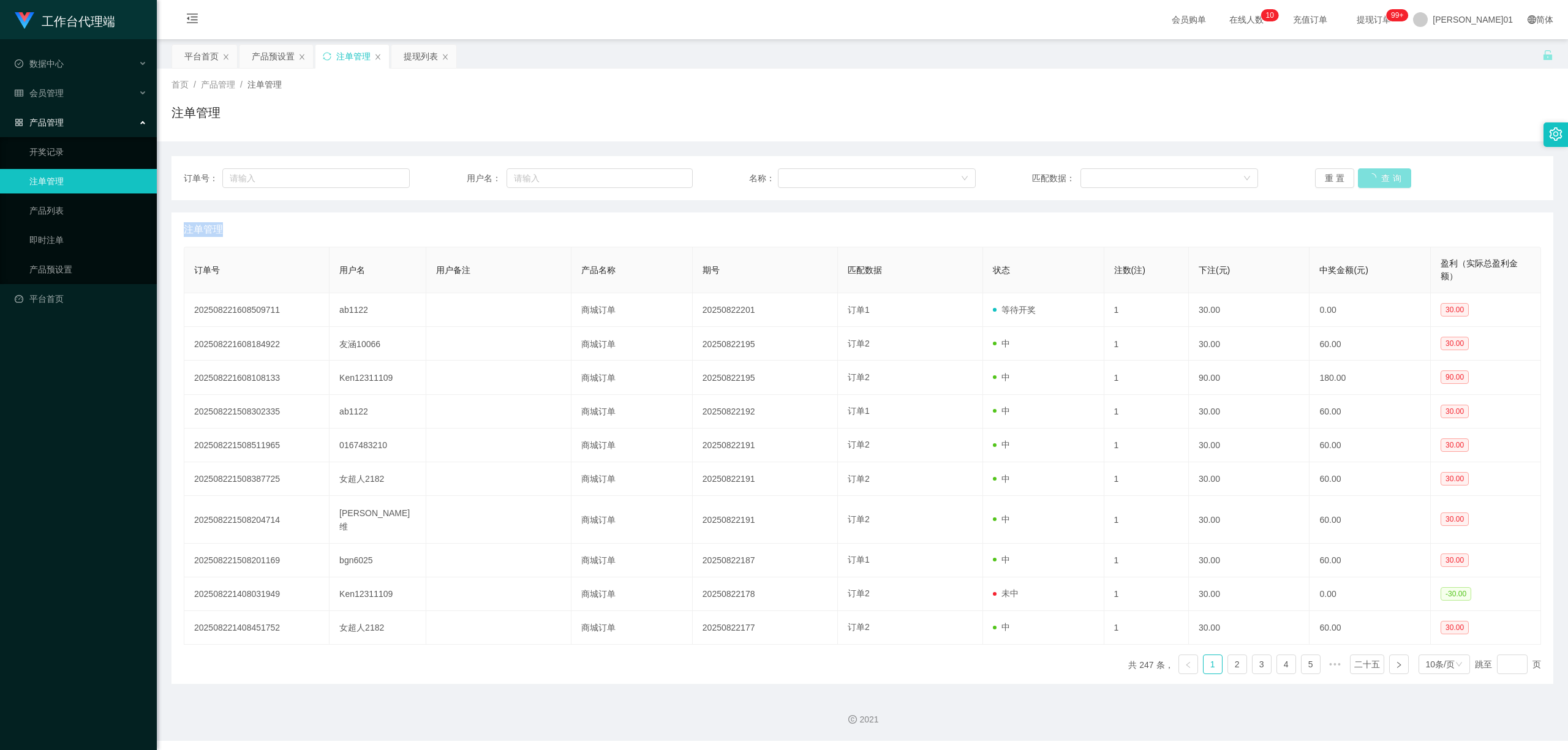
click at [1365, 174] on button "查询" at bounding box center [1385, 178] width 53 height 20
click at [1365, 174] on div "重置 查询" at bounding box center [1428, 178] width 226 height 20
click at [1365, 174] on button "查询" at bounding box center [1378, 178] width 40 height 20
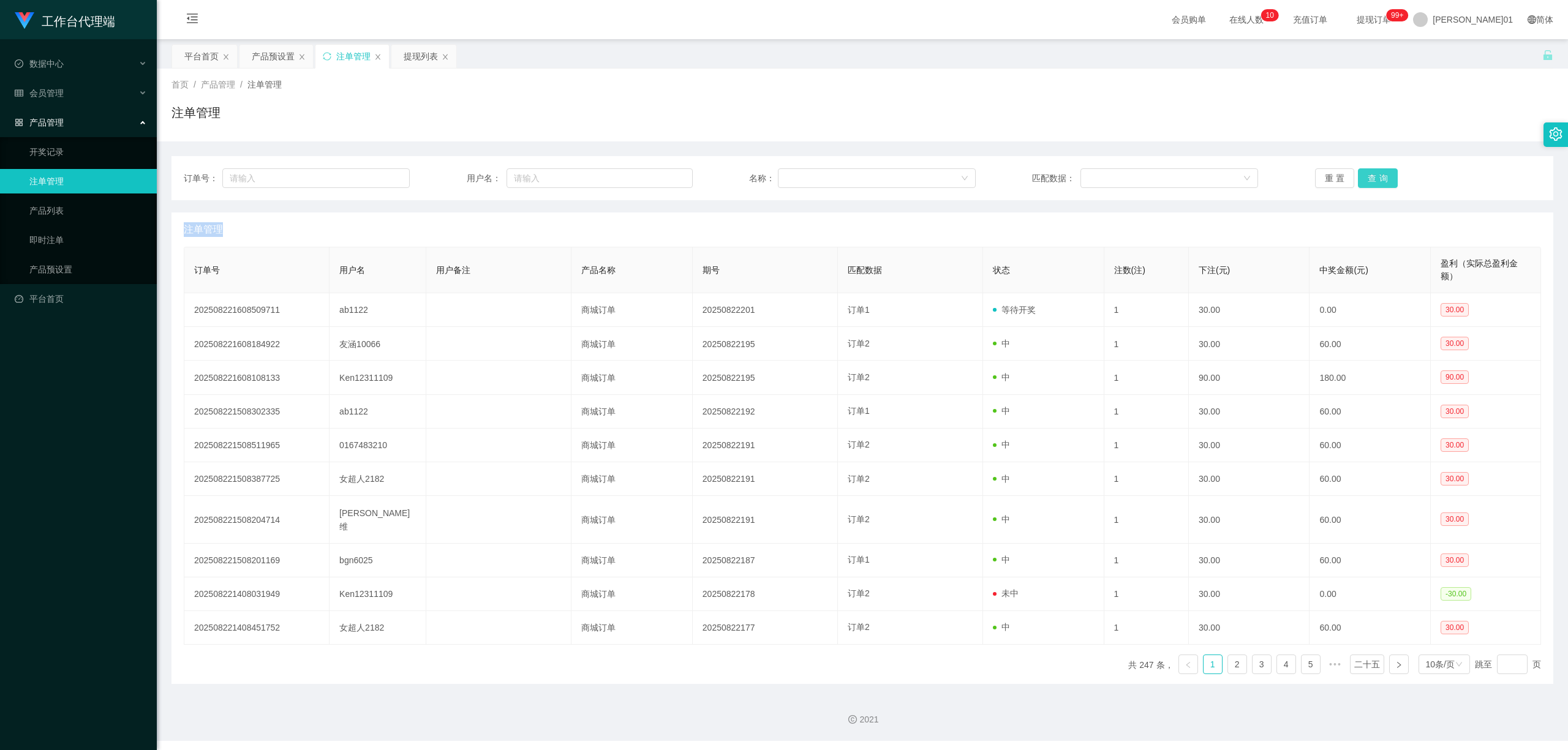
click at [1365, 174] on div "重置 查询" at bounding box center [1428, 178] width 226 height 20
click at [1365, 174] on button "查询" at bounding box center [1378, 178] width 40 height 20
click at [1365, 174] on div "重置 查询" at bounding box center [1428, 178] width 226 height 20
click at [1365, 174] on button "查询" at bounding box center [1378, 178] width 40 height 20
click at [1365, 174] on div "重置 查询" at bounding box center [1428, 178] width 226 height 20
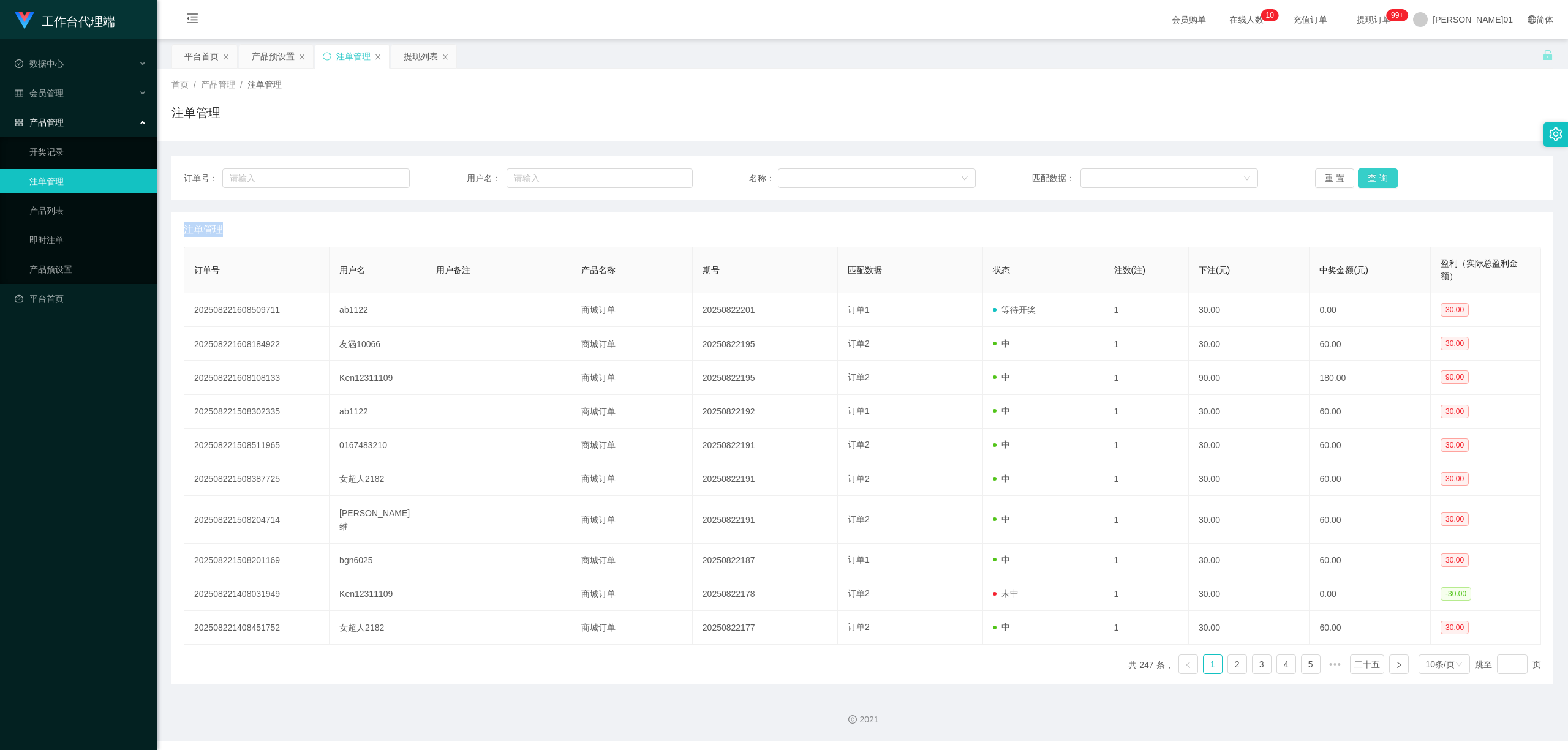
click at [1365, 174] on button "查询" at bounding box center [1378, 178] width 40 height 20
click at [1365, 174] on div "重置 查询" at bounding box center [1428, 178] width 226 height 20
click at [1365, 174] on button "查询" at bounding box center [1378, 178] width 40 height 20
click at [1365, 174] on div "重置 查询" at bounding box center [1428, 178] width 226 height 20
click at [1365, 174] on button "查询" at bounding box center [1378, 178] width 40 height 20
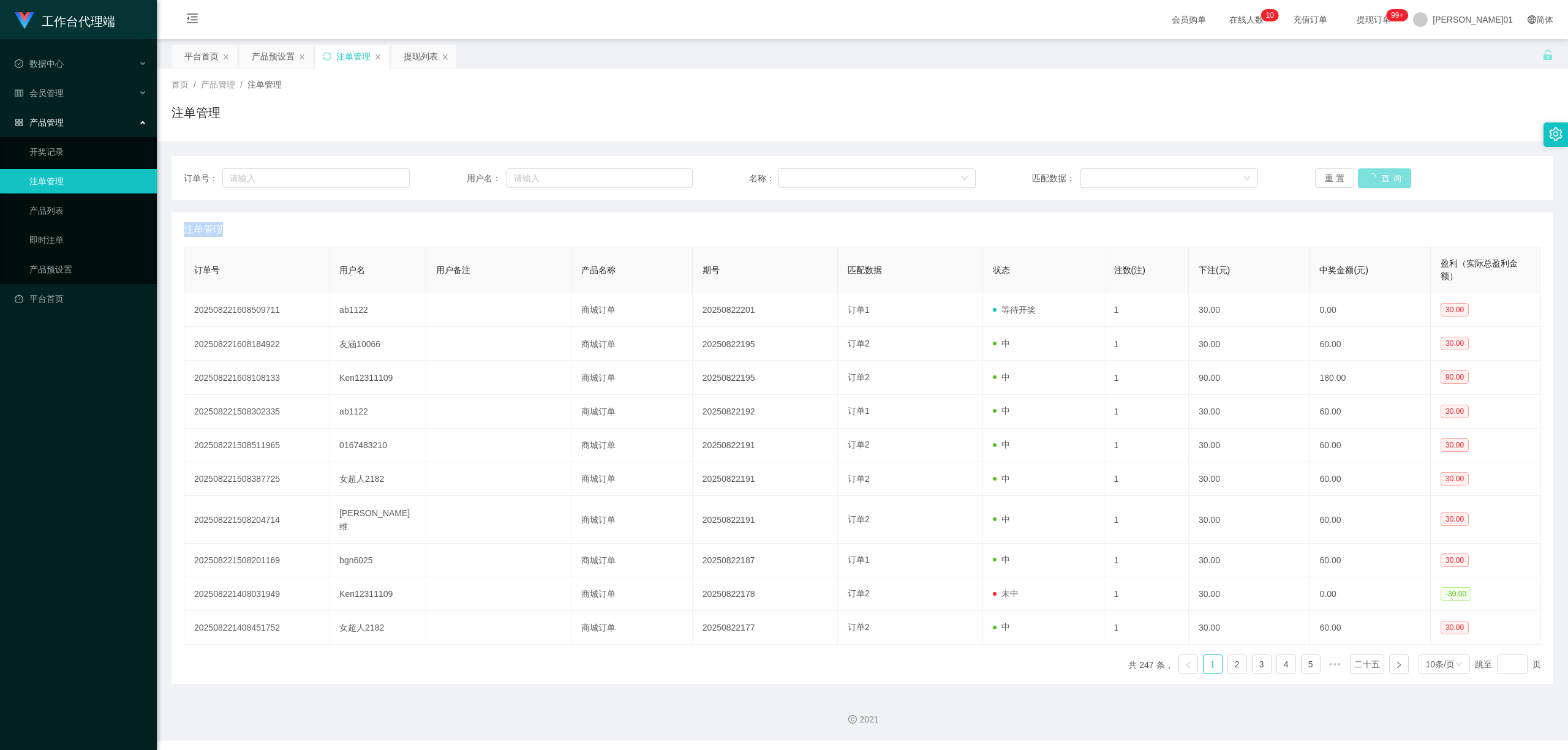
click at [1365, 174] on div "重置 查询" at bounding box center [1428, 178] width 226 height 20
click at [1365, 174] on button "查询" at bounding box center [1378, 178] width 40 height 20
click at [1365, 174] on div "重置 查询" at bounding box center [1428, 178] width 226 height 20
click at [1365, 174] on button "查询" at bounding box center [1378, 178] width 40 height 20
click at [1365, 174] on div "重置 查询" at bounding box center [1428, 178] width 226 height 20
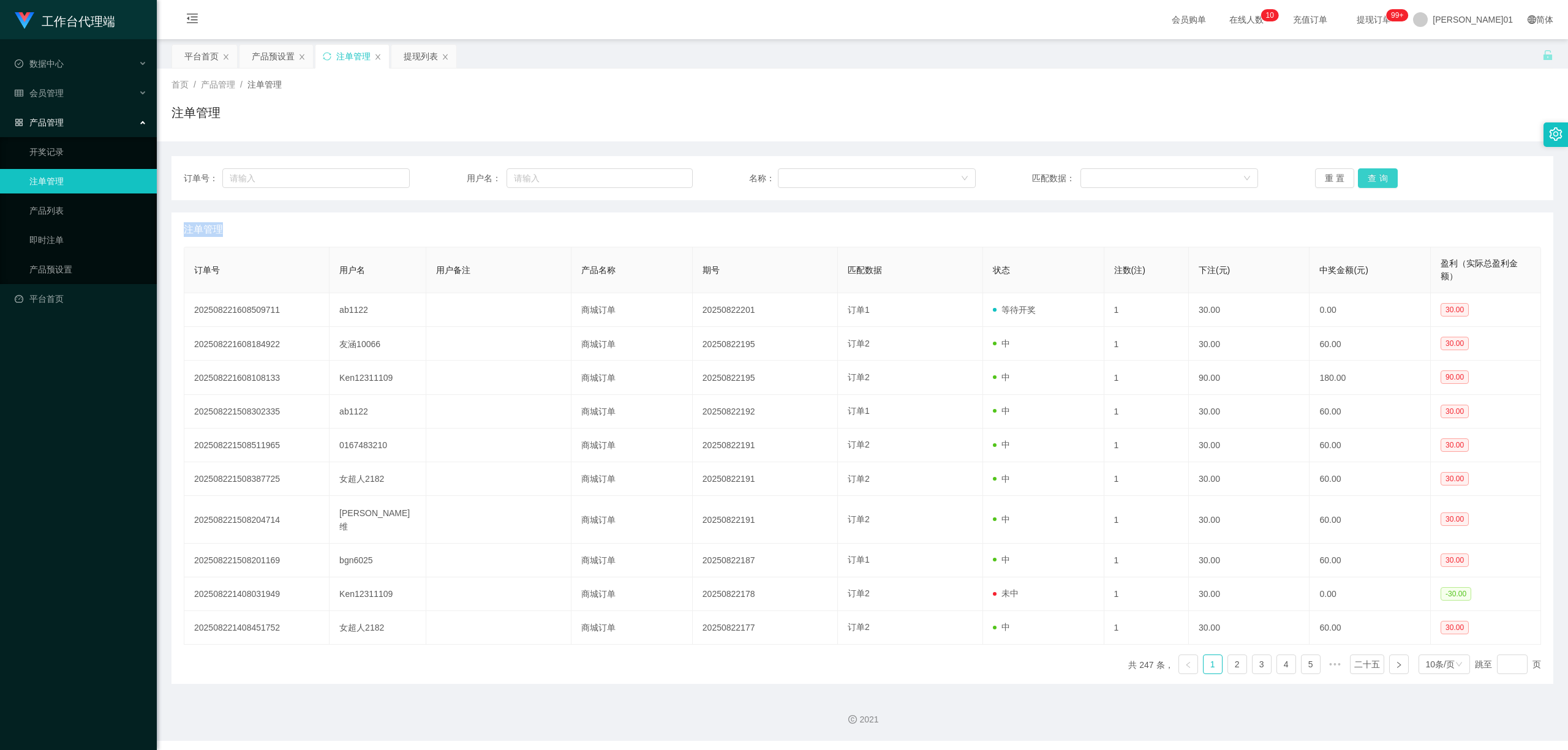
click at [1365, 174] on button "查询" at bounding box center [1378, 178] width 40 height 20
click at [1365, 174] on button "查询" at bounding box center [1385, 178] width 53 height 20
click at [1365, 174] on div "重置 查询" at bounding box center [1428, 178] width 226 height 20
click at [1365, 174] on button "查询" at bounding box center [1378, 178] width 40 height 20
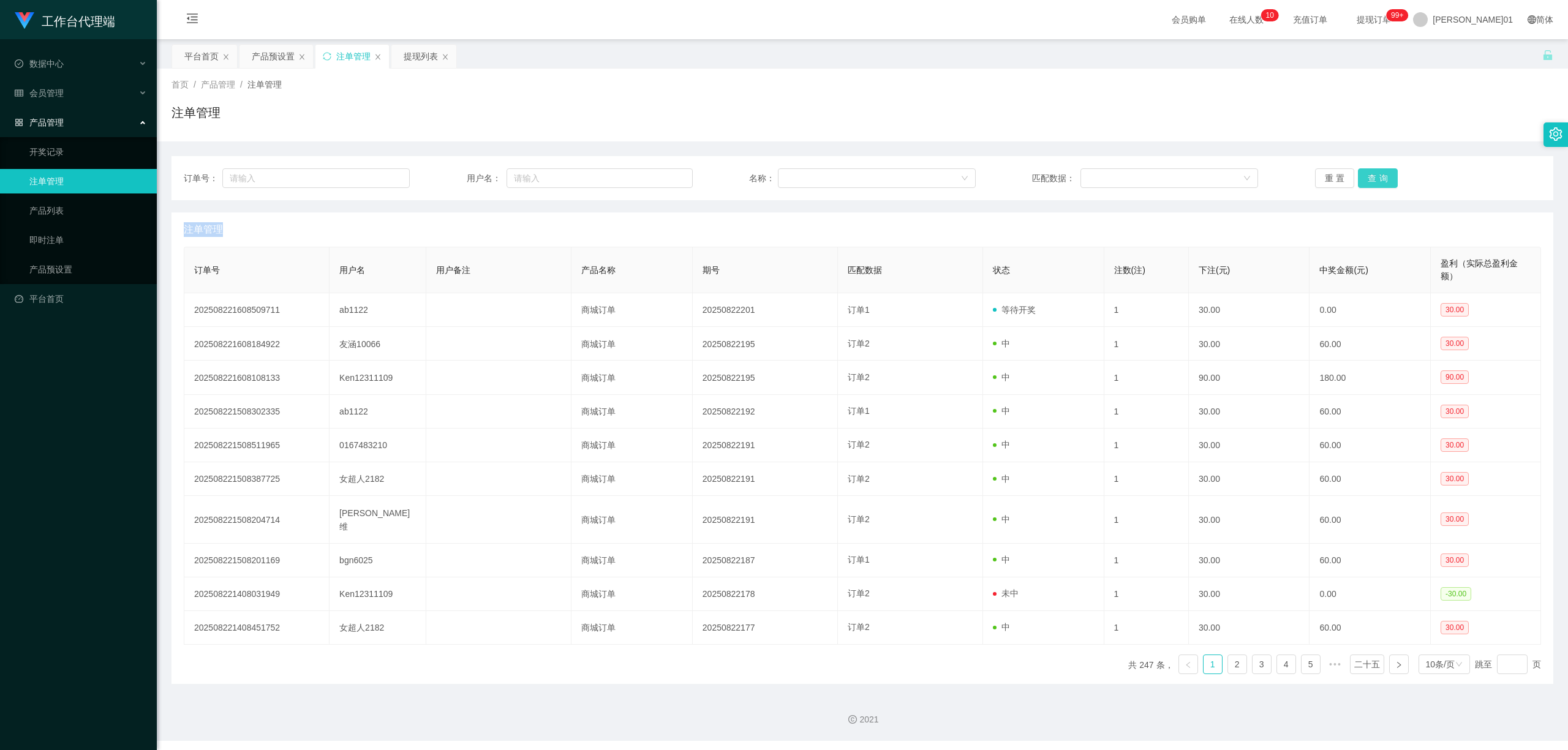
click at [1365, 174] on div "重置 查询" at bounding box center [1428, 178] width 226 height 20
click at [1365, 174] on button "查询" at bounding box center [1378, 178] width 40 height 20
click at [1365, 174] on button "查询" at bounding box center [1385, 178] width 53 height 20
click at [1365, 174] on button "查询" at bounding box center [1378, 178] width 40 height 20
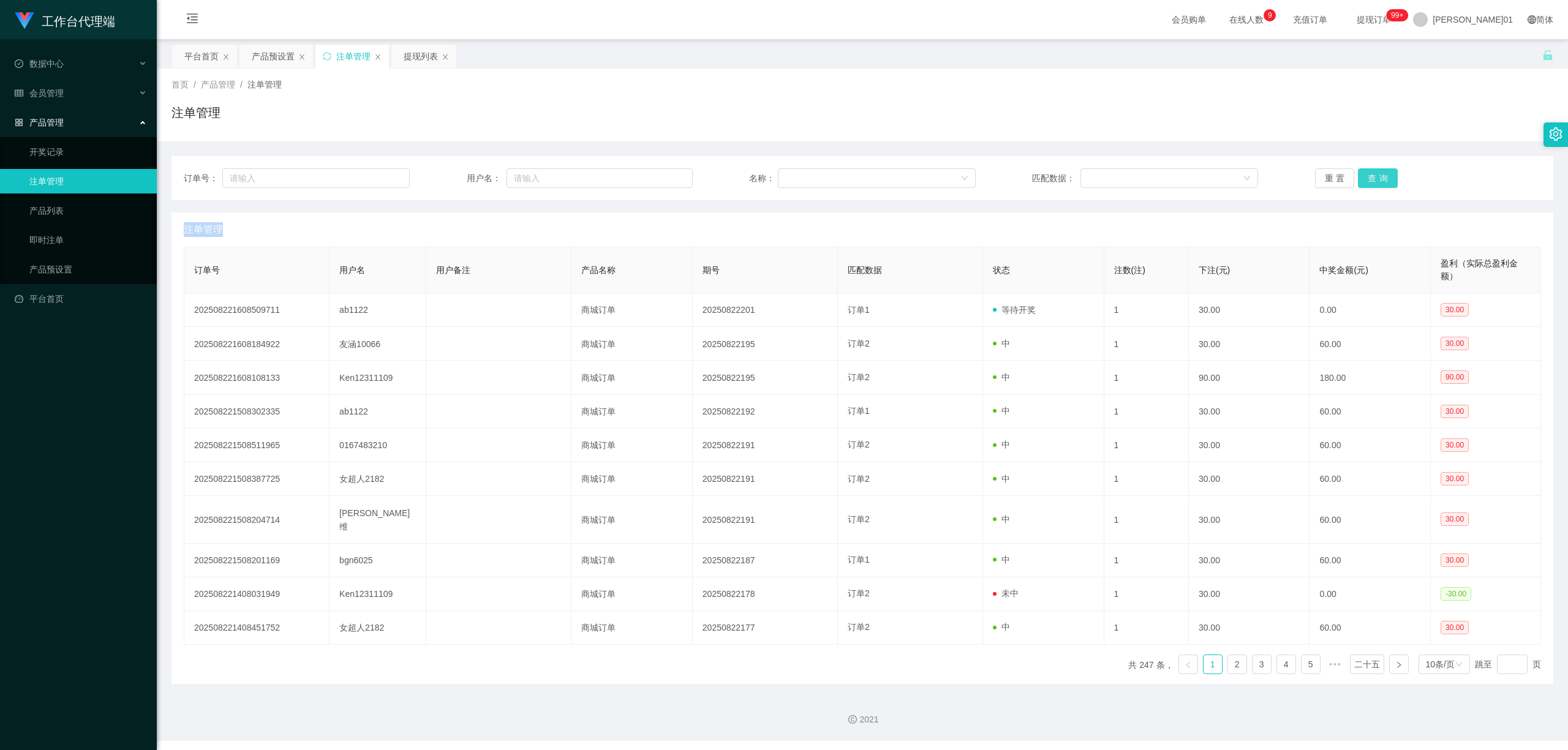
click at [1365, 174] on button "查询" at bounding box center [1378, 178] width 40 height 20
click at [1365, 174] on div "重置 查询" at bounding box center [1428, 178] width 226 height 20
click at [1365, 174] on button "查询" at bounding box center [1378, 178] width 40 height 20
click at [1365, 174] on button "查询" at bounding box center [1385, 178] width 53 height 20
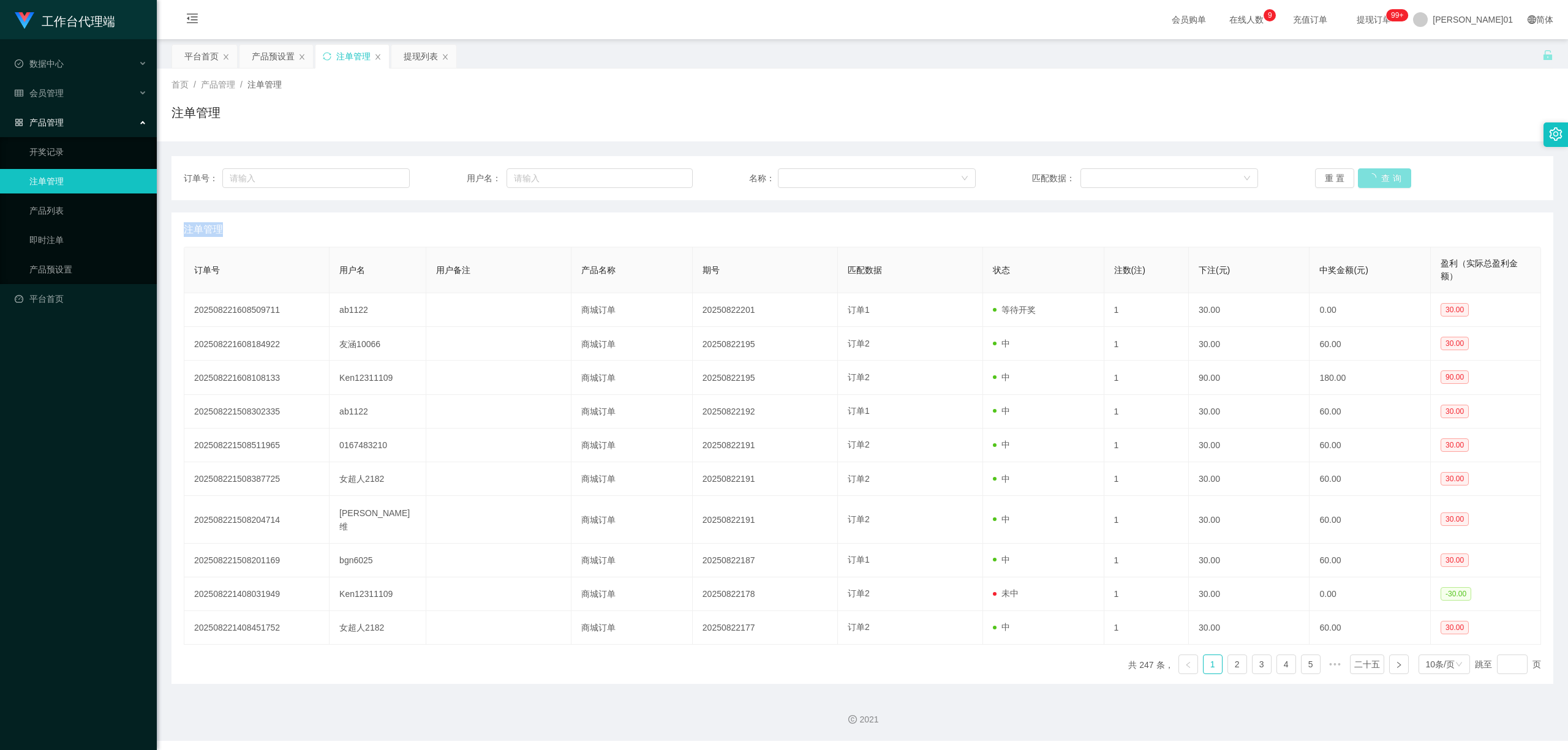
click at [1365, 174] on button "查询" at bounding box center [1385, 178] width 53 height 20
click at [1365, 174] on button "查询" at bounding box center [1378, 178] width 40 height 20
click at [1365, 174] on div "重置 查询" at bounding box center [1428, 178] width 226 height 20
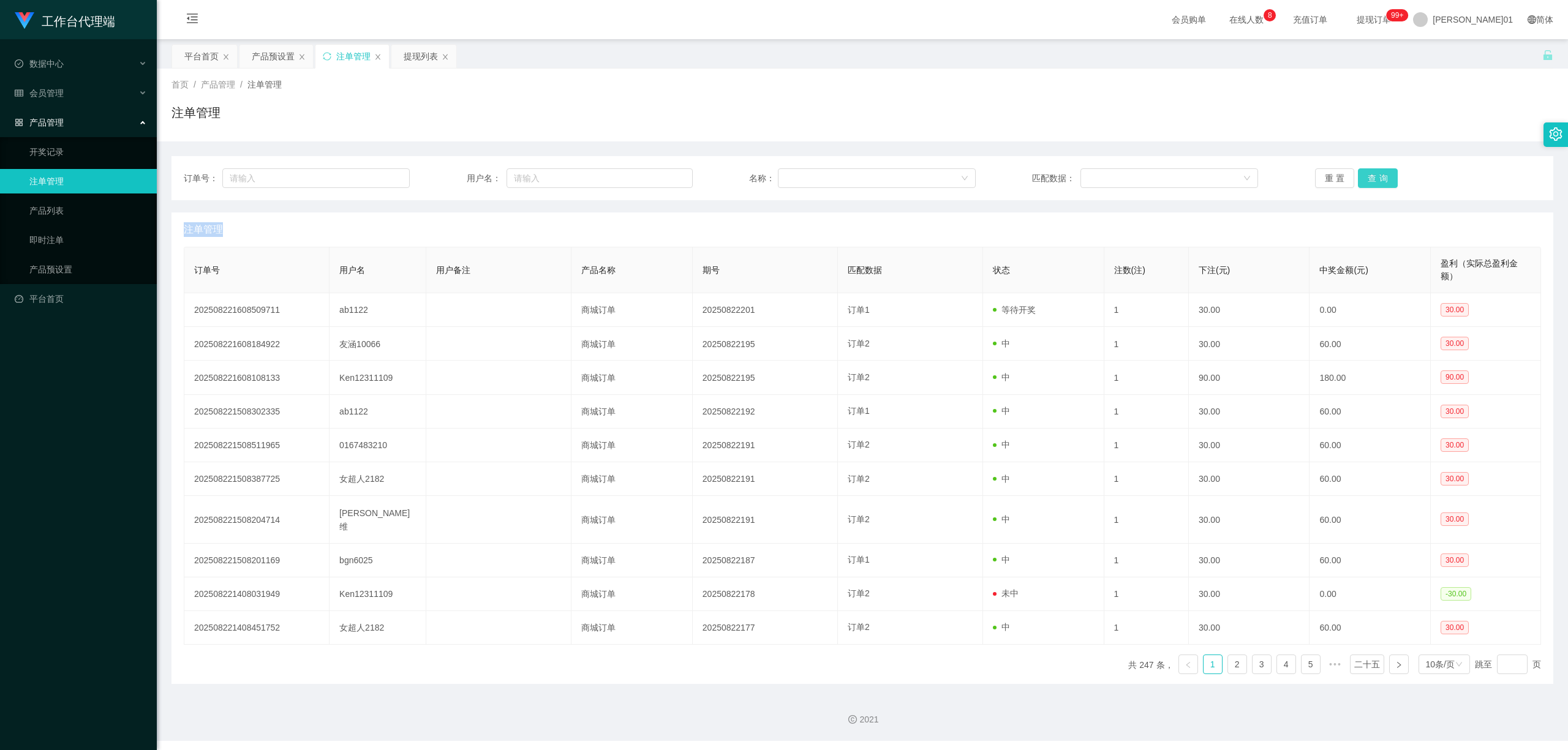
click at [1389, 170] on button "查询" at bounding box center [1378, 178] width 40 height 20
click at [1374, 174] on button "查询" at bounding box center [1378, 178] width 40 height 20
click at [1374, 174] on div "重置 查询" at bounding box center [1428, 178] width 226 height 20
click at [1365, 181] on button "查询" at bounding box center [1373, 178] width 37 height 20
click at [1365, 181] on div "重置 查询" at bounding box center [1428, 178] width 226 height 20
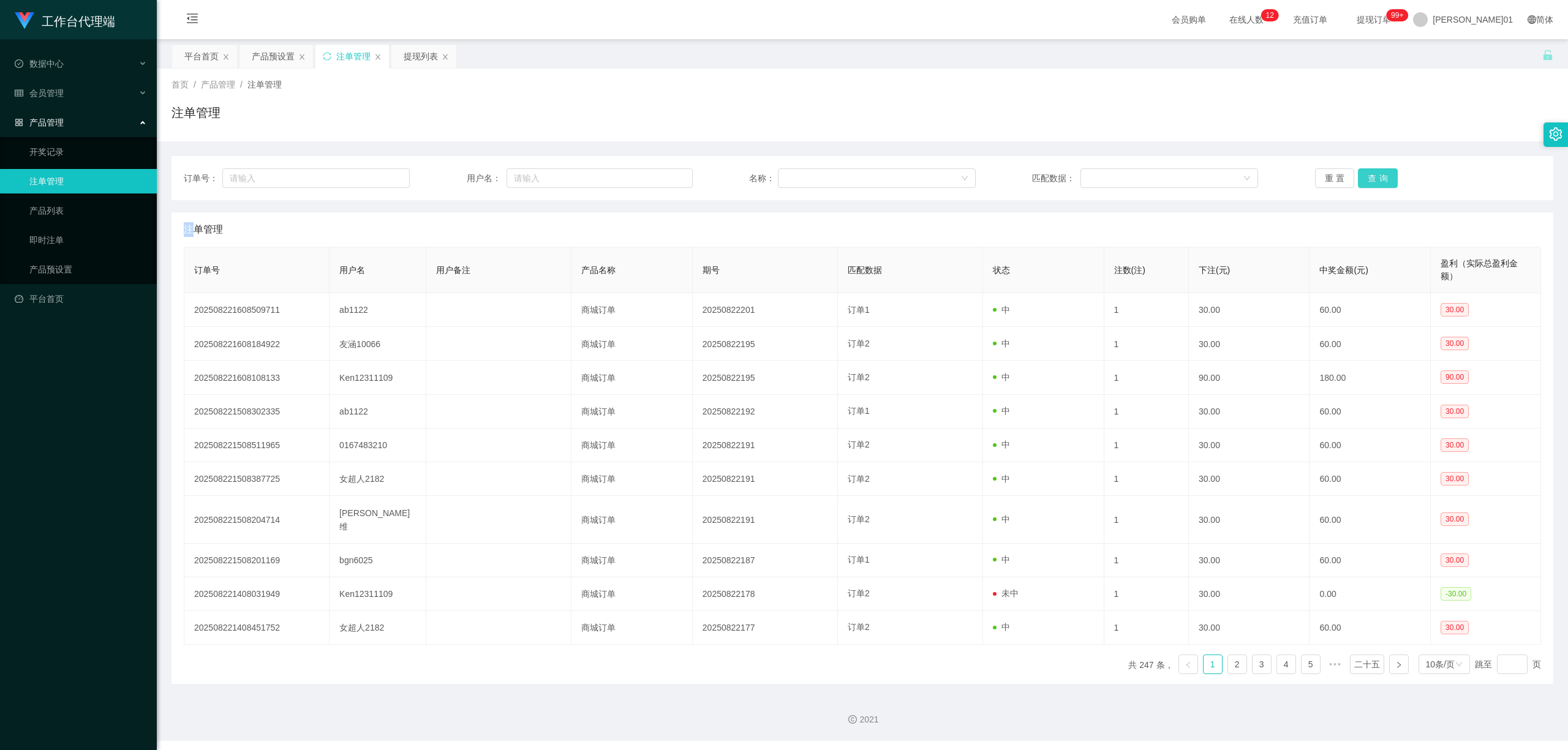
click at [1365, 181] on button "查询" at bounding box center [1378, 178] width 40 height 20
click at [1365, 181] on div "重置 查询" at bounding box center [1428, 178] width 226 height 20
click at [1365, 181] on button "查询" at bounding box center [1378, 178] width 40 height 20
click at [1365, 181] on div "重置 查询" at bounding box center [1428, 178] width 226 height 20
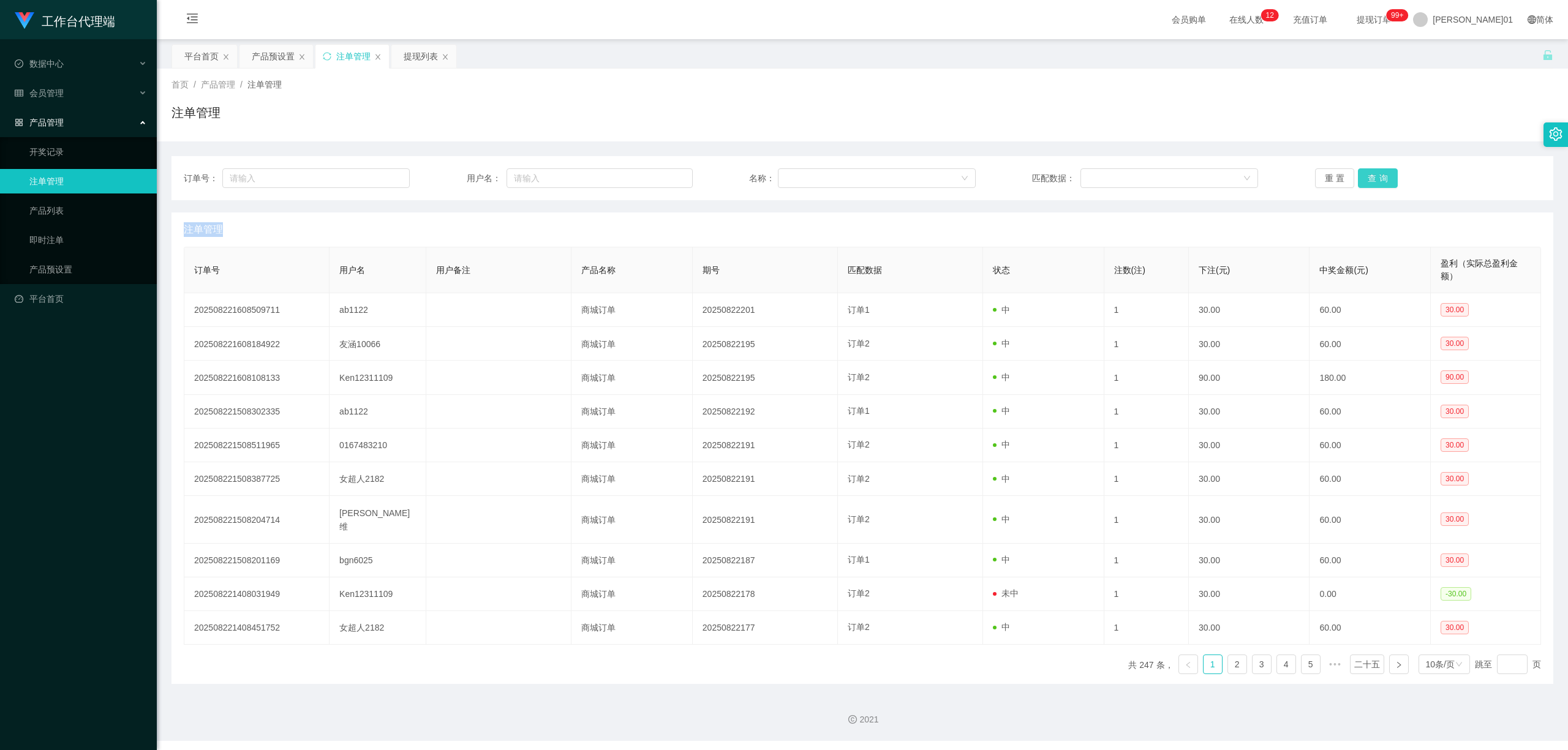
click at [1365, 181] on button "查询" at bounding box center [1378, 178] width 40 height 20
